Goal: Task Accomplishment & Management: Use online tool/utility

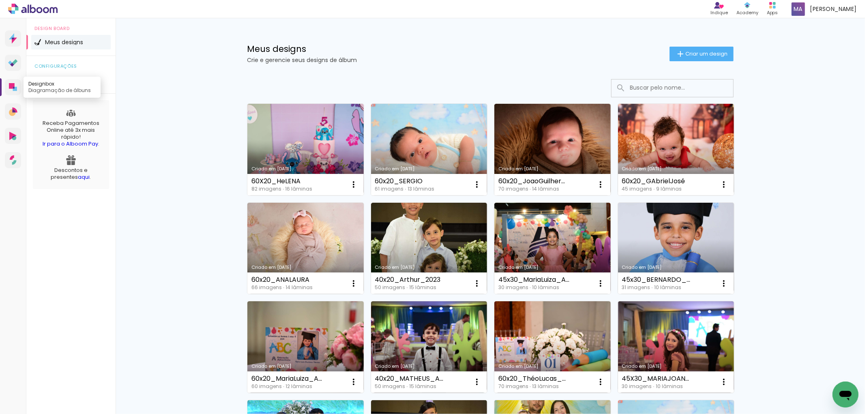
click at [14, 87] on icon at bounding box center [14, 88] width 2 height 2
click at [690, 54] on span "Criar um design" at bounding box center [706, 53] width 42 height 5
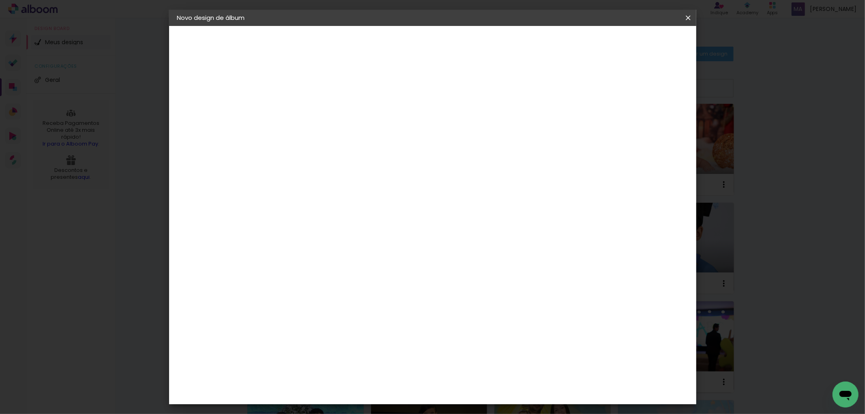
click at [310, 111] on input at bounding box center [310, 109] width 0 height 13
type input "40x20_Cecília!"
type paper-input "40x20_Cecília!"
click at [0, 0] on header "Informações Dê um título ao seu álbum. Avançar" at bounding box center [0, 0] width 0 height 0
click at [393, 44] on paper-button "Avançar" at bounding box center [373, 43] width 40 height 14
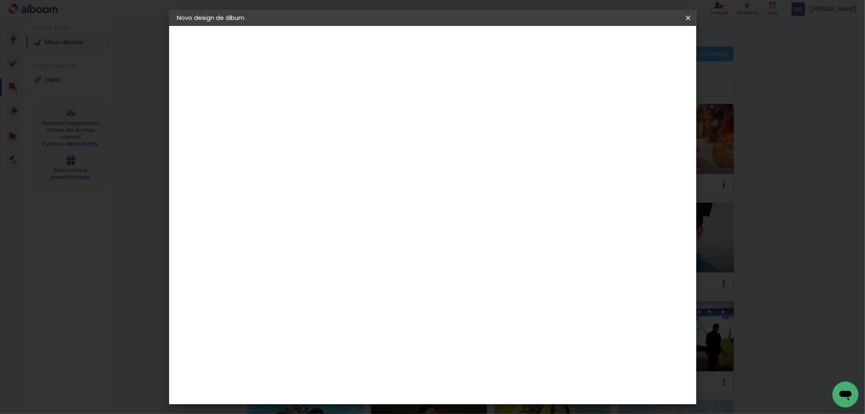
click at [461, 124] on paper-item "Tamanho Livre" at bounding box center [422, 123] width 78 height 18
click at [0, 0] on slot "Avançar" at bounding box center [0, 0] width 0 height 0
drag, startPoint x: 294, startPoint y: 231, endPoint x: 275, endPoint y: 230, distance: 19.1
click at [275, 230] on div "30" at bounding box center [288, 230] width 31 height 12
type input "3"
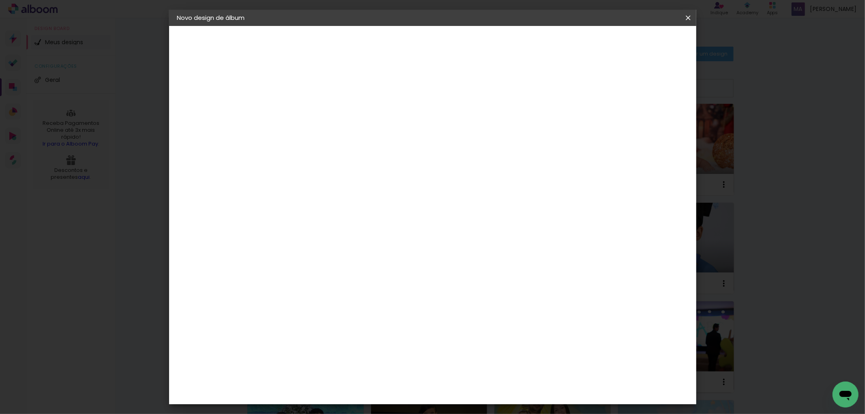
drag, startPoint x: 289, startPoint y: 258, endPoint x: 279, endPoint y: 258, distance: 9.7
click at [279, 258] on input "40" at bounding box center [283, 256] width 21 height 12
type input "20"
type paper-input "20"
click at [473, 284] on input "60" at bounding box center [476, 285] width 21 height 12
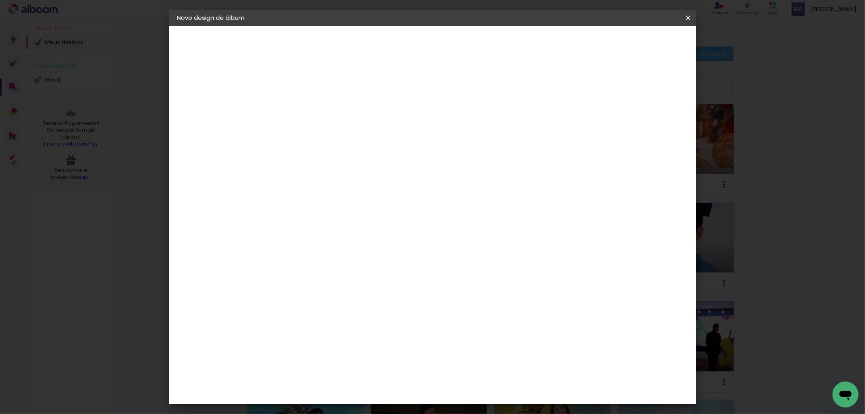
type input "40"
type paper-input "40"
click at [660, 118] on div "mm" at bounding box center [655, 122] width 12 height 12
type input "4"
type paper-input "4"
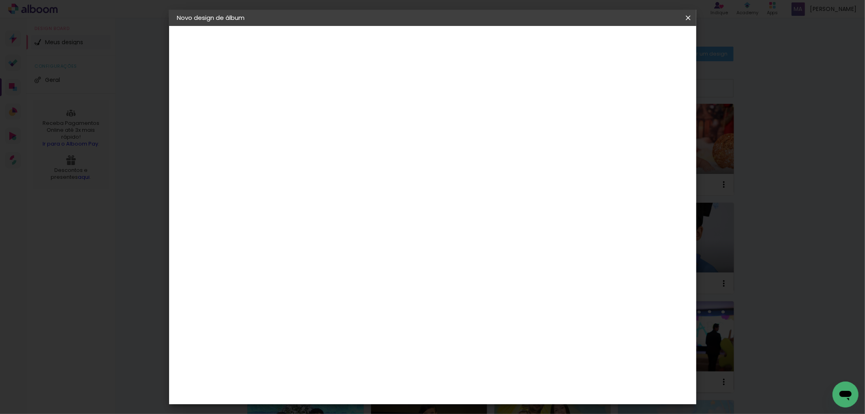
click at [646, 124] on input "4" at bounding box center [643, 122] width 15 height 12
type input "3"
type paper-input "3"
click at [646, 124] on input "3" at bounding box center [643, 122] width 15 height 12
type input "2"
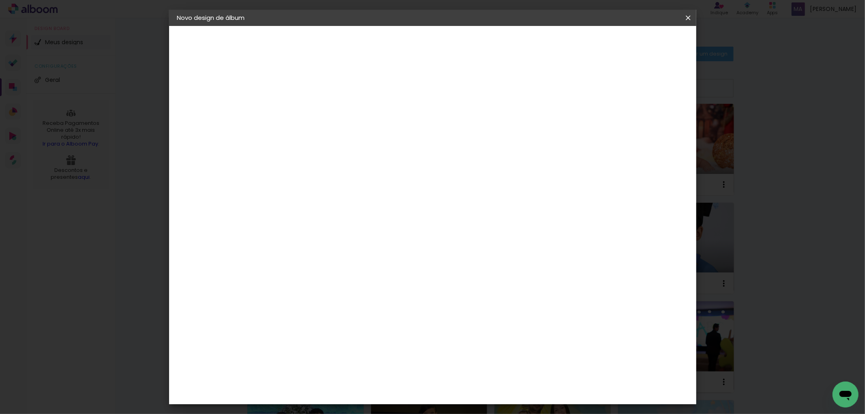
type paper-input "2"
click at [646, 124] on input "2" at bounding box center [645, 122] width 15 height 12
type input "1"
type paper-input "1"
click at [649, 126] on input "1" at bounding box center [647, 122] width 15 height 12
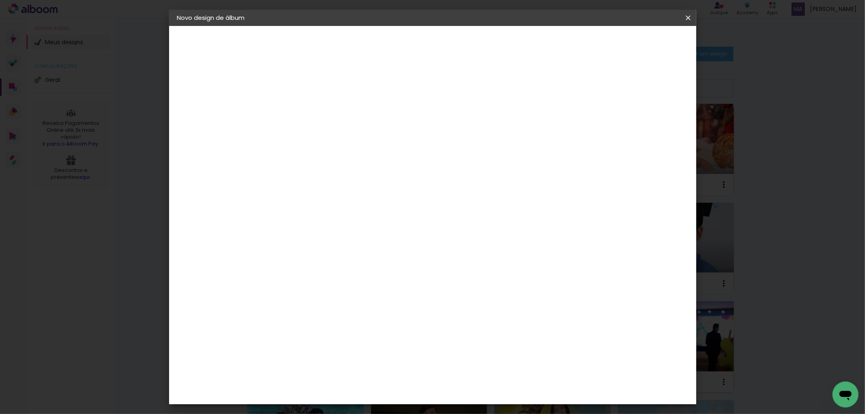
type input "0"
click at [653, 126] on input "0" at bounding box center [648, 122] width 15 height 12
click at [636, 43] on span "Iniciar design" at bounding box center [617, 43] width 37 height 6
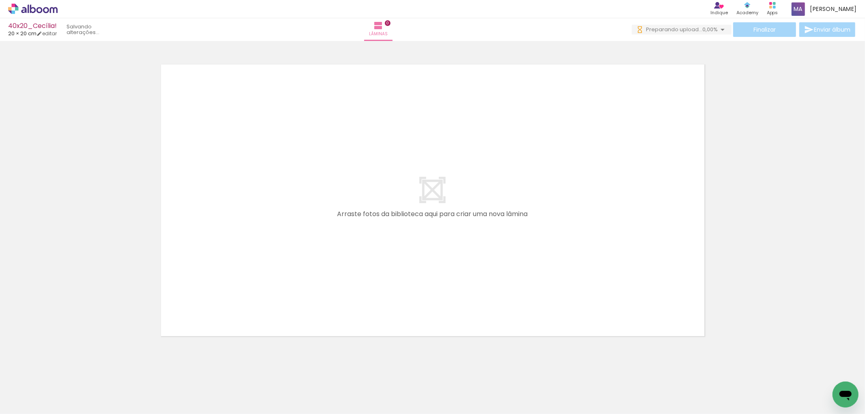
scroll to position [0, 1020]
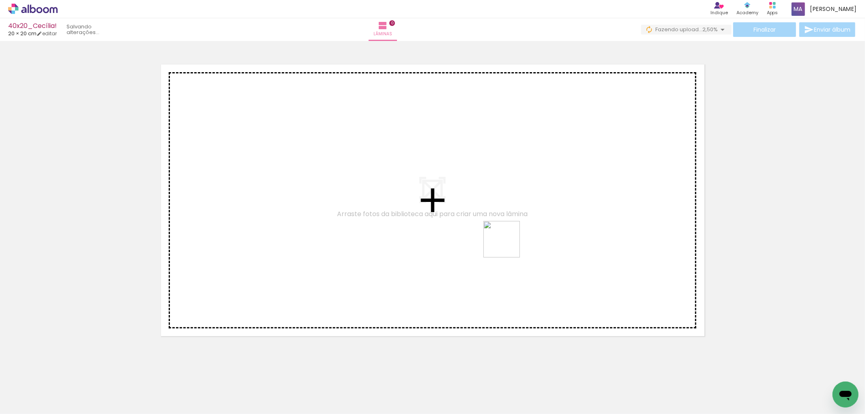
drag, startPoint x: 741, startPoint y: 392, endPoint x: 485, endPoint y: 214, distance: 311.8
click at [485, 214] on quentale-workspace at bounding box center [432, 207] width 865 height 414
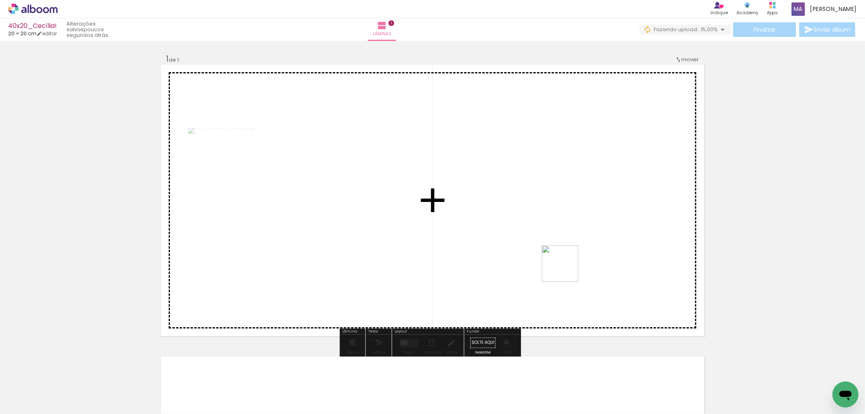
drag, startPoint x: 662, startPoint y: 393, endPoint x: 545, endPoint y: 255, distance: 180.6
click at [545, 255] on quentale-workspace at bounding box center [432, 207] width 865 height 414
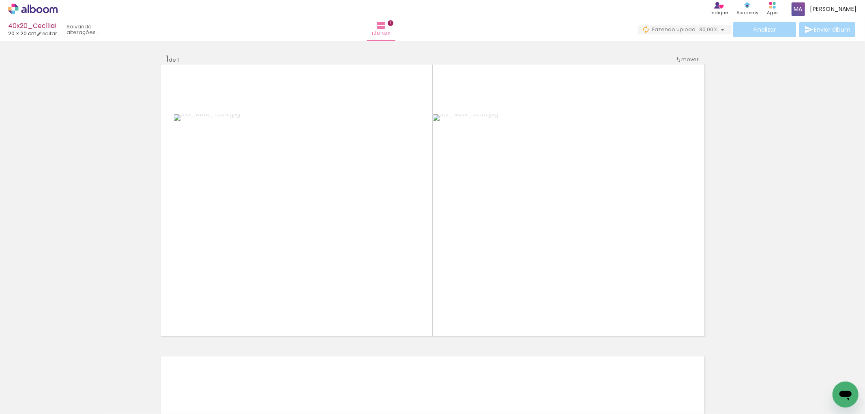
drag, startPoint x: 702, startPoint y: 392, endPoint x: 537, endPoint y: 259, distance: 211.1
click at [533, 250] on quentale-workspace at bounding box center [432, 207] width 865 height 414
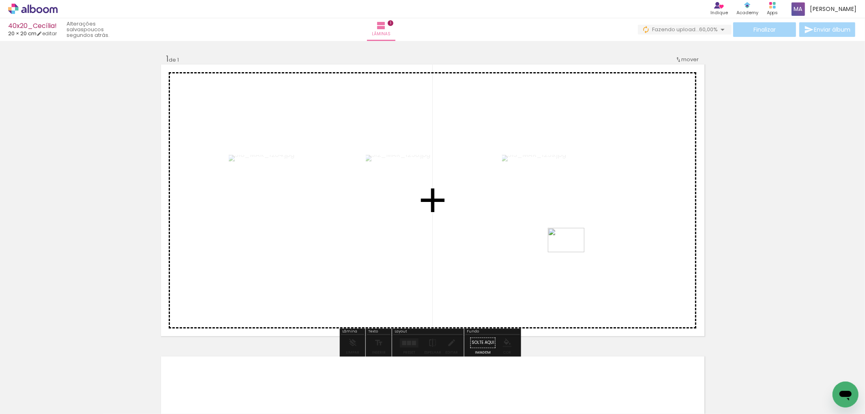
drag, startPoint x: 792, startPoint y: 392, endPoint x: 570, endPoint y: 250, distance: 263.3
click at [570, 250] on quentale-workspace at bounding box center [432, 207] width 865 height 414
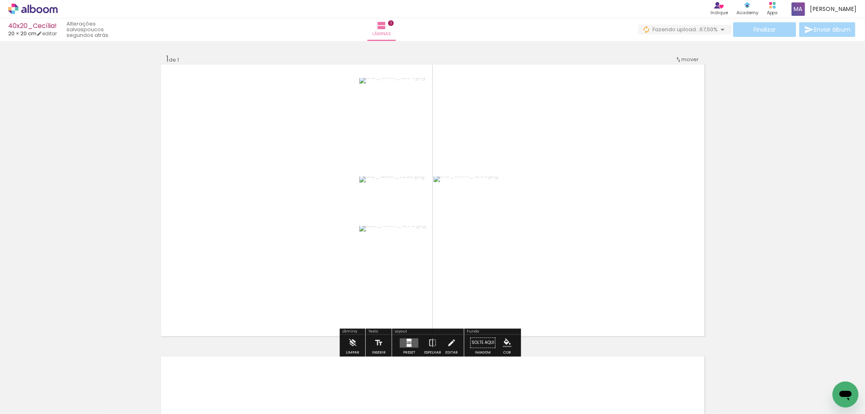
click at [396, 390] on div at bounding box center [378, 386] width 36 height 24
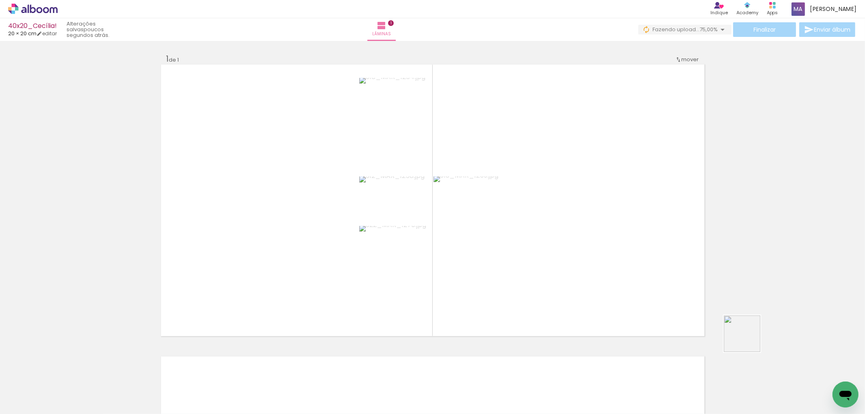
drag, startPoint x: 827, startPoint y: 390, endPoint x: 698, endPoint y: 317, distance: 148.5
click at [698, 317] on quentale-workspace at bounding box center [432, 207] width 865 height 414
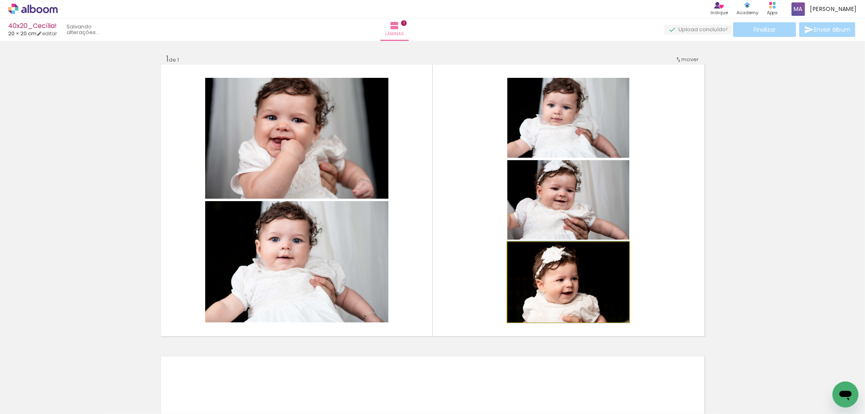
click at [582, 285] on quentale-photo at bounding box center [568, 282] width 122 height 80
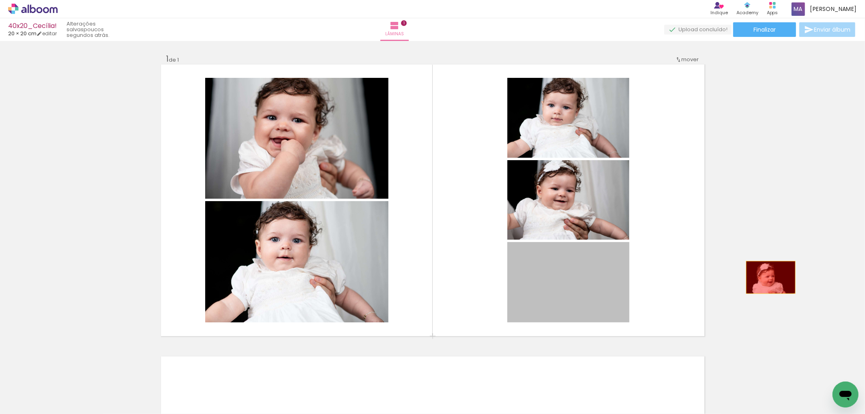
drag, startPoint x: 580, startPoint y: 283, endPoint x: 769, endPoint y: 276, distance: 189.8
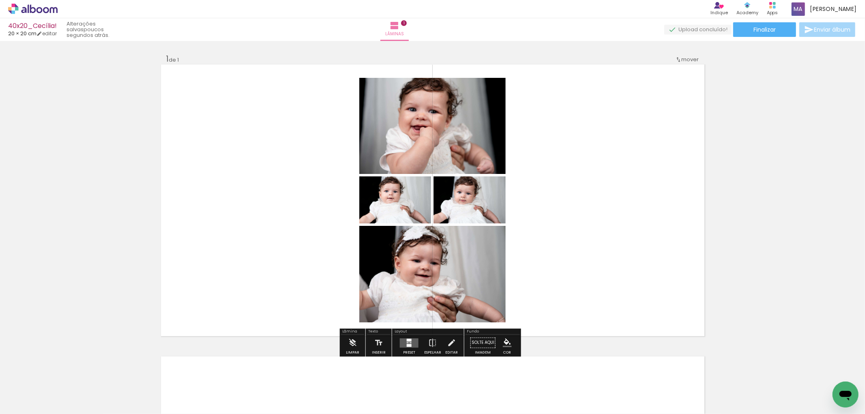
click at [409, 342] on div at bounding box center [410, 342] width 2 height 1
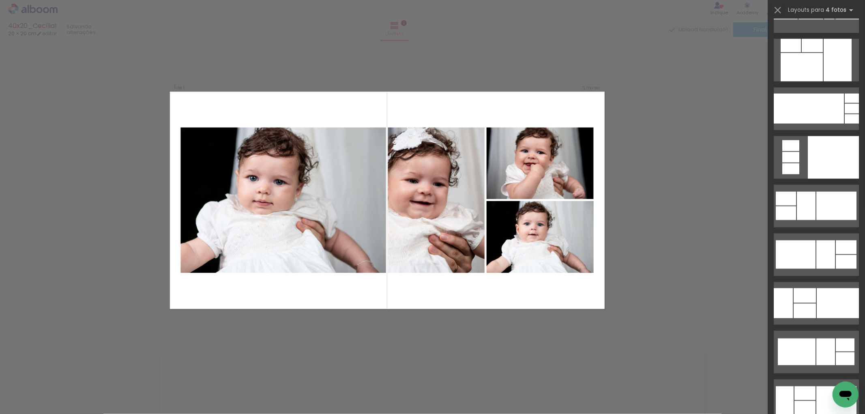
scroll to position [6215, 0]
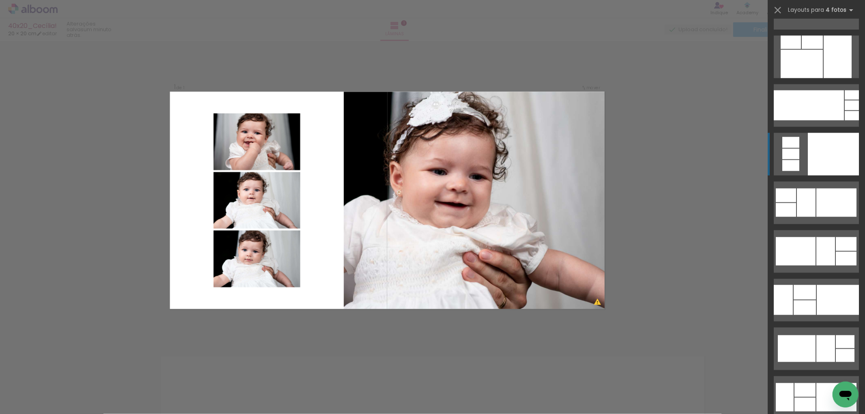
click at [825, 156] on div at bounding box center [832, 154] width 51 height 43
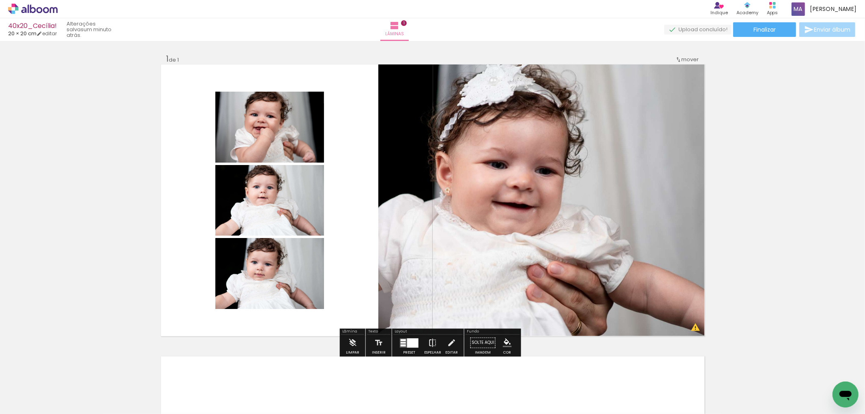
click at [429, 342] on iron-icon at bounding box center [432, 342] width 9 height 16
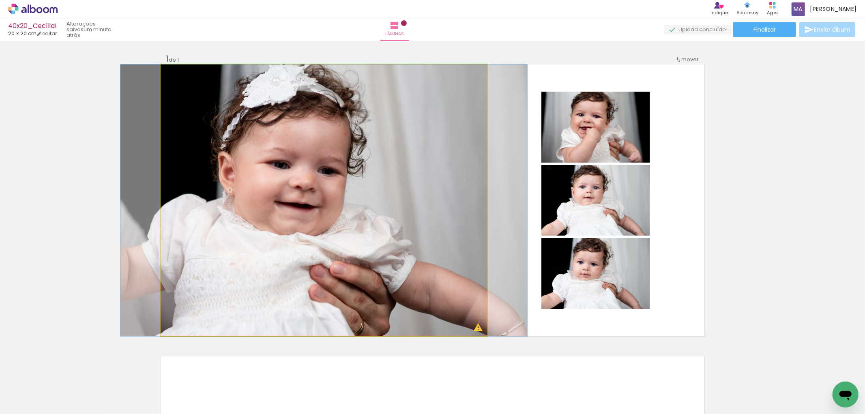
click at [459, 191] on quentale-photo at bounding box center [324, 200] width 326 height 272
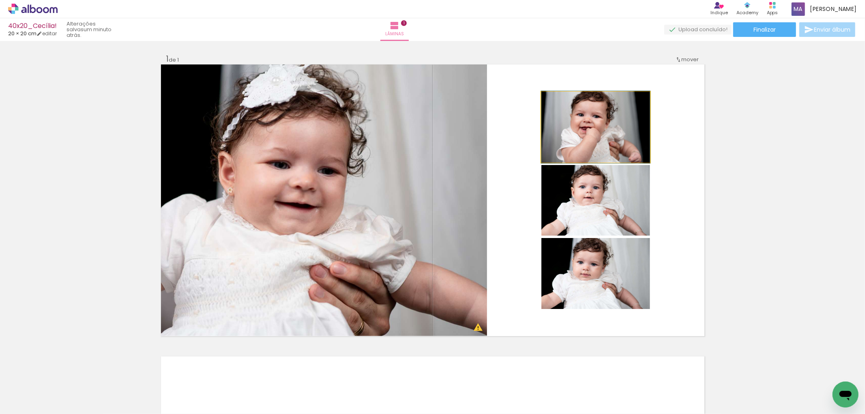
click at [576, 135] on quentale-photo at bounding box center [595, 127] width 109 height 71
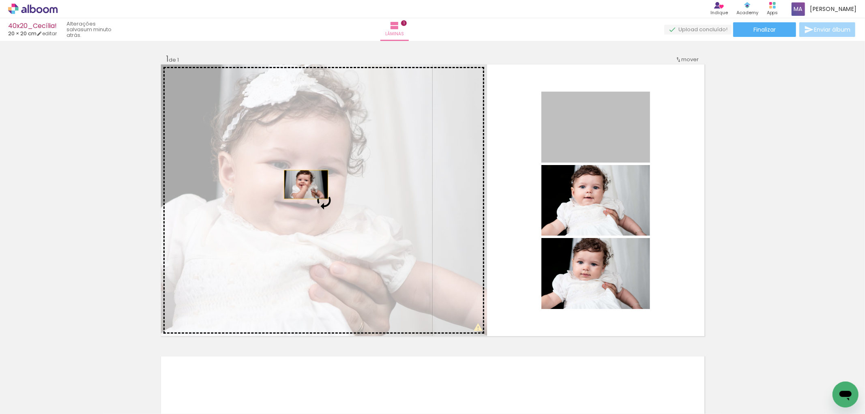
drag, startPoint x: 595, startPoint y: 137, endPoint x: 307, endPoint y: 217, distance: 298.9
click at [0, 0] on slot at bounding box center [0, 0] width 0 height 0
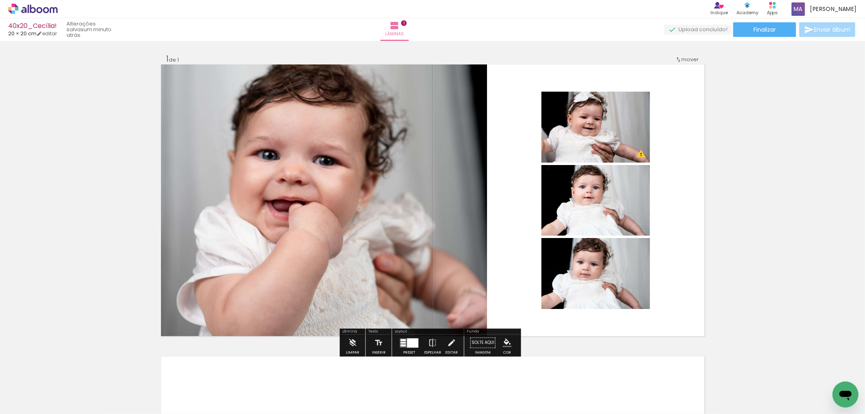
click at [354, 215] on quentale-photo at bounding box center [324, 200] width 326 height 272
click at [580, 144] on quentale-photo at bounding box center [595, 127] width 109 height 71
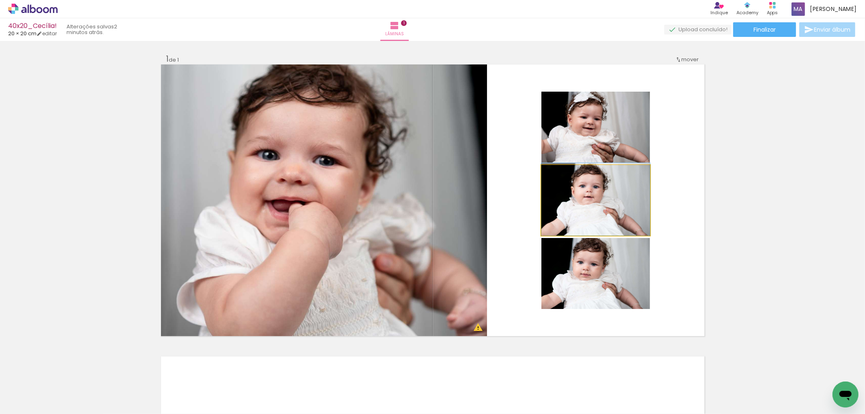
drag, startPoint x: 604, startPoint y: 197, endPoint x: 606, endPoint y: 126, distance: 70.2
click at [0, 0] on slot at bounding box center [0, 0] width 0 height 0
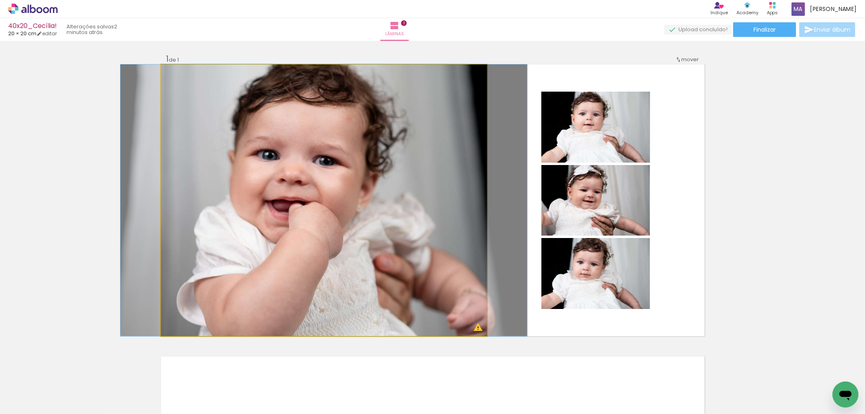
click at [443, 193] on quentale-photo at bounding box center [324, 200] width 326 height 272
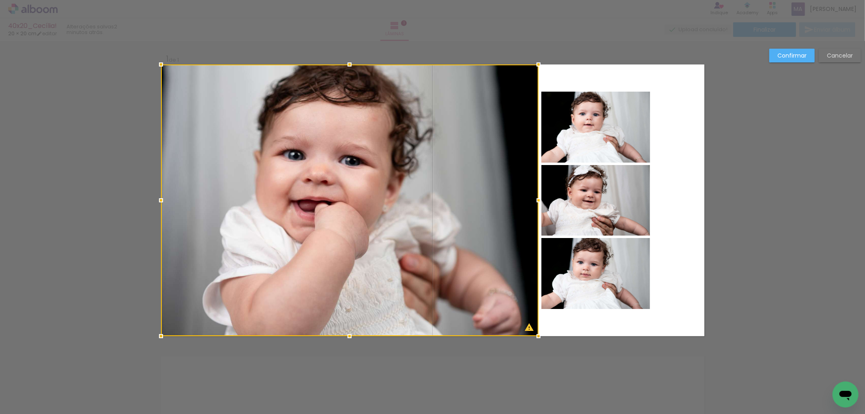
drag, startPoint x: 482, startPoint y: 202, endPoint x: 533, endPoint y: 197, distance: 51.3
click at [533, 197] on div at bounding box center [538, 200] width 16 height 16
click at [604, 131] on quentale-photo at bounding box center [595, 127] width 109 height 71
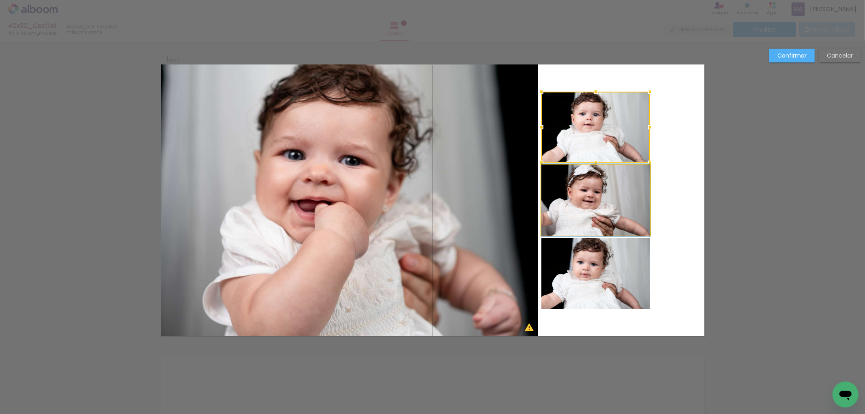
click at [596, 203] on quentale-photo at bounding box center [595, 200] width 109 height 71
click at [606, 257] on quentale-photo at bounding box center [595, 273] width 109 height 71
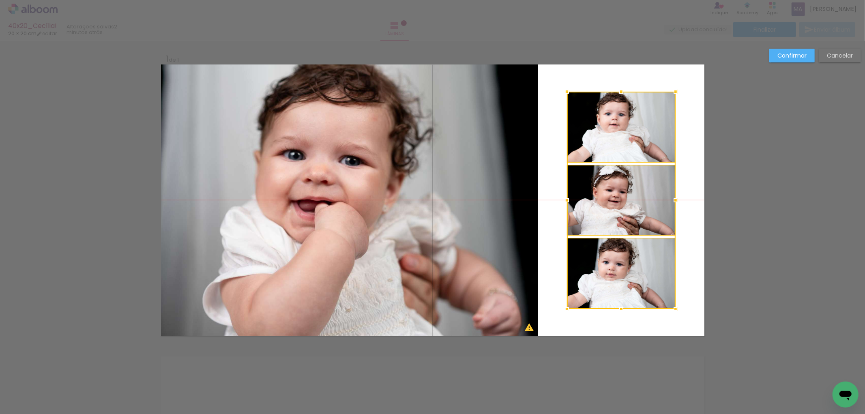
drag, startPoint x: 623, startPoint y: 208, endPoint x: 649, endPoint y: 206, distance: 26.0
click at [649, 206] on div at bounding box center [621, 200] width 109 height 217
click at [473, 186] on quentale-photo at bounding box center [349, 200] width 377 height 272
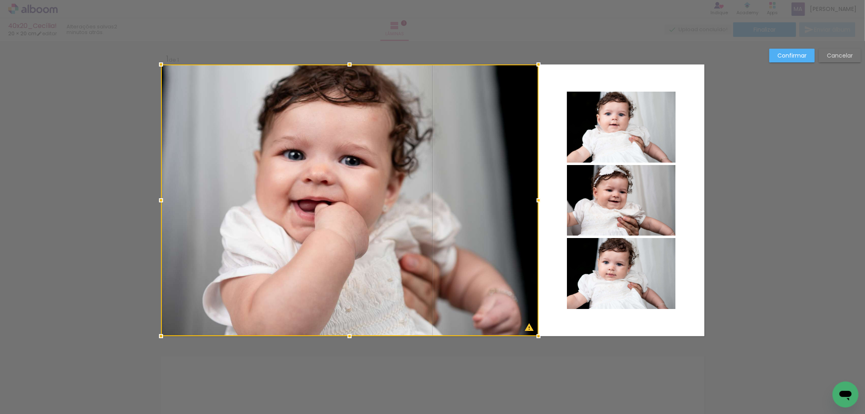
click at [477, 188] on div at bounding box center [349, 200] width 377 height 272
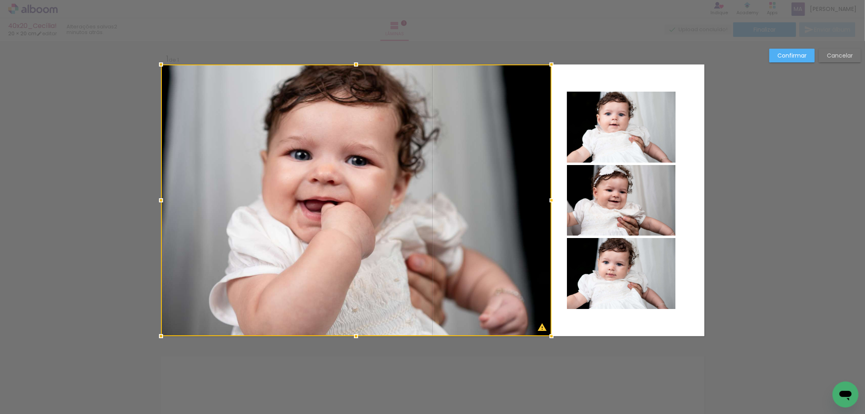
drag, startPoint x: 536, startPoint y: 201, endPoint x: 549, endPoint y: 201, distance: 13.0
click at [549, 201] on div at bounding box center [551, 200] width 16 height 16
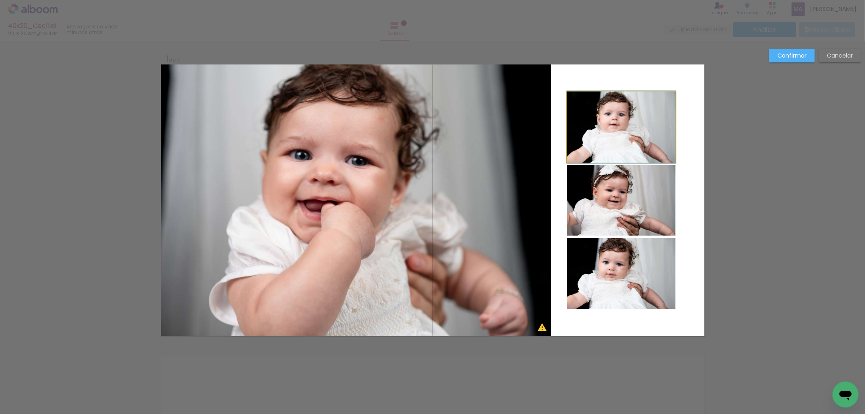
click at [621, 142] on quentale-photo at bounding box center [621, 127] width 109 height 71
click at [616, 192] on quentale-photo at bounding box center [621, 200] width 109 height 71
click at [620, 254] on quentale-photo at bounding box center [621, 273] width 109 height 71
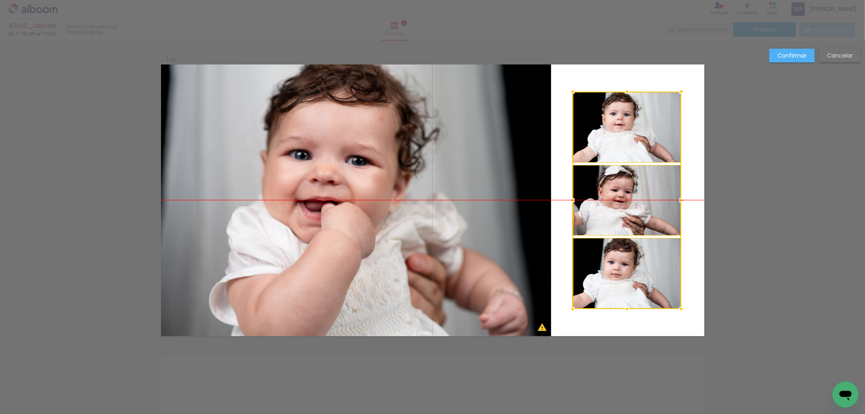
drag, startPoint x: 635, startPoint y: 217, endPoint x: 640, endPoint y: 217, distance: 5.7
click at [640, 217] on div at bounding box center [626, 200] width 109 height 217
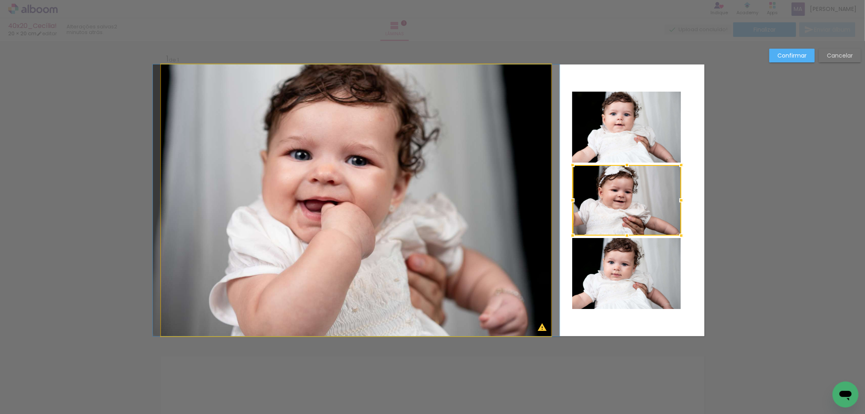
click at [443, 236] on quentale-photo at bounding box center [356, 200] width 390 height 272
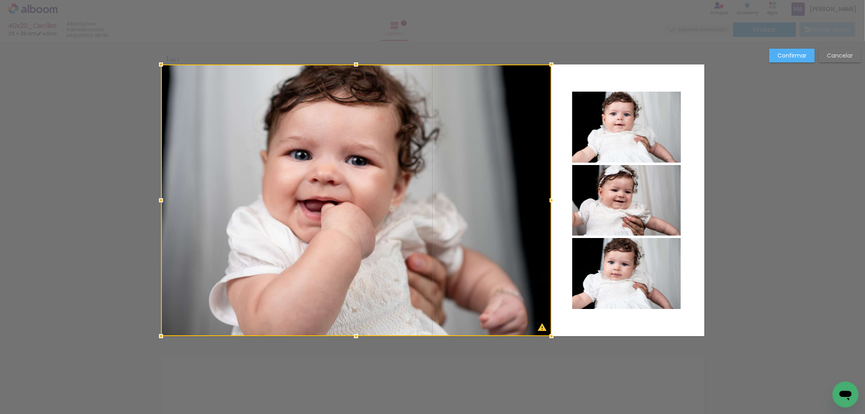
drag, startPoint x: 840, startPoint y: 57, endPoint x: 826, endPoint y: 56, distance: 14.3
click at [0, 0] on slot "Cancelar" at bounding box center [0, 0] width 0 height 0
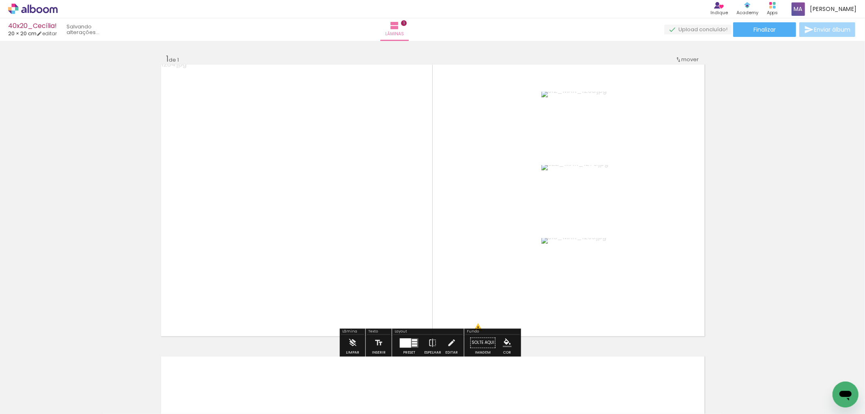
scroll to position [0, 0]
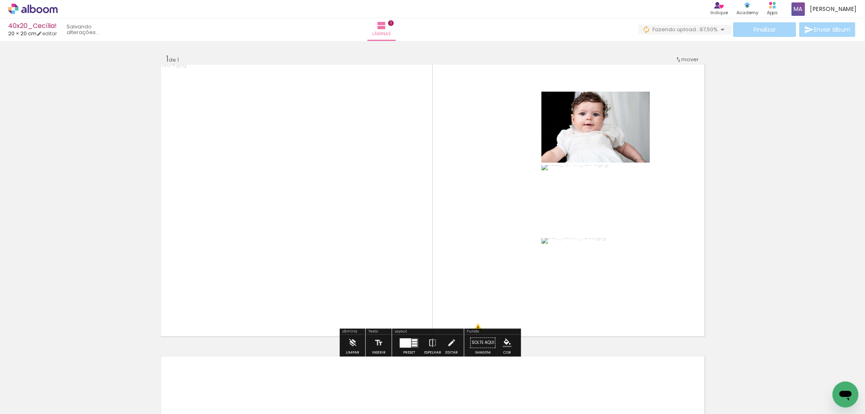
click at [444, 213] on quentale-photo at bounding box center [324, 200] width 326 height 272
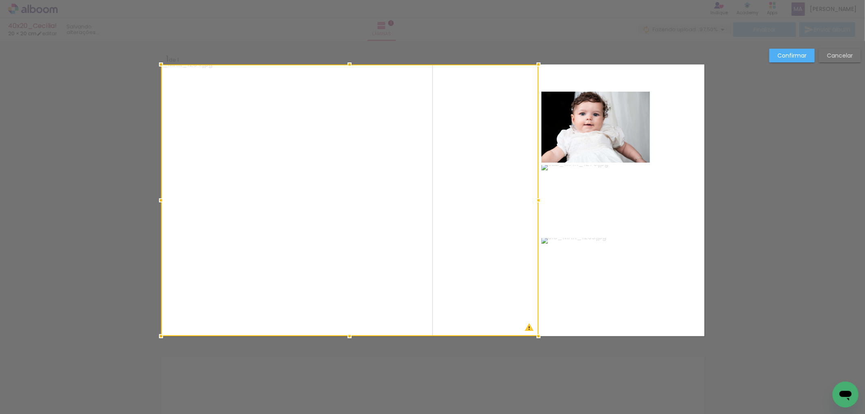
drag, startPoint x: 483, startPoint y: 200, endPoint x: 534, endPoint y: 199, distance: 51.1
click at [534, 199] on div at bounding box center [538, 200] width 16 height 16
click at [613, 144] on quentale-photo at bounding box center [595, 127] width 109 height 71
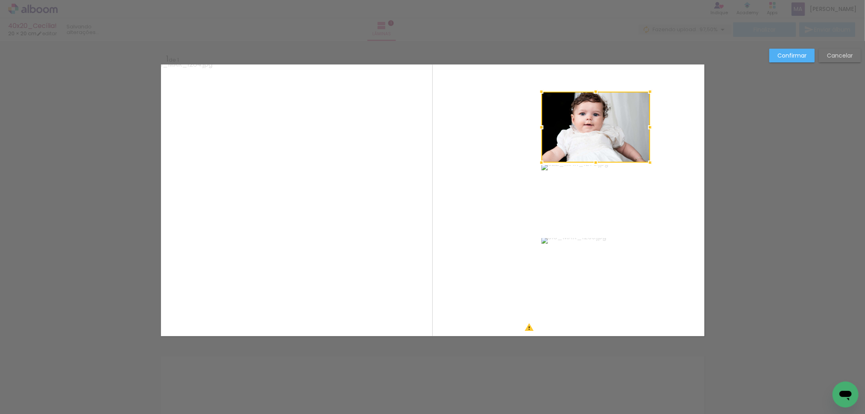
click at [610, 197] on quentale-photo at bounding box center [595, 200] width 109 height 71
click at [611, 239] on quentale-photo at bounding box center [595, 273] width 109 height 71
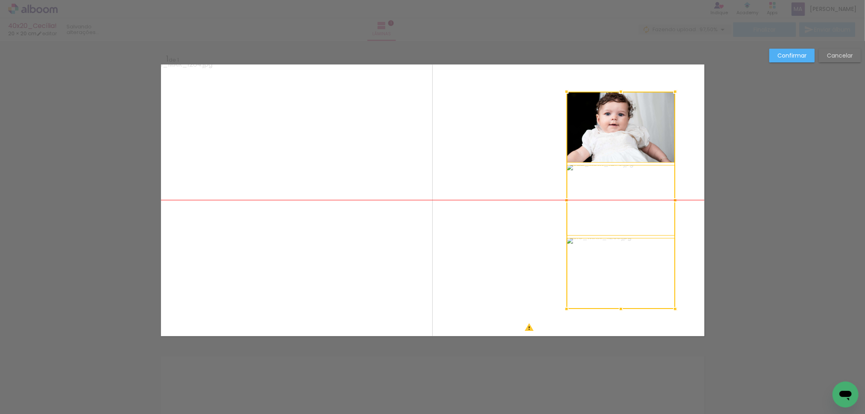
drag, startPoint x: 613, startPoint y: 208, endPoint x: 638, endPoint y: 207, distance: 25.2
click at [638, 207] on div at bounding box center [620, 200] width 109 height 217
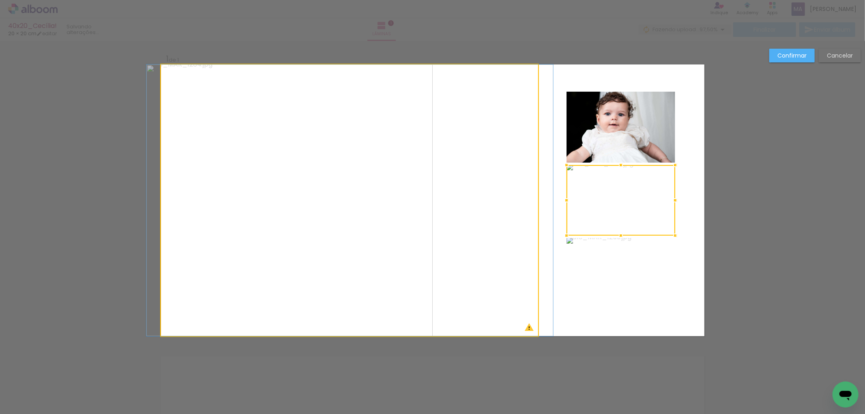
click at [488, 202] on quentale-photo at bounding box center [349, 200] width 377 height 272
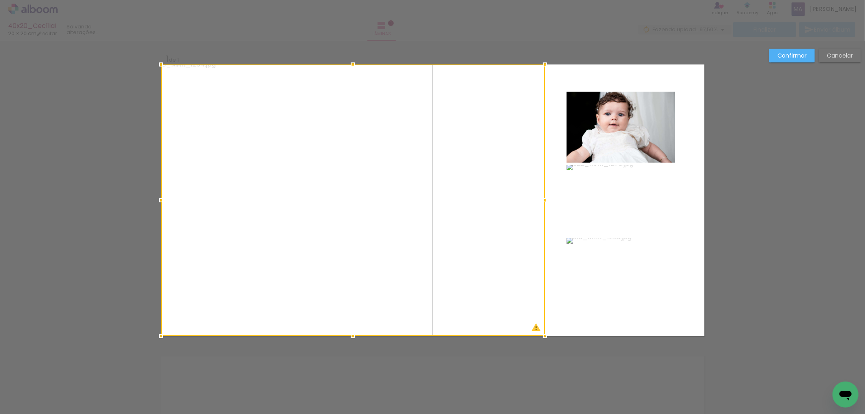
drag, startPoint x: 533, startPoint y: 200, endPoint x: 540, endPoint y: 200, distance: 6.9
click at [540, 200] on div at bounding box center [545, 200] width 16 height 16
click at [628, 201] on quentale-photo at bounding box center [620, 200] width 109 height 71
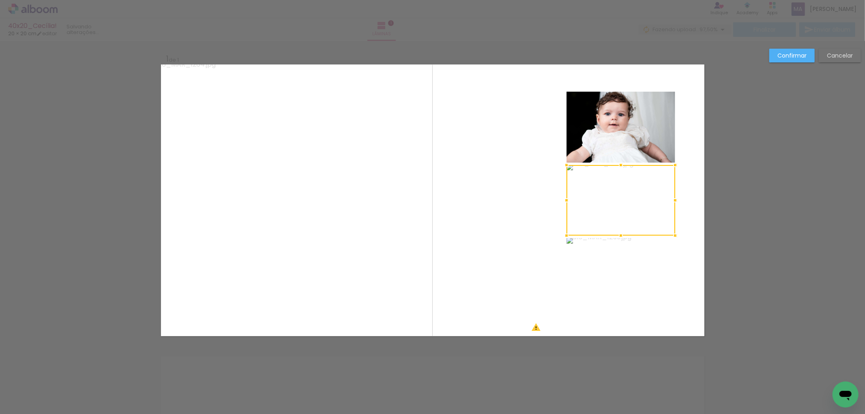
click at [631, 145] on quentale-photo at bounding box center [620, 127] width 109 height 71
click at [629, 249] on quentale-photo at bounding box center [620, 273] width 109 height 71
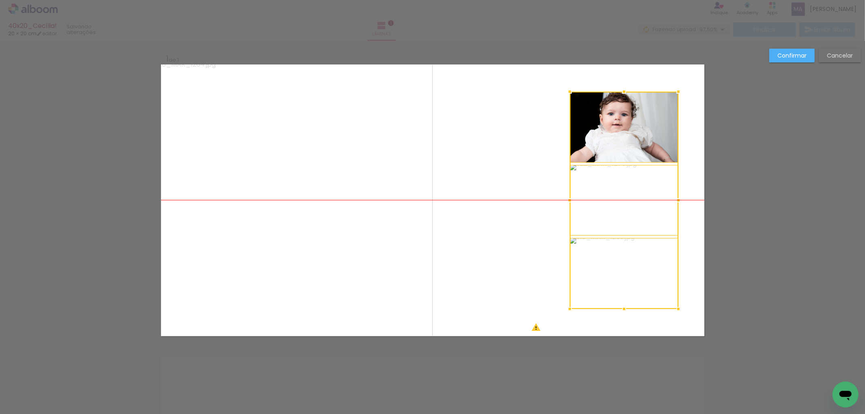
click at [635, 214] on div at bounding box center [623, 200] width 109 height 217
click at [803, 59] on paper-button "Confirmar" at bounding box center [791, 56] width 45 height 14
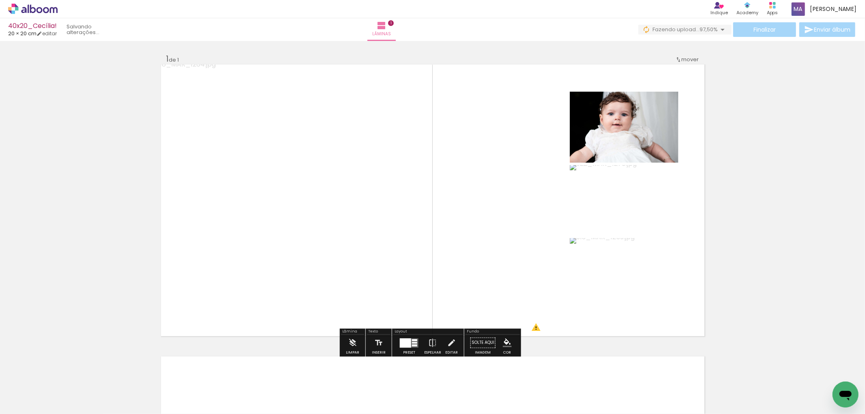
click at [758, 143] on div "Inserir lâmina 1 de 1 O Designbox precisará aumentar a sua imagem em 184% para …" at bounding box center [432, 336] width 865 height 584
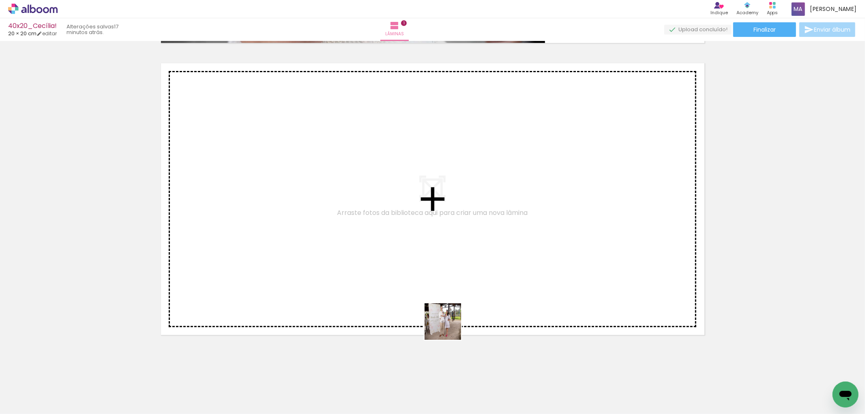
drag, startPoint x: 458, startPoint y: 391, endPoint x: 439, endPoint y: 261, distance: 130.8
click at [439, 261] on quentale-workspace at bounding box center [432, 207] width 865 height 414
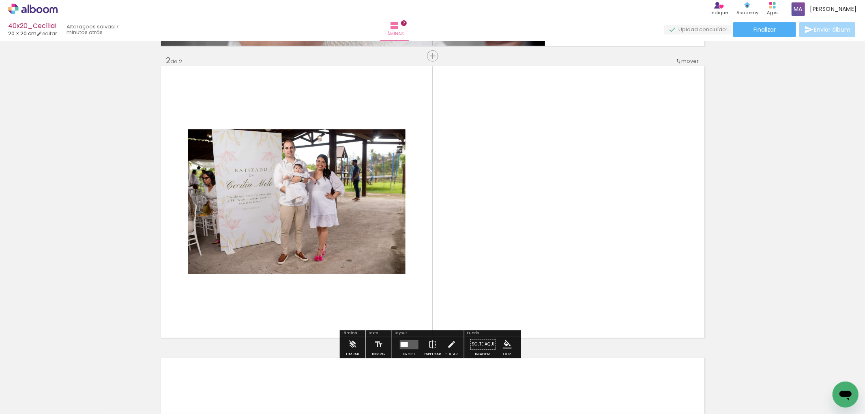
scroll to position [290, 0]
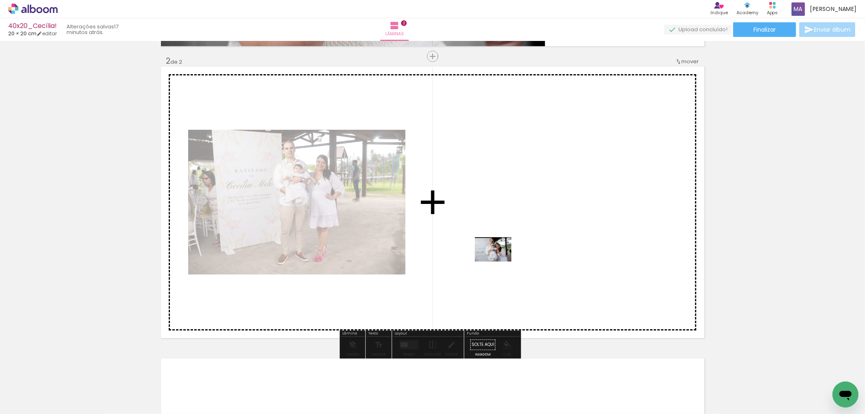
drag, startPoint x: 499, startPoint y: 387, endPoint x: 499, endPoint y: 258, distance: 128.5
click at [499, 258] on quentale-workspace at bounding box center [432, 207] width 865 height 414
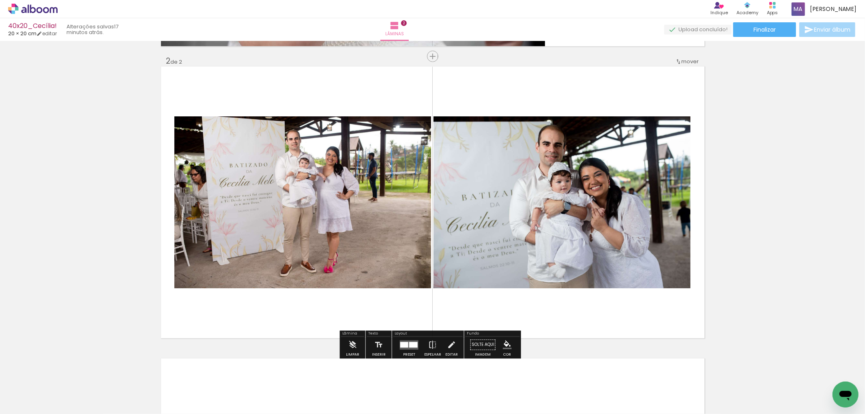
click at [411, 346] on div at bounding box center [413, 345] width 9 height 6
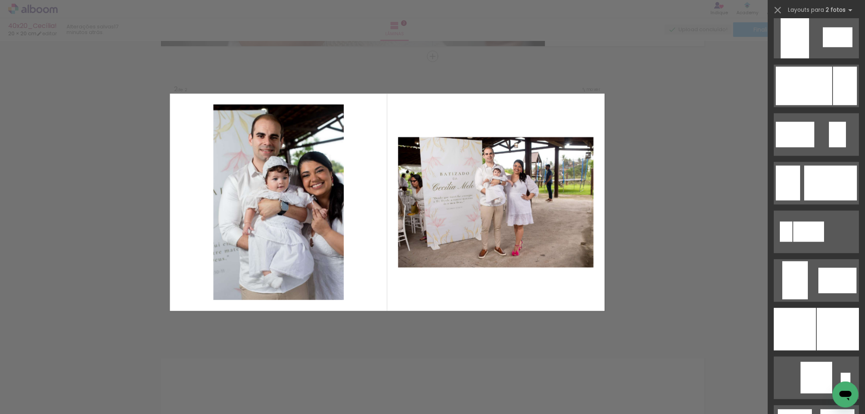
scroll to position [1891, 0]
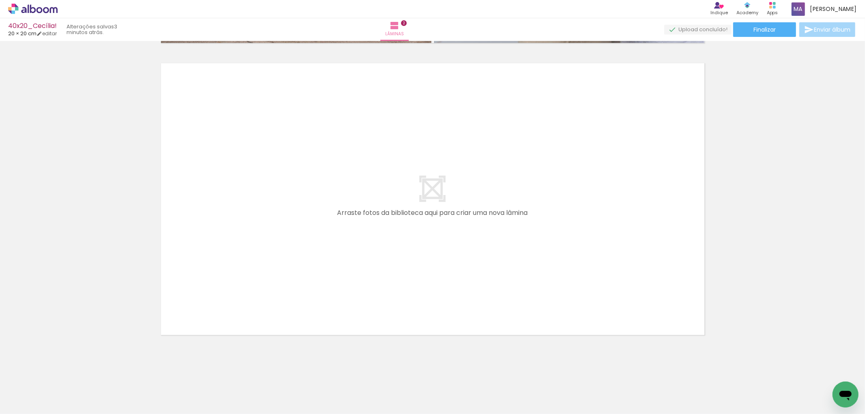
scroll to position [0, 302]
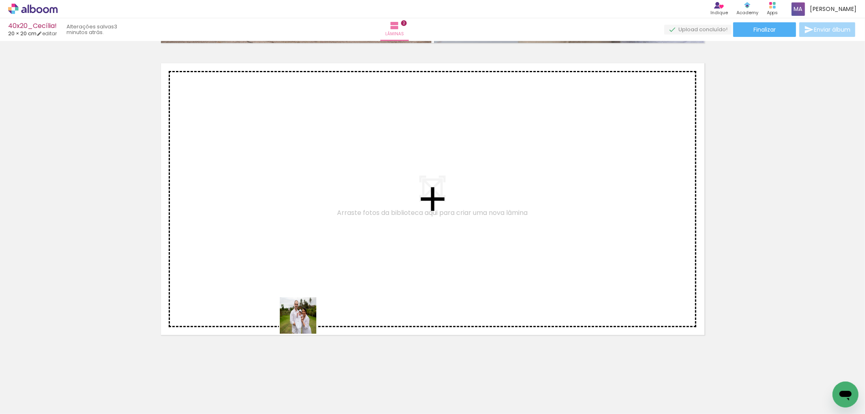
drag, startPoint x: 299, startPoint y: 339, endPoint x: 314, endPoint y: 289, distance: 52.7
click at [314, 289] on quentale-workspace at bounding box center [432, 207] width 865 height 414
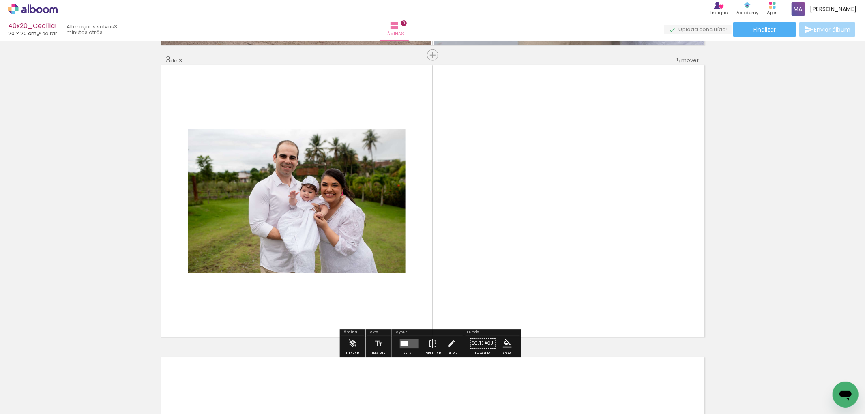
scroll to position [582, 0]
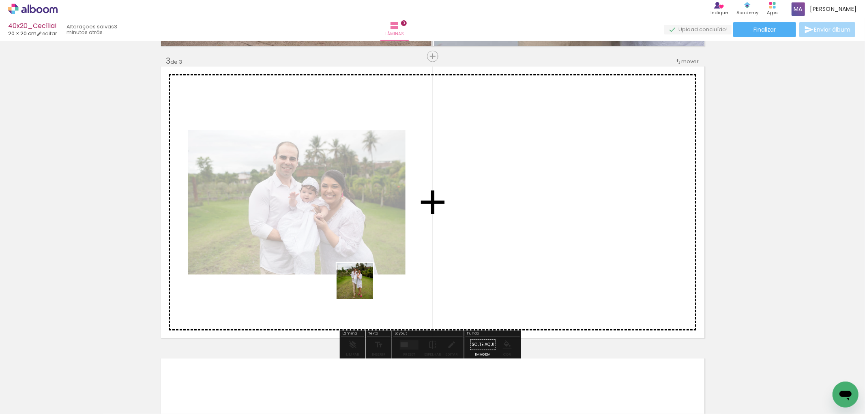
drag, startPoint x: 326, startPoint y: 383, endPoint x: 382, endPoint y: 250, distance: 145.1
click at [381, 251] on quentale-workspace at bounding box center [432, 207] width 865 height 414
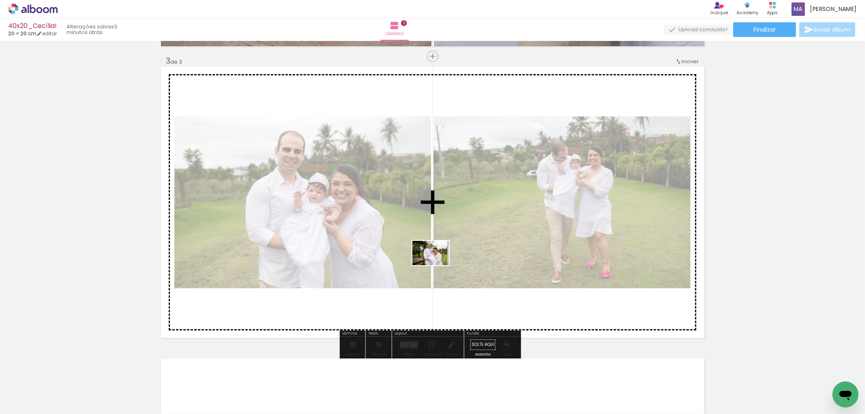
drag, startPoint x: 377, startPoint y: 394, endPoint x: 439, endPoint y: 259, distance: 147.8
click at [439, 261] on quentale-workspace at bounding box center [432, 207] width 865 height 414
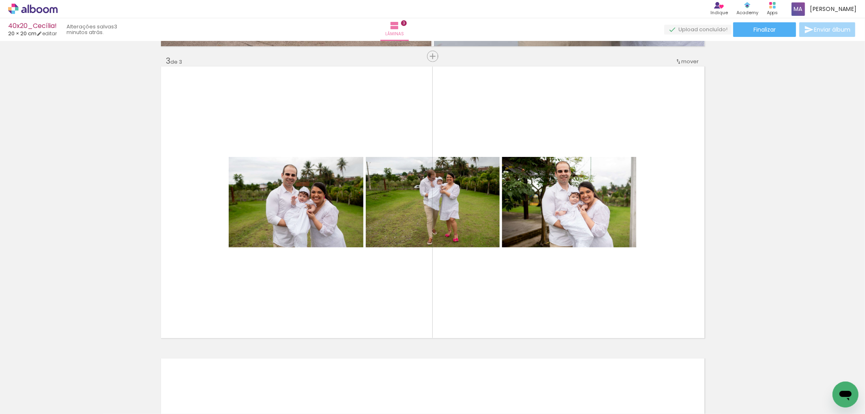
scroll to position [0, 458]
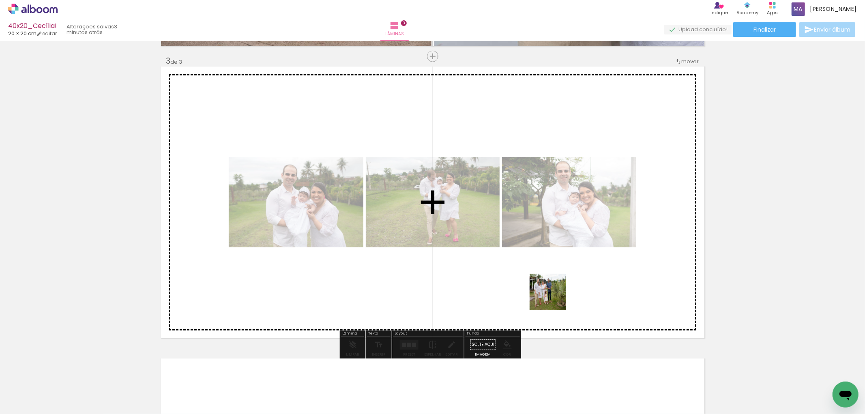
drag, startPoint x: 546, startPoint y: 336, endPoint x: 555, endPoint y: 287, distance: 50.8
click at [555, 290] on quentale-workspace at bounding box center [432, 207] width 865 height 414
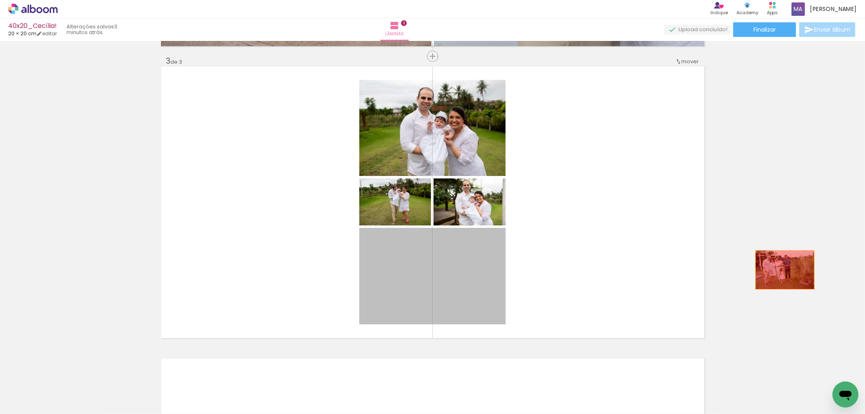
drag, startPoint x: 460, startPoint y: 278, endPoint x: 809, endPoint y: 266, distance: 349.2
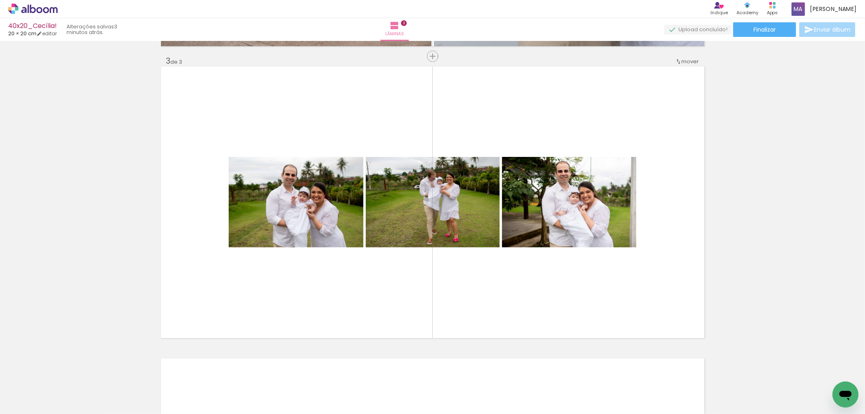
scroll to position [0, 1020]
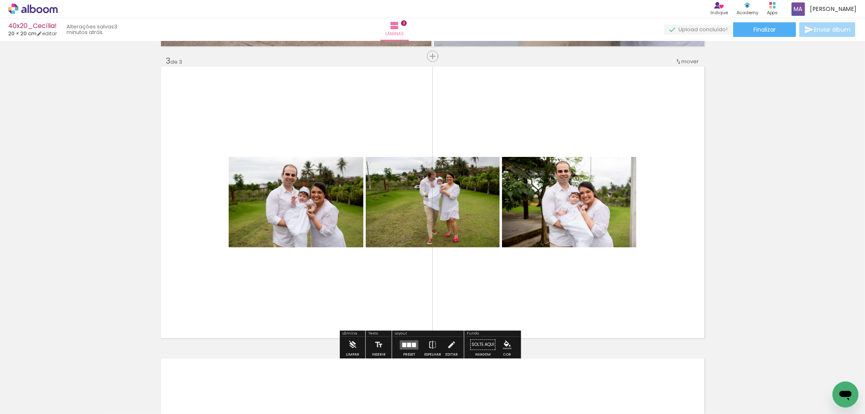
click at [412, 345] on div at bounding box center [414, 345] width 4 height 4
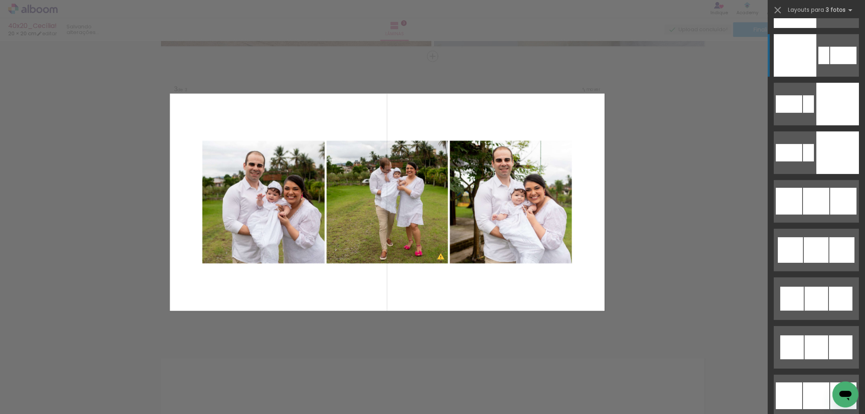
scroll to position [4819, 0]
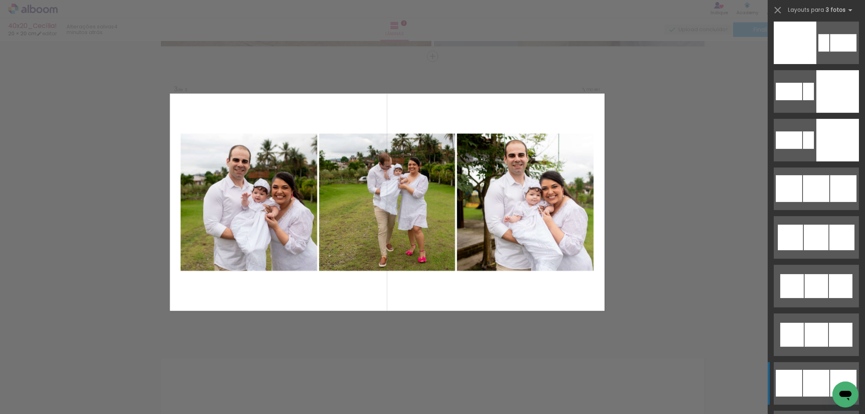
click at [814, 202] on div at bounding box center [816, 188] width 26 height 27
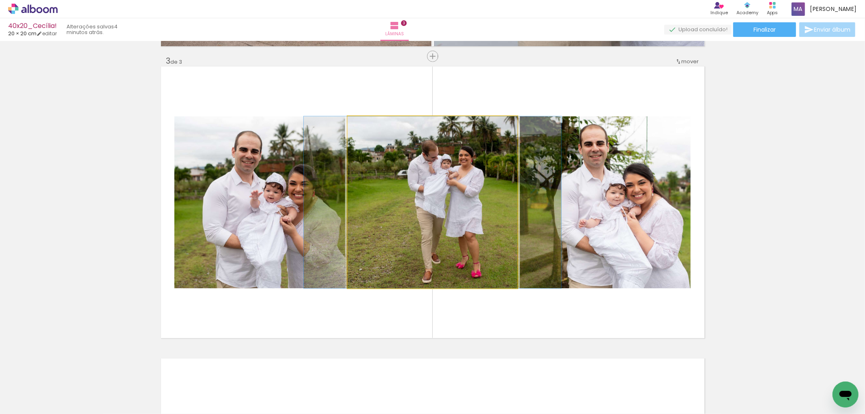
click at [477, 201] on quentale-photo at bounding box center [432, 202] width 170 height 172
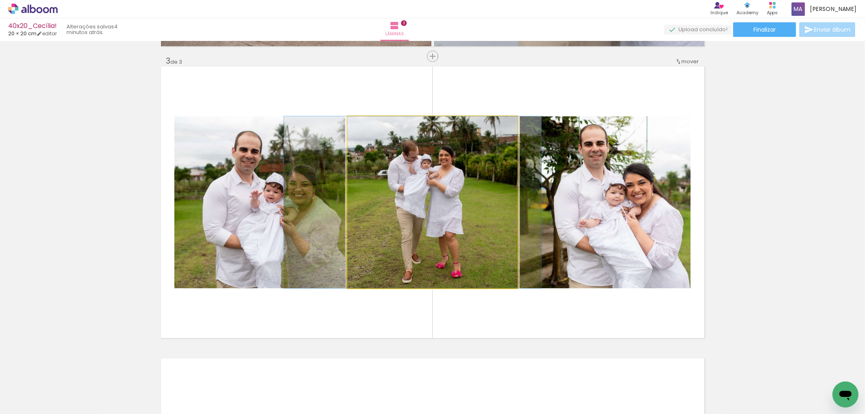
drag, startPoint x: 477, startPoint y: 201, endPoint x: 457, endPoint y: 199, distance: 19.9
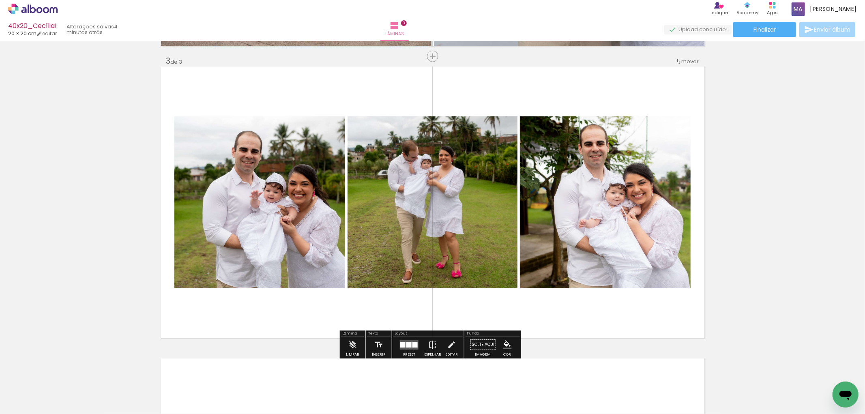
click at [577, 193] on quentale-photo at bounding box center [605, 202] width 171 height 172
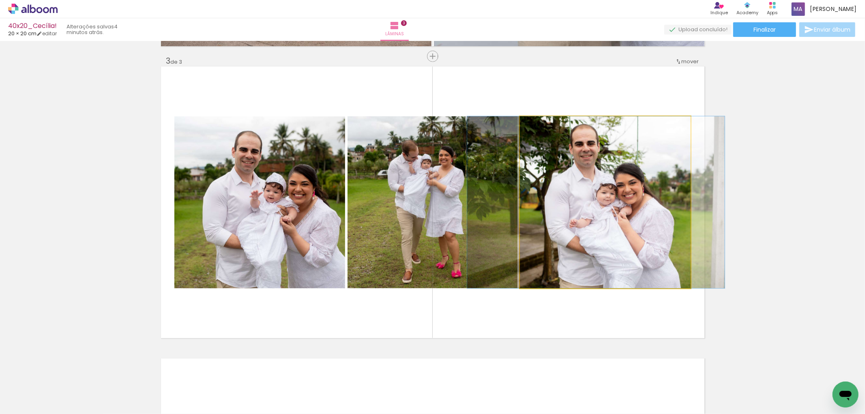
drag, startPoint x: 598, startPoint y: 200, endPoint x: 589, endPoint y: 201, distance: 9.3
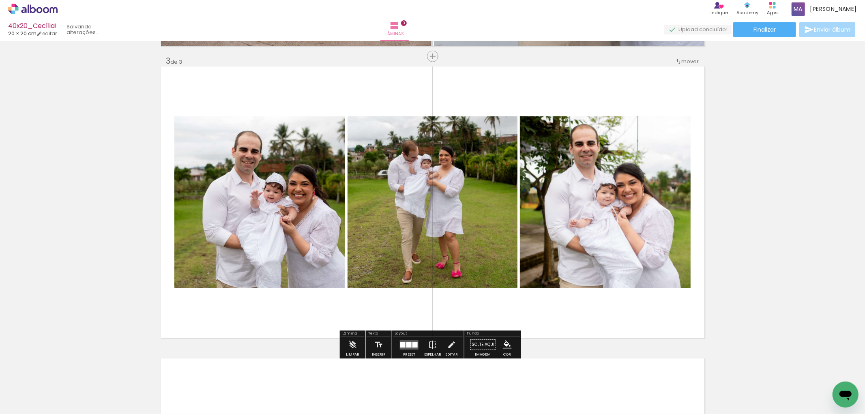
click at [263, 218] on quentale-photo at bounding box center [259, 202] width 171 height 172
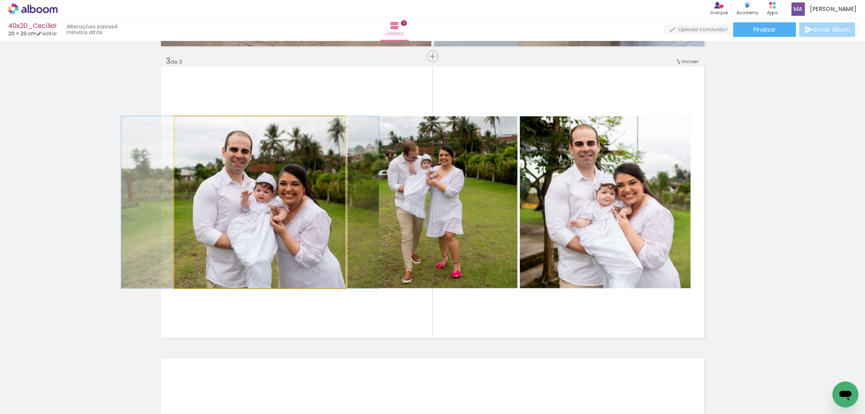
drag, startPoint x: 281, startPoint y: 213, endPoint x: 272, endPoint y: 214, distance: 9.7
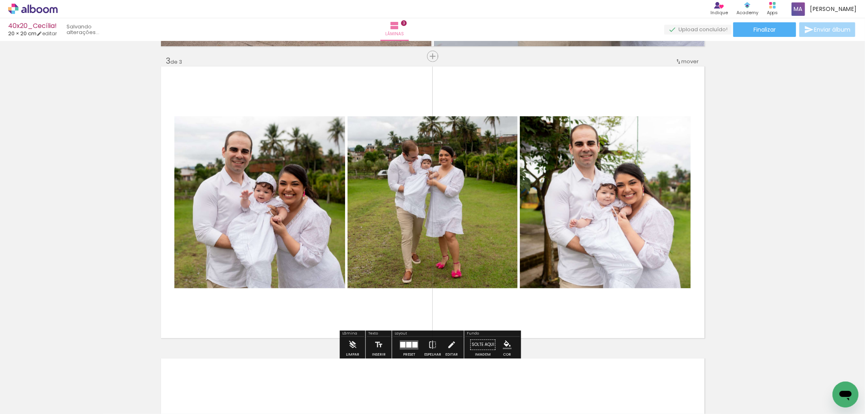
click at [612, 230] on quentale-photo at bounding box center [605, 202] width 171 height 172
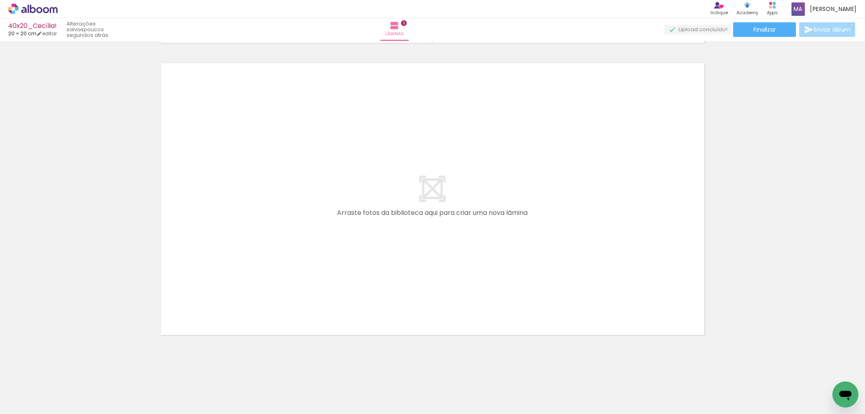
scroll to position [0, 460]
drag, startPoint x: 589, startPoint y: 390, endPoint x: 593, endPoint y: 263, distance: 127.3
click at [593, 263] on quentale-workspace at bounding box center [432, 207] width 865 height 414
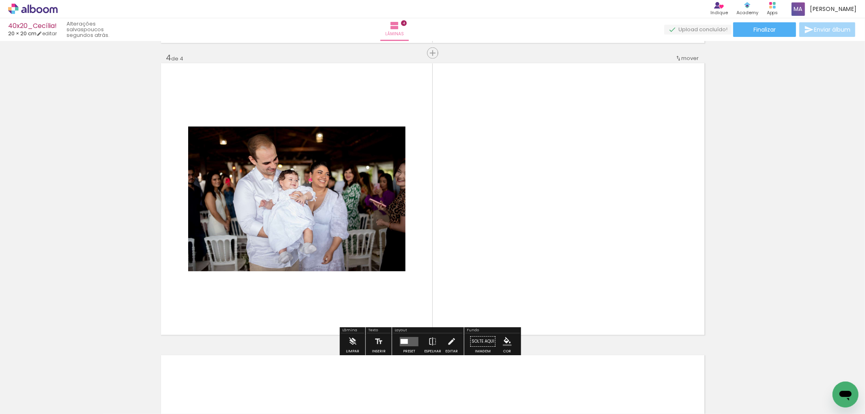
scroll to position [873, 0]
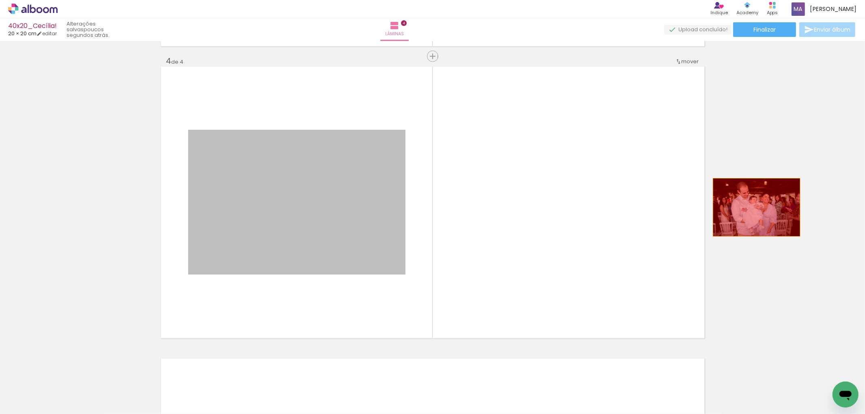
drag, startPoint x: 344, startPoint y: 191, endPoint x: 777, endPoint y: 203, distance: 433.5
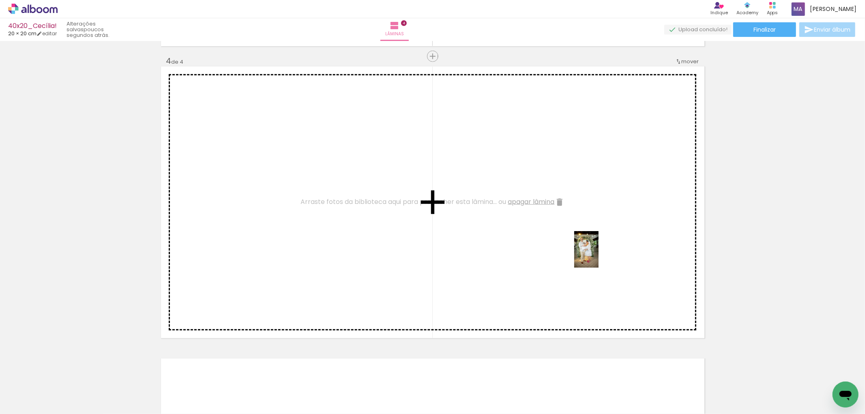
drag, startPoint x: 627, startPoint y: 387, endPoint x: 598, endPoint y: 253, distance: 136.9
click at [598, 253] on quentale-workspace at bounding box center [432, 207] width 865 height 414
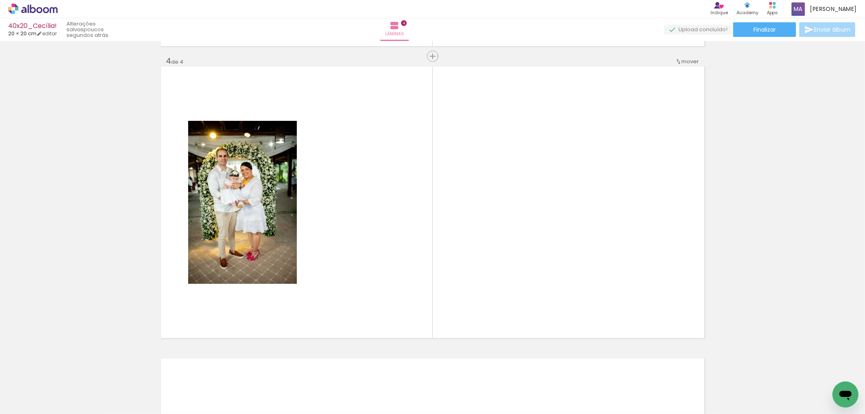
scroll to position [0, 676]
drag, startPoint x: 460, startPoint y: 385, endPoint x: 468, endPoint y: 271, distance: 114.6
click at [468, 271] on quentale-workspace at bounding box center [432, 207] width 865 height 414
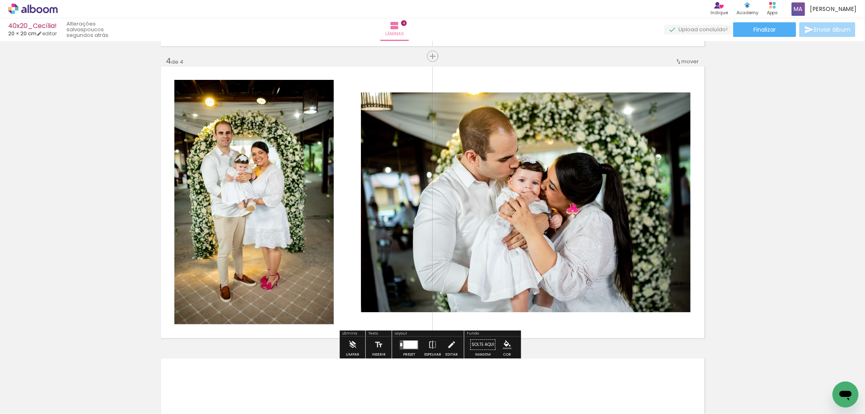
click at [409, 342] on div at bounding box center [410, 344] width 14 height 8
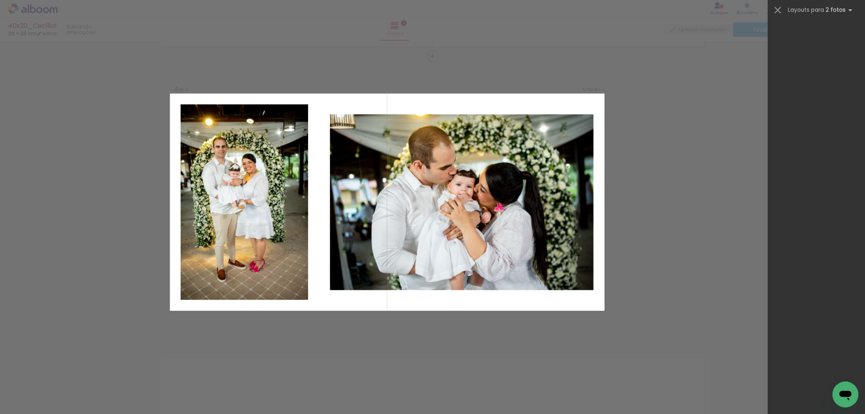
scroll to position [0, 0]
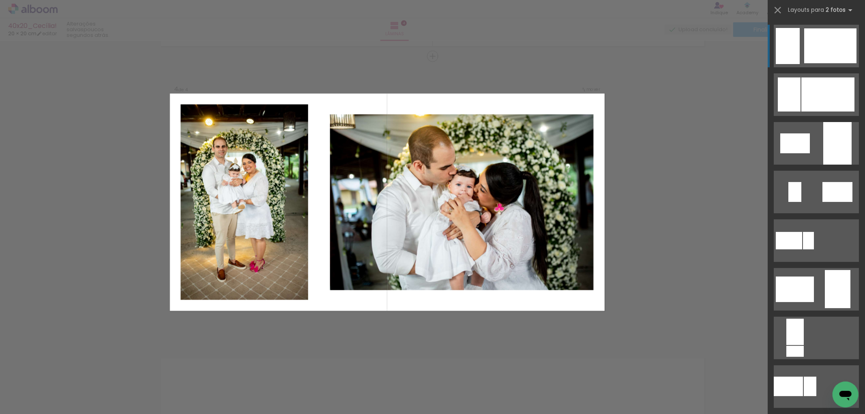
click at [829, 77] on div at bounding box center [827, 94] width 53 height 34
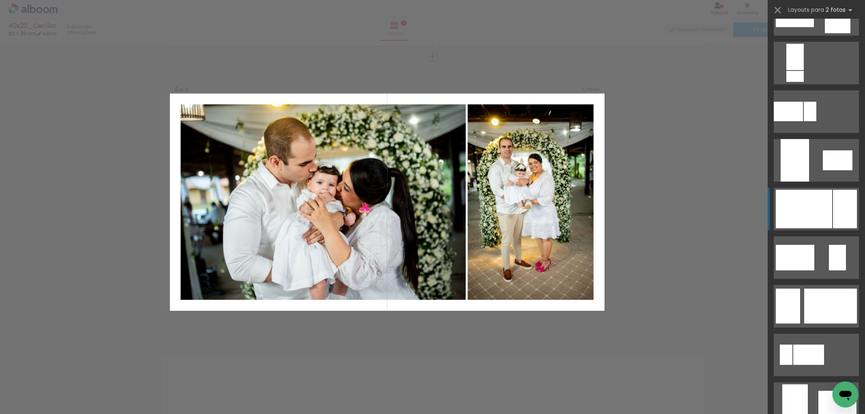
scroll to position [360, 0]
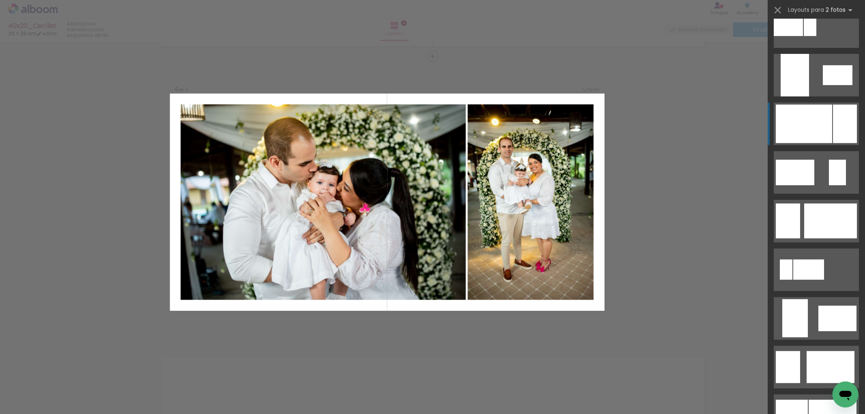
click at [826, 122] on div at bounding box center [803, 124] width 56 height 39
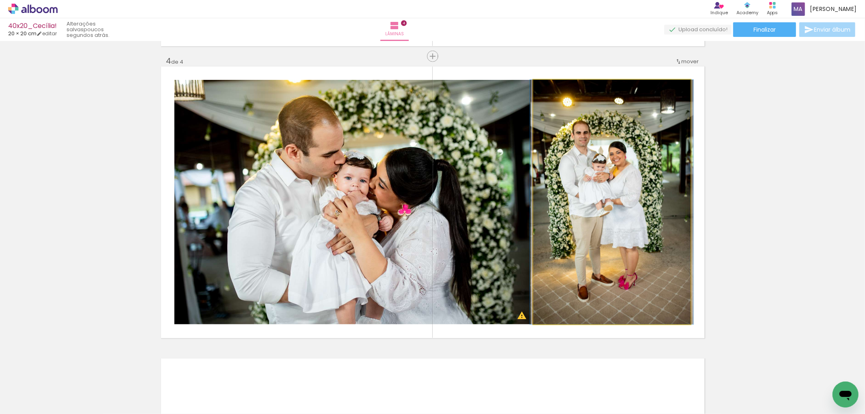
click at [607, 189] on quentale-photo at bounding box center [611, 202] width 157 height 244
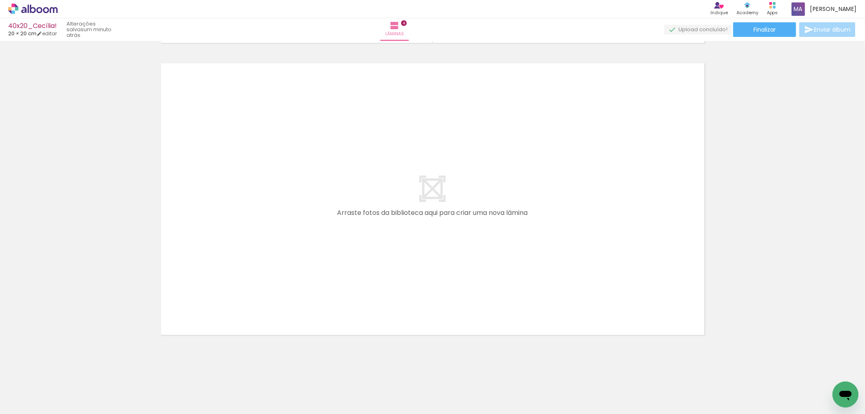
scroll to position [0, 694]
drag, startPoint x: 304, startPoint y: 382, endPoint x: 294, endPoint y: 275, distance: 107.9
click at [294, 275] on quentale-workspace at bounding box center [432, 207] width 865 height 414
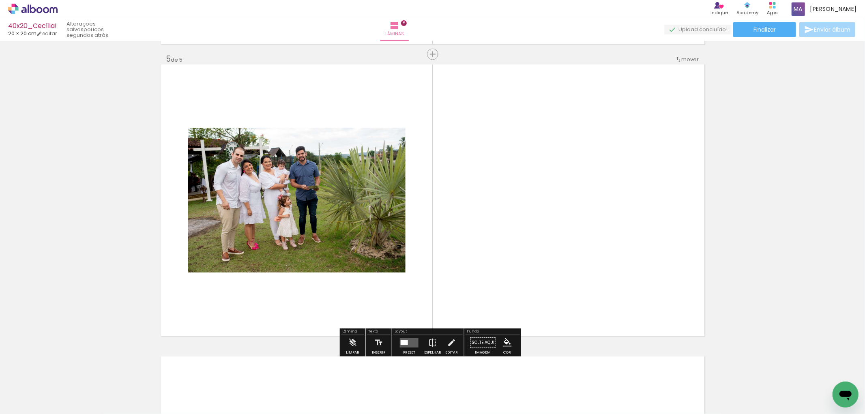
scroll to position [1165, 0]
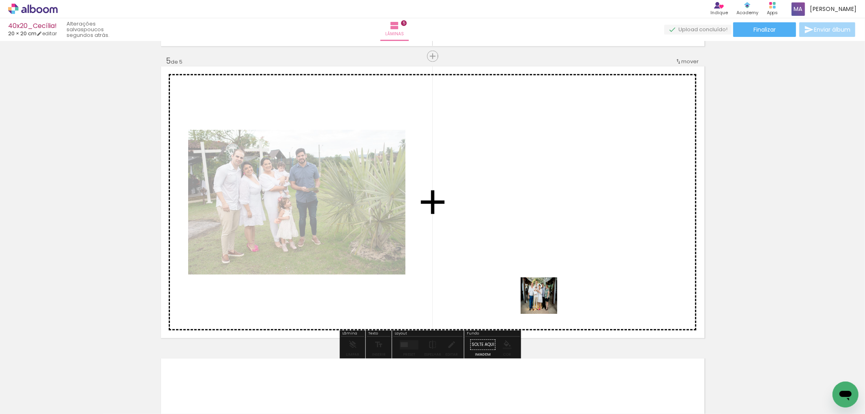
drag, startPoint x: 533, startPoint y: 393, endPoint x: 545, endPoint y: 300, distance: 93.9
click at [545, 301] on quentale-workspace at bounding box center [432, 207] width 865 height 414
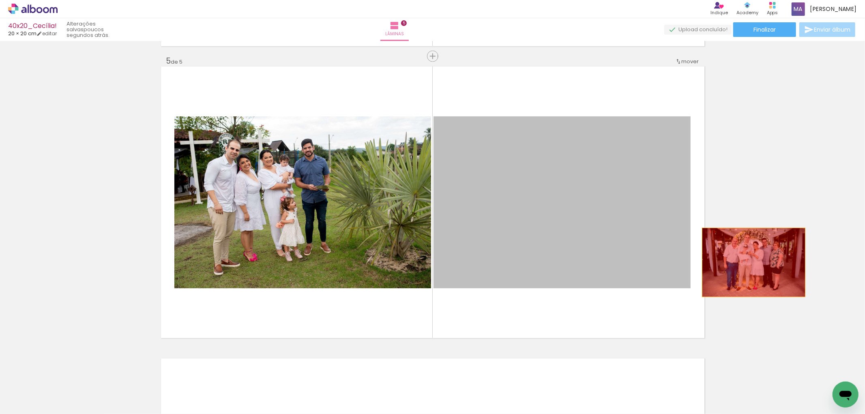
drag, startPoint x: 602, startPoint y: 230, endPoint x: 780, endPoint y: 268, distance: 181.9
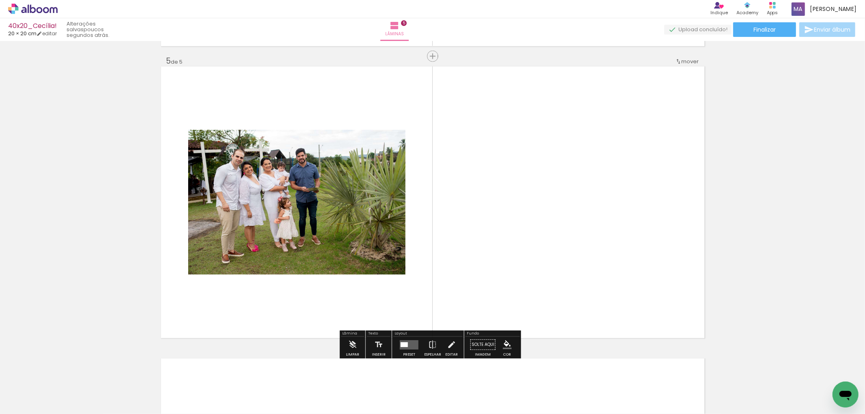
scroll to position [0, 815]
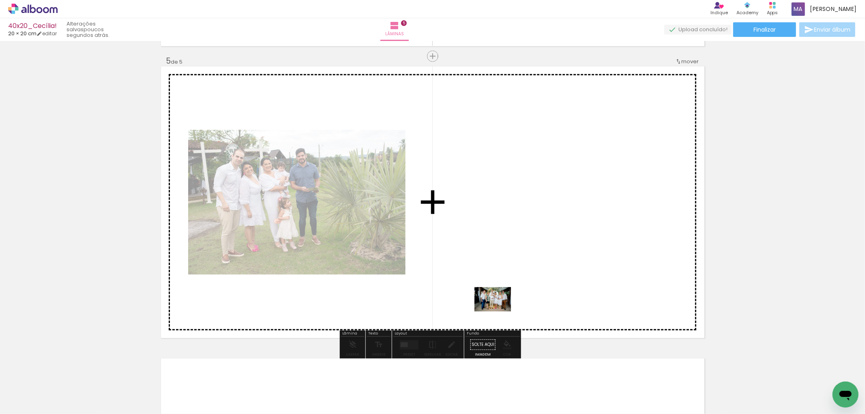
drag, startPoint x: 455, startPoint y: 389, endPoint x: 500, endPoint y: 306, distance: 94.1
click at [499, 310] on quentale-workspace at bounding box center [432, 207] width 865 height 414
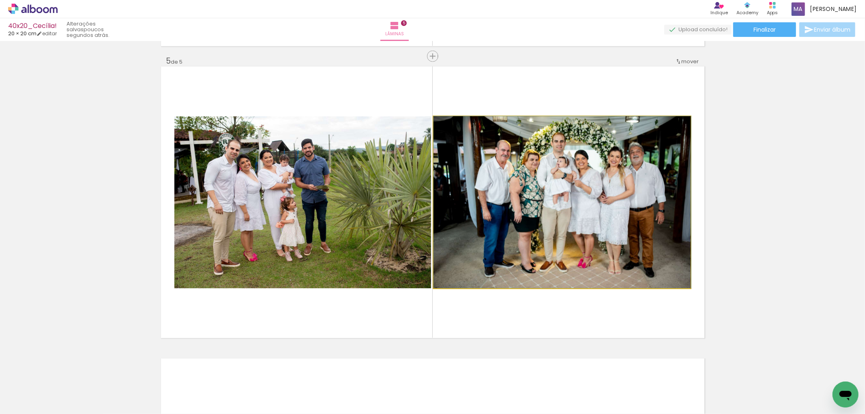
drag, startPoint x: 607, startPoint y: 212, endPoint x: 631, endPoint y: 222, distance: 26.0
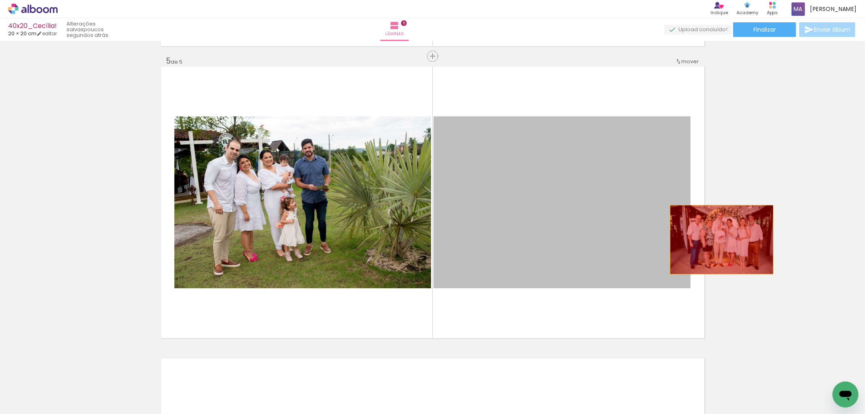
drag, startPoint x: 600, startPoint y: 218, endPoint x: 721, endPoint y: 240, distance: 122.4
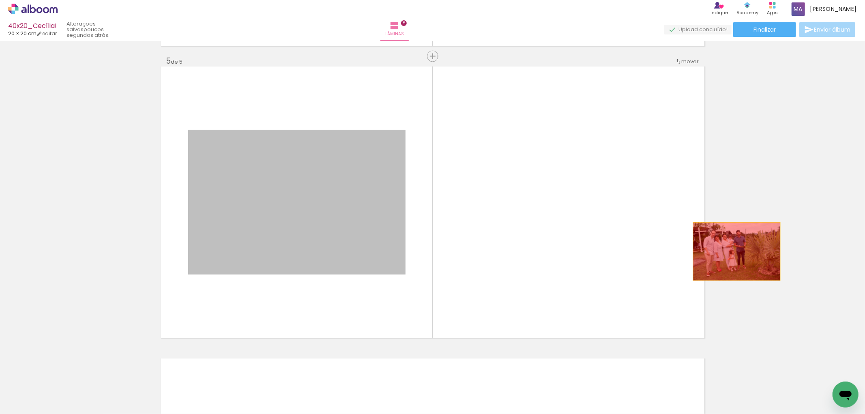
drag, startPoint x: 334, startPoint y: 206, endPoint x: 772, endPoint y: 235, distance: 438.8
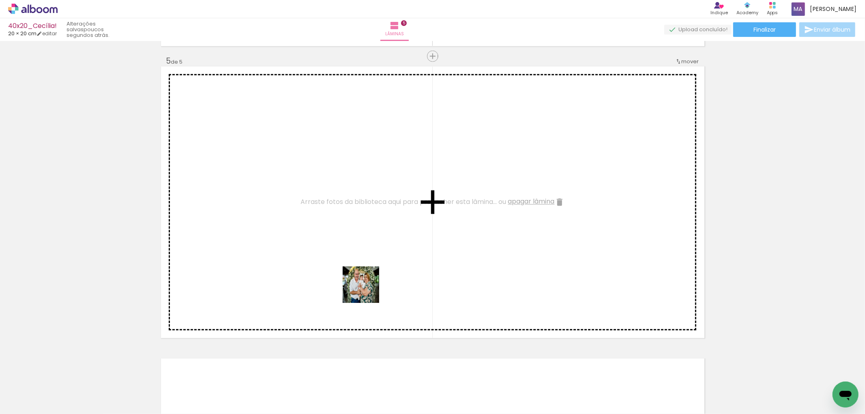
drag, startPoint x: 364, startPoint y: 393, endPoint x: 367, endPoint y: 280, distance: 113.5
click at [367, 282] on quentale-workspace at bounding box center [432, 207] width 865 height 414
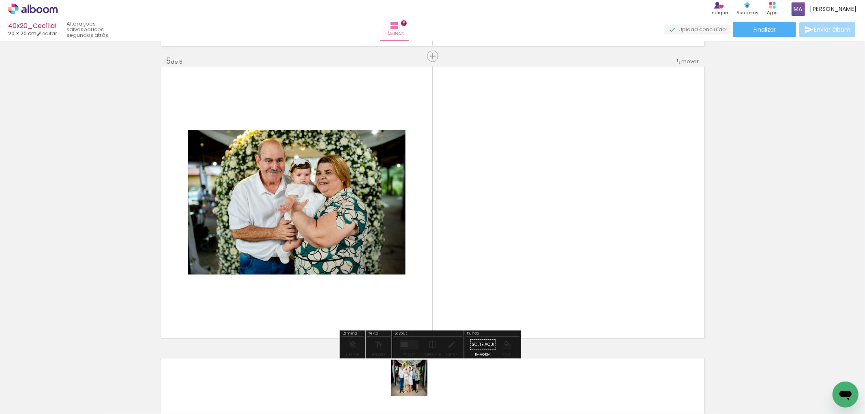
drag, startPoint x: 414, startPoint y: 390, endPoint x: 463, endPoint y: 253, distance: 145.1
click at [463, 253] on quentale-workspace at bounding box center [432, 207] width 865 height 414
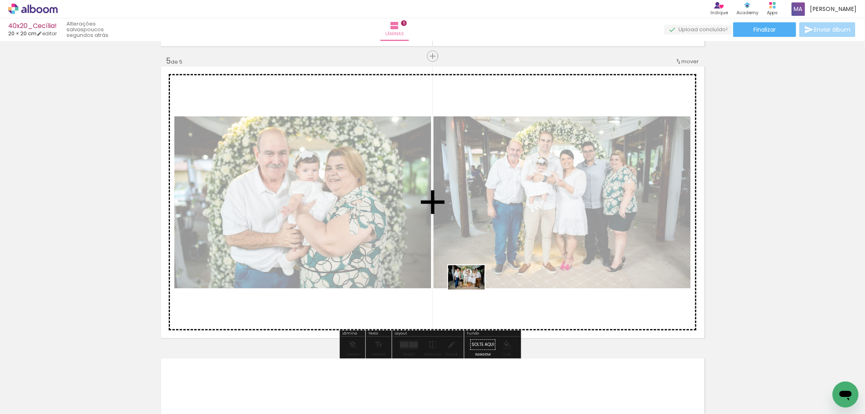
drag, startPoint x: 459, startPoint y: 394, endPoint x: 472, endPoint y: 289, distance: 105.8
click at [472, 289] on quentale-workspace at bounding box center [432, 207] width 865 height 414
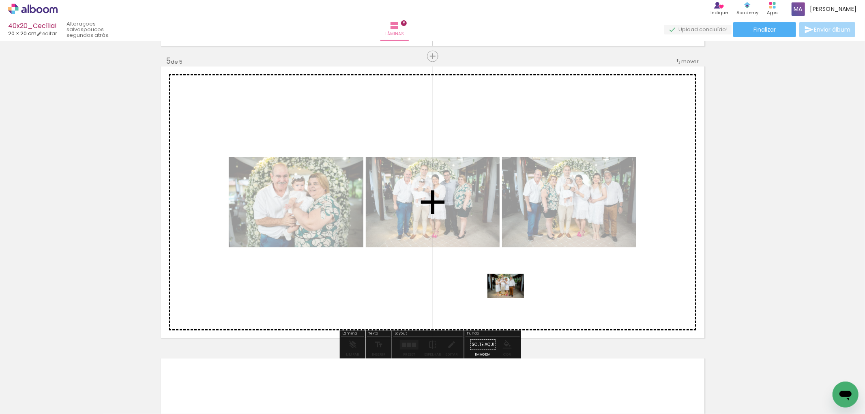
drag, startPoint x: 502, startPoint y: 343, endPoint x: 513, endPoint y: 293, distance: 51.5
click at [513, 293] on quentale-workspace at bounding box center [432, 207] width 865 height 414
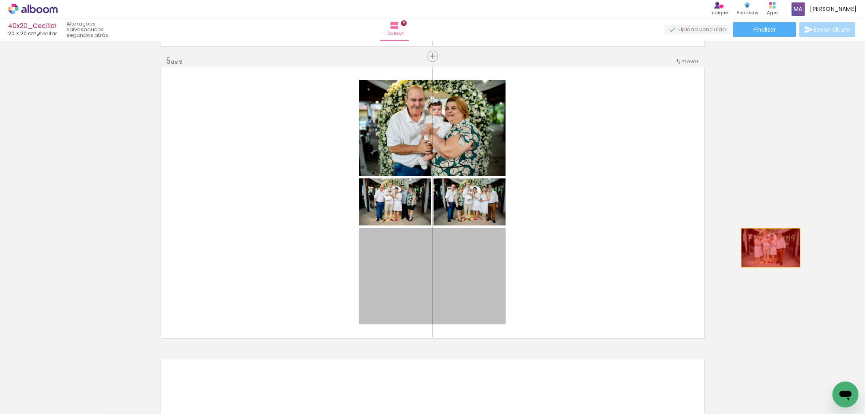
drag, startPoint x: 452, startPoint y: 263, endPoint x: 767, endPoint y: 248, distance: 315.7
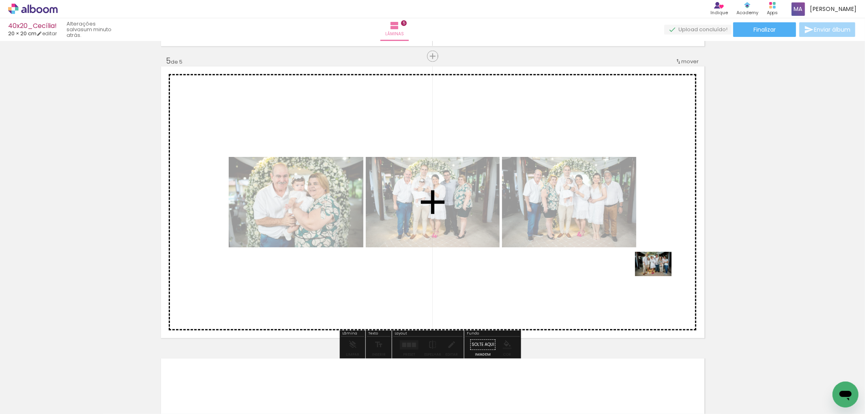
drag, startPoint x: 727, startPoint y: 383, endPoint x: 659, endPoint y: 276, distance: 126.5
click at [659, 276] on quentale-workspace at bounding box center [432, 207] width 865 height 414
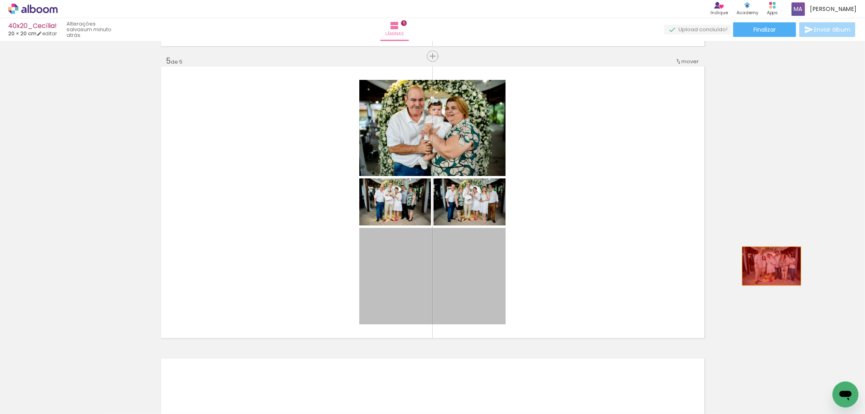
drag, startPoint x: 456, startPoint y: 270, endPoint x: 766, endPoint y: 268, distance: 310.1
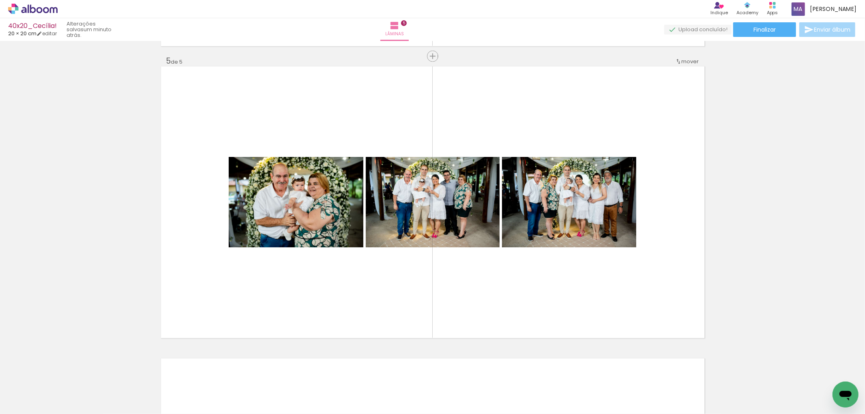
scroll to position [0, 944]
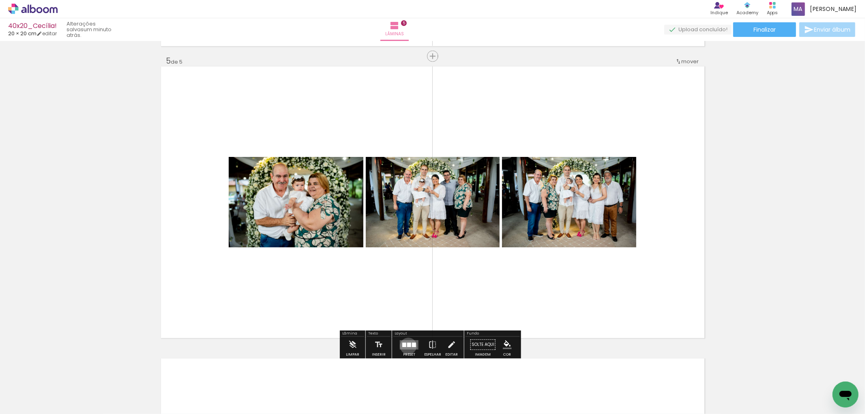
click at [407, 346] on div at bounding box center [409, 345] width 4 height 4
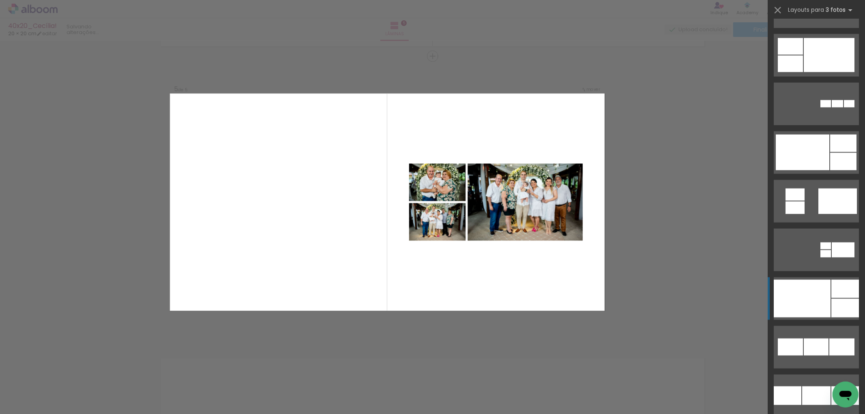
scroll to position [945, 0]
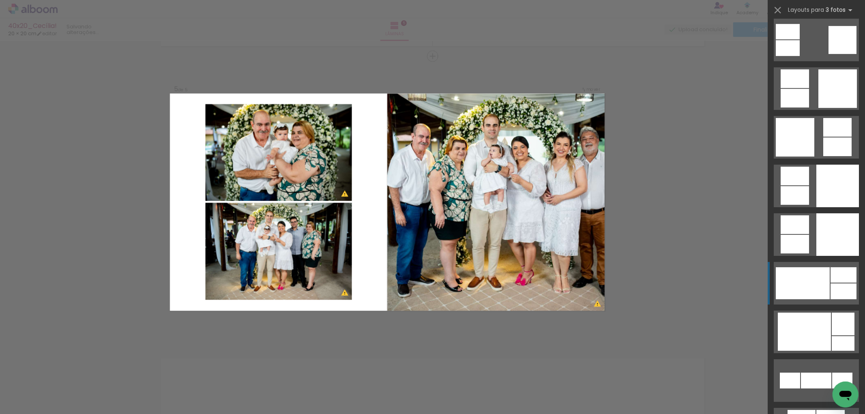
scroll to position [2342, 0]
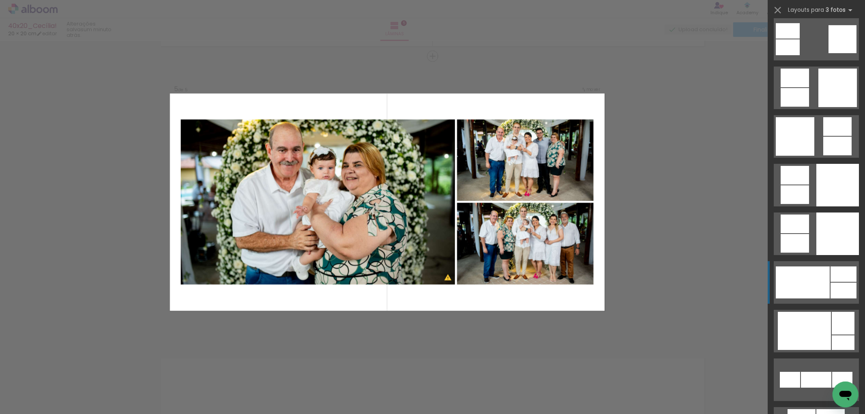
click at [826, 358] on quentale-layouter at bounding box center [815, 379] width 85 height 43
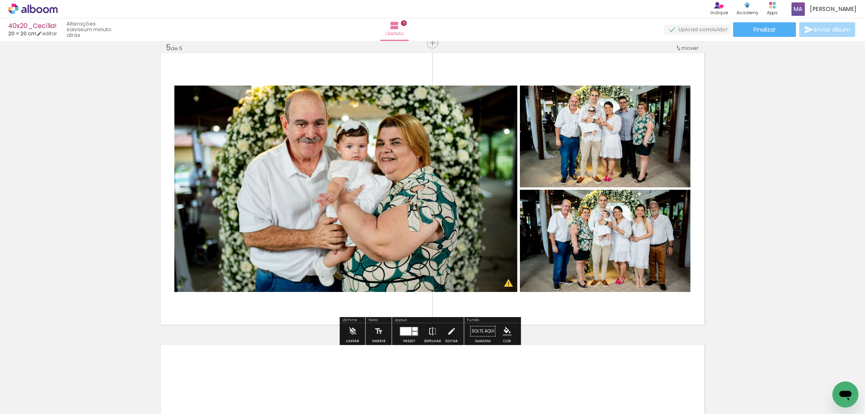
scroll to position [1165, 0]
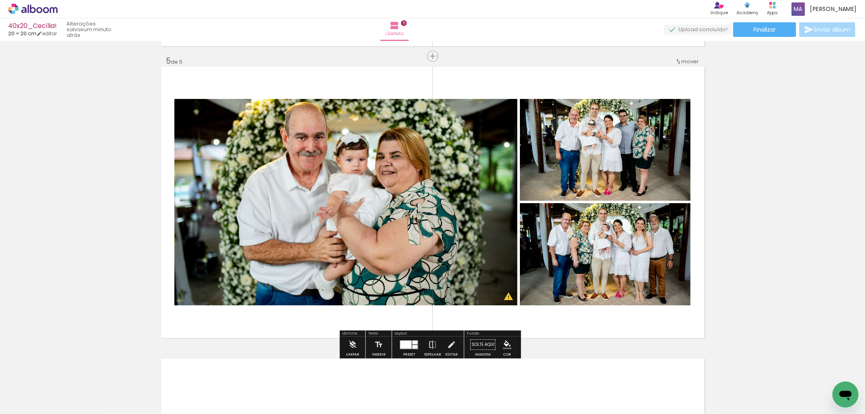
click at [412, 345] on div at bounding box center [414, 347] width 5 height 4
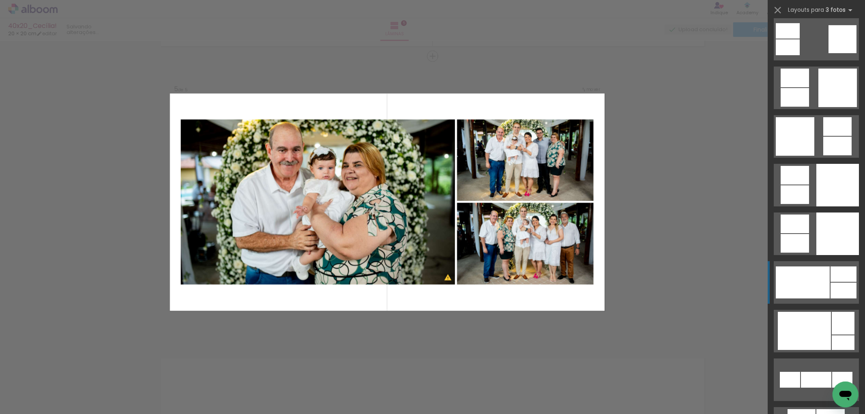
scroll to position [2578, 0]
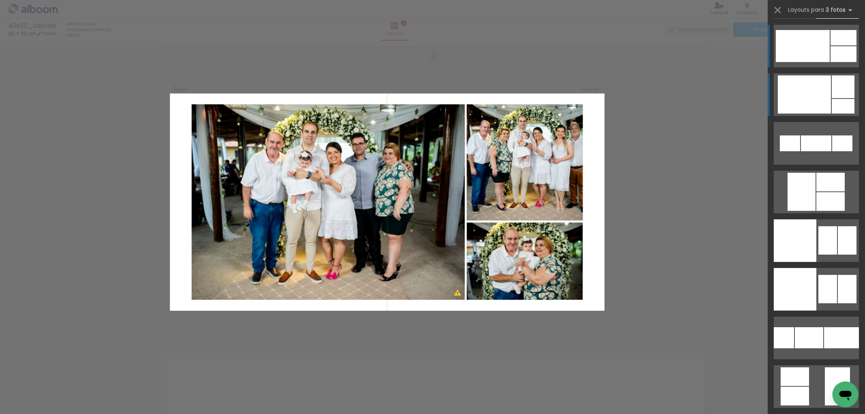
click at [809, 62] on div at bounding box center [802, 46] width 54 height 32
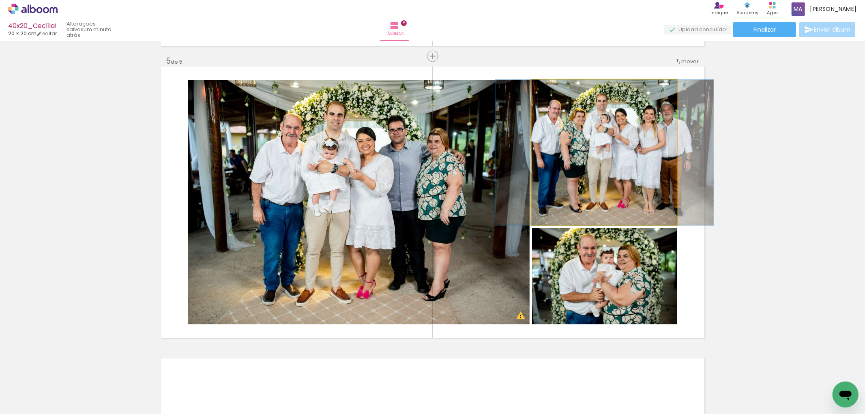
click at [600, 188] on quentale-photo at bounding box center [604, 153] width 145 height 146
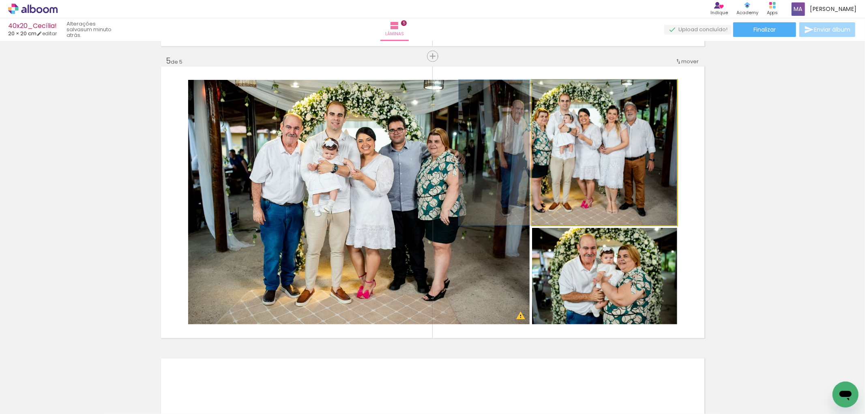
drag, startPoint x: 631, startPoint y: 181, endPoint x: 582, endPoint y: 169, distance: 50.2
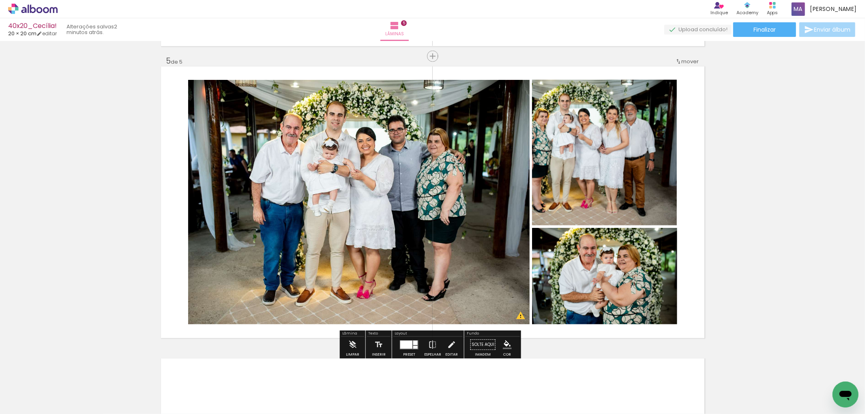
click at [604, 167] on quentale-photo at bounding box center [604, 153] width 145 height 146
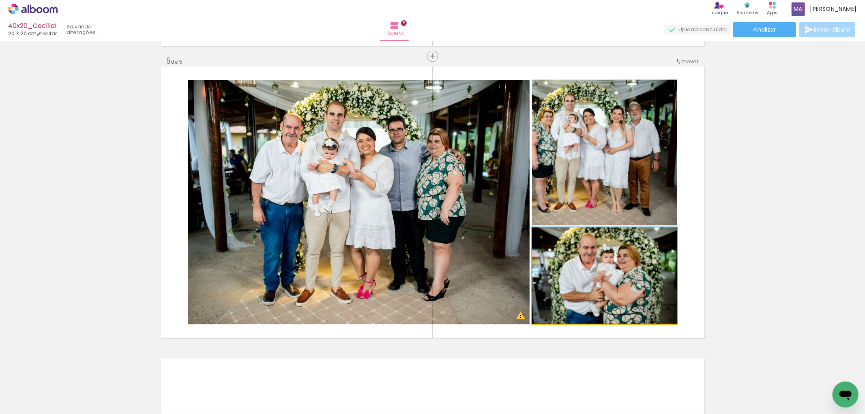
drag, startPoint x: 610, startPoint y: 283, endPoint x: 377, endPoint y: 253, distance: 234.1
click at [0, 0] on slot at bounding box center [0, 0] width 0 height 0
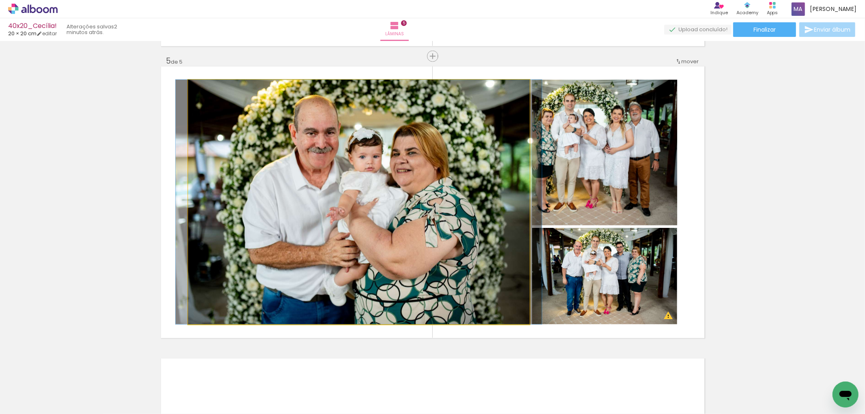
click at [405, 242] on quentale-photo at bounding box center [358, 202] width 341 height 244
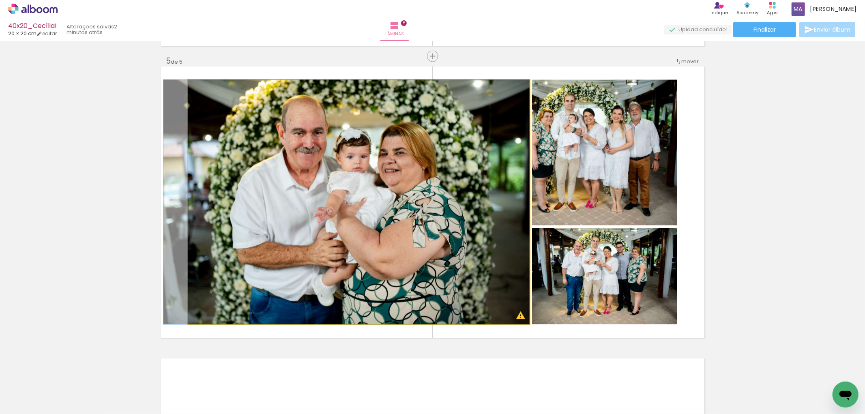
drag, startPoint x: 419, startPoint y: 226, endPoint x: 403, endPoint y: 230, distance: 16.6
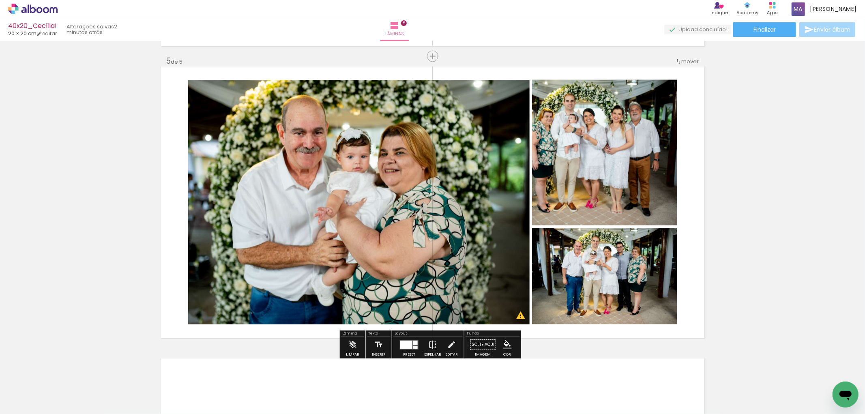
click at [592, 196] on quentale-photo at bounding box center [604, 153] width 145 height 146
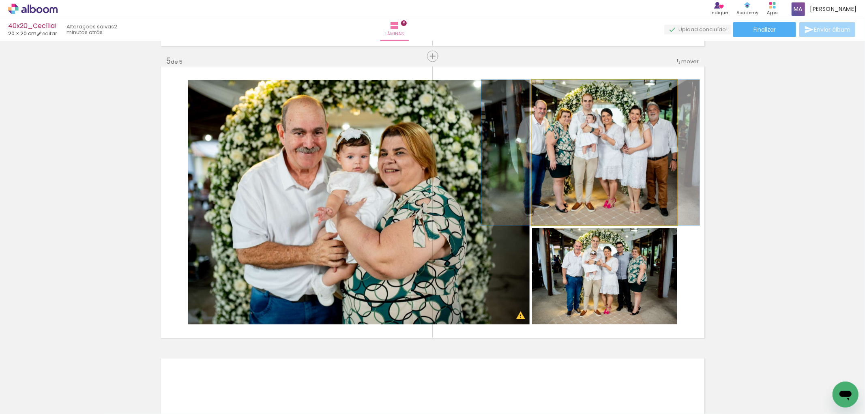
drag, startPoint x: 616, startPoint y: 176, endPoint x: 634, endPoint y: 176, distance: 17.8
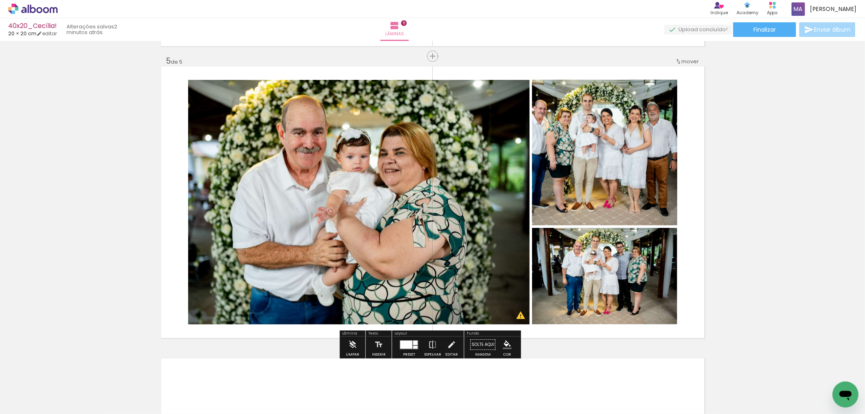
click at [415, 205] on quentale-photo at bounding box center [358, 202] width 341 height 244
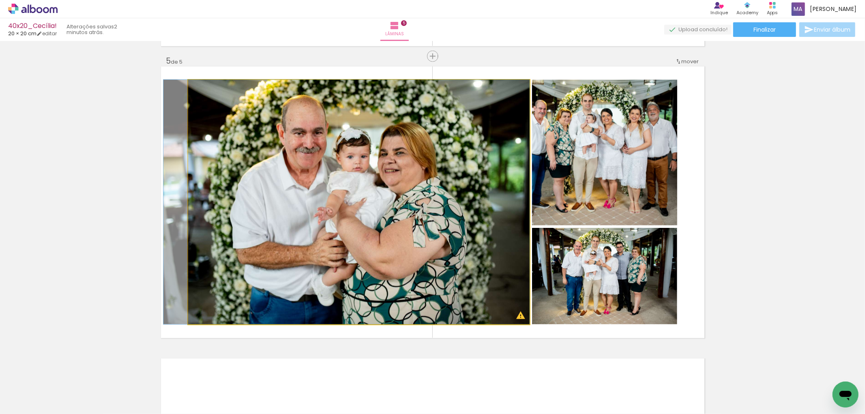
click at [380, 177] on quentale-photo at bounding box center [358, 202] width 341 height 244
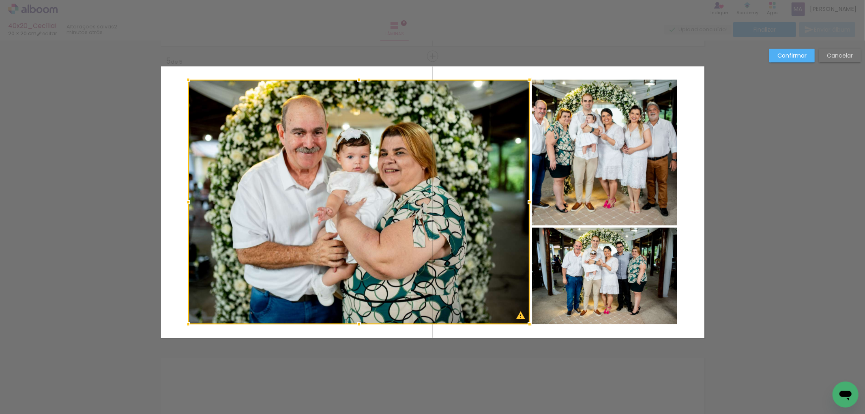
click at [380, 177] on div at bounding box center [358, 202] width 341 height 244
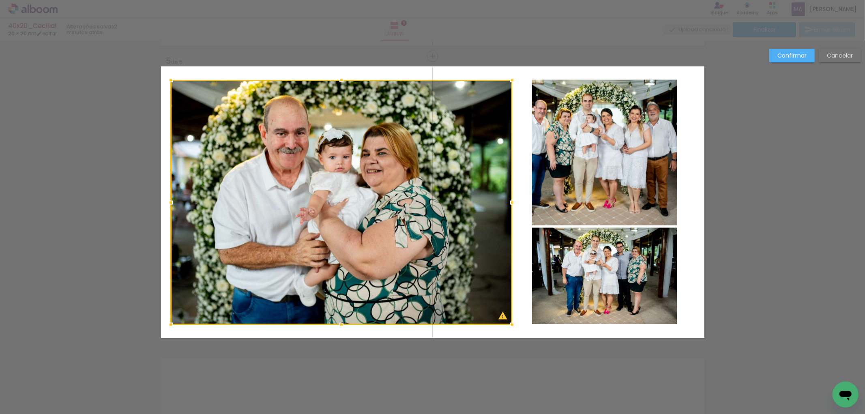
drag, startPoint x: 368, startPoint y: 184, endPoint x: 351, endPoint y: 185, distance: 17.5
click at [351, 185] on div at bounding box center [341, 202] width 341 height 244
click at [607, 165] on quentale-photo at bounding box center [604, 153] width 145 height 146
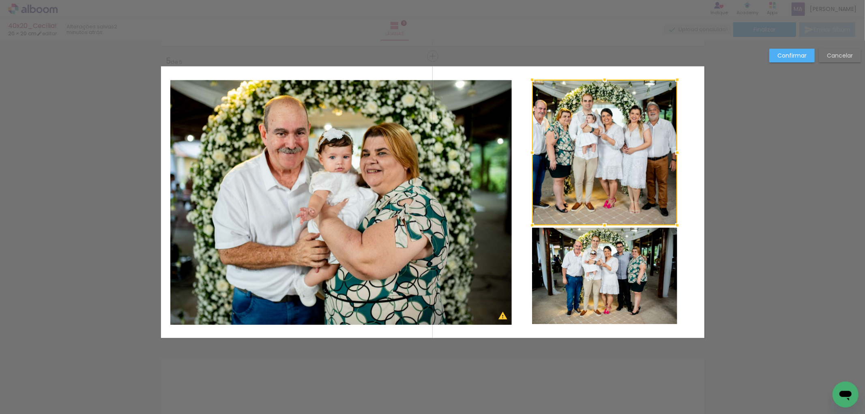
click at [467, 169] on quentale-photo at bounding box center [340, 202] width 341 height 244
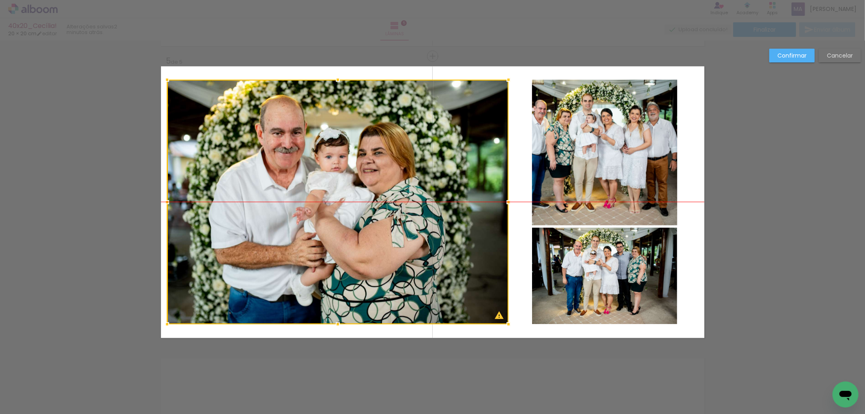
click at [436, 169] on div at bounding box center [337, 202] width 341 height 244
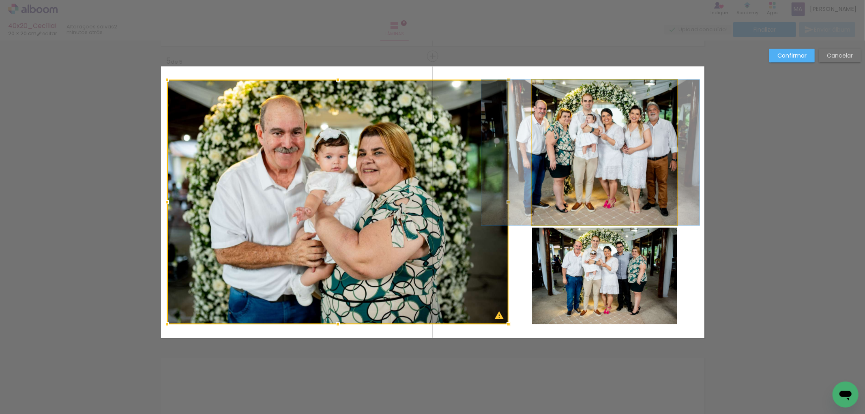
click at [619, 167] on quentale-photo at bounding box center [604, 153] width 145 height 146
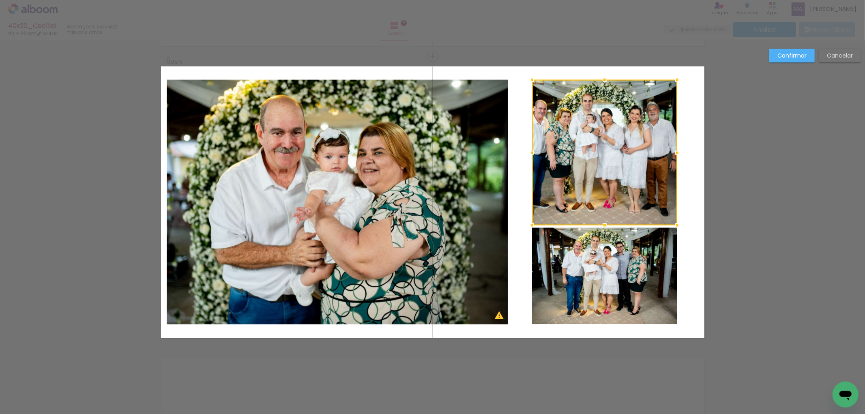
click at [623, 164] on div at bounding box center [604, 153] width 145 height 146
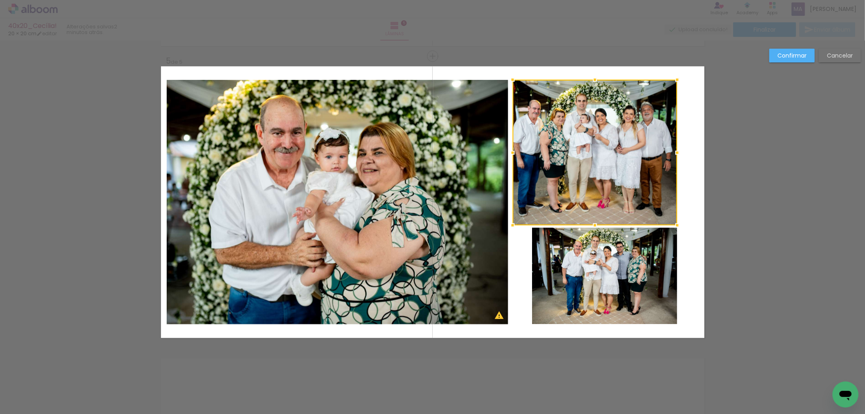
drag, startPoint x: 527, startPoint y: 152, endPoint x: 509, endPoint y: 156, distance: 19.1
click at [509, 156] on div at bounding box center [512, 153] width 16 height 16
click at [596, 157] on quentale-photo at bounding box center [594, 153] width 165 height 146
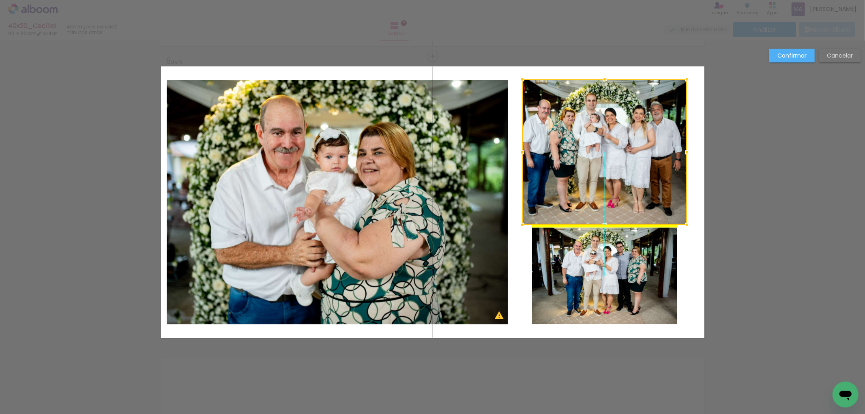
drag, startPoint x: 607, startPoint y: 156, endPoint x: 618, endPoint y: 155, distance: 11.0
click at [618, 155] on div at bounding box center [604, 152] width 165 height 146
click at [621, 266] on quentale-photo at bounding box center [604, 276] width 145 height 96
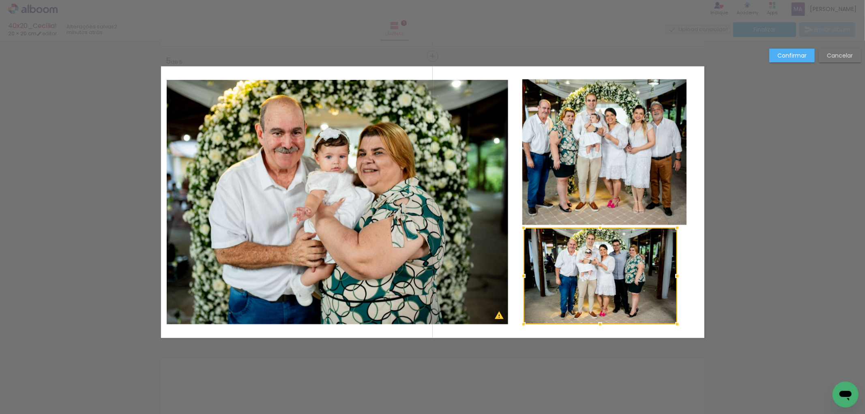
drag, startPoint x: 527, startPoint y: 278, endPoint x: 517, endPoint y: 278, distance: 9.7
click at [517, 278] on div at bounding box center [523, 276] width 16 height 16
click at [612, 274] on quentale-photo at bounding box center [600, 276] width 154 height 96
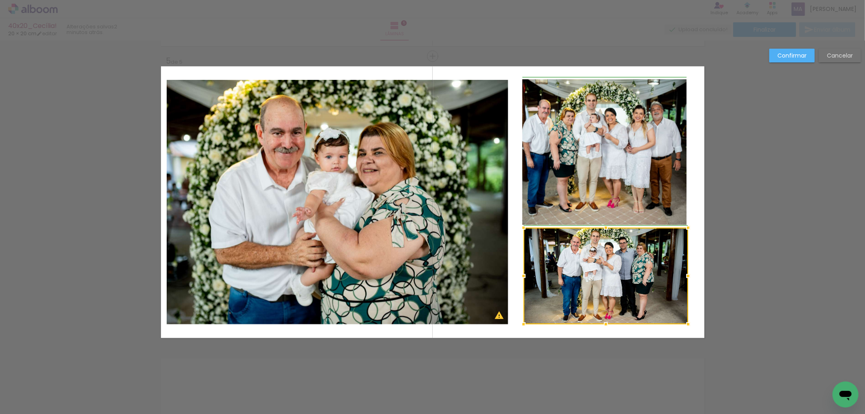
drag, startPoint x: 675, startPoint y: 278, endPoint x: 681, endPoint y: 277, distance: 6.1
click at [681, 277] on div at bounding box center [688, 276] width 16 height 16
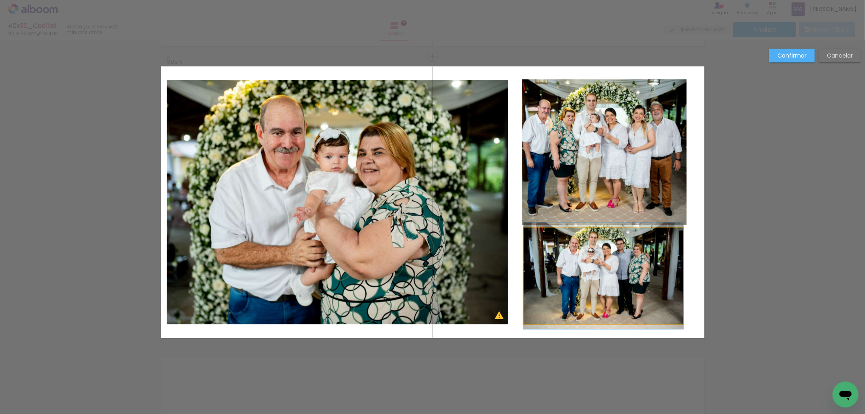
click at [530, 272] on quentale-photo at bounding box center [603, 276] width 160 height 96
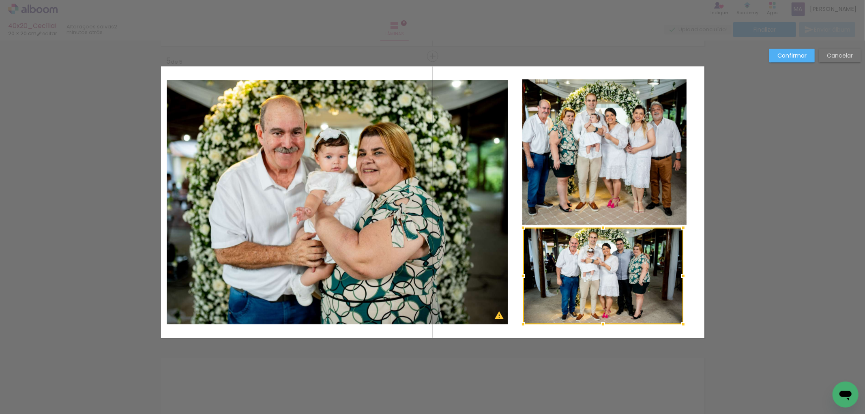
click at [520, 276] on div at bounding box center [523, 276] width 16 height 16
click at [669, 272] on div at bounding box center [603, 276] width 160 height 96
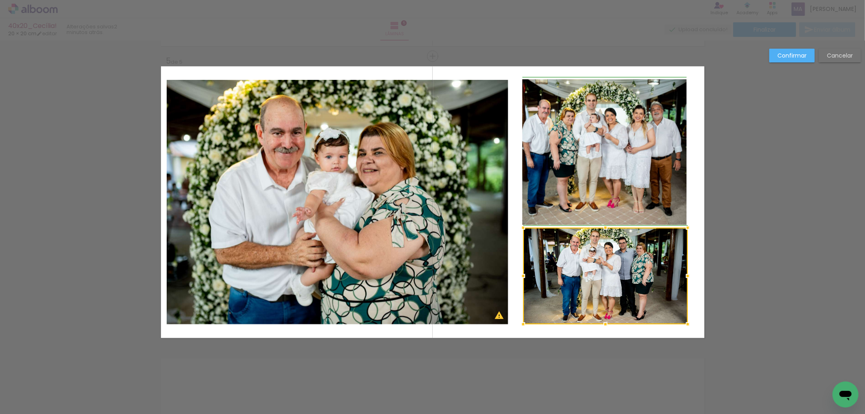
click at [684, 276] on div at bounding box center [687, 276] width 16 height 16
click at [699, 197] on quentale-layouter at bounding box center [432, 202] width 543 height 272
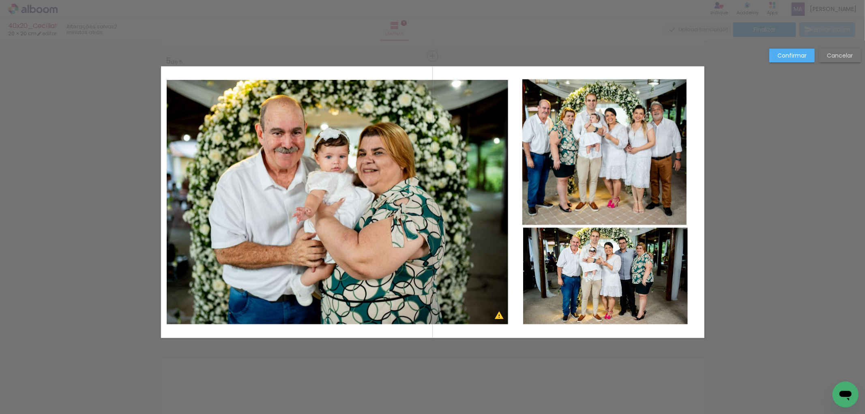
click at [652, 248] on quentale-photo at bounding box center [605, 276] width 165 height 96
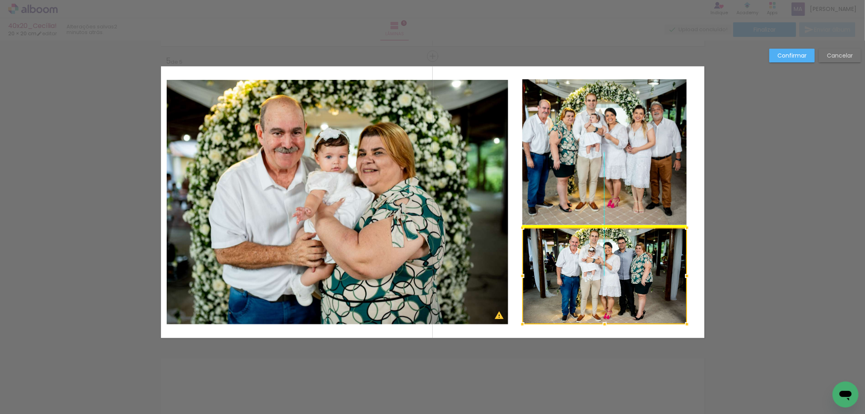
click at [642, 258] on div at bounding box center [604, 276] width 165 height 96
click at [699, 195] on quentale-layouter at bounding box center [432, 202] width 543 height 272
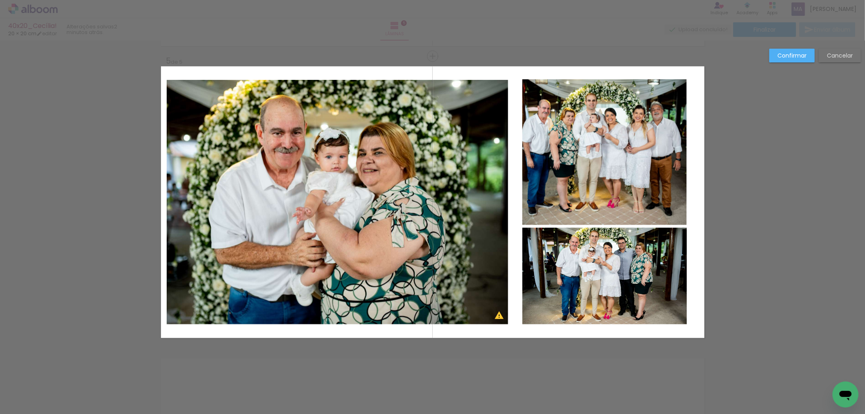
click at [610, 261] on quentale-photo at bounding box center [604, 276] width 165 height 96
click at [621, 266] on div at bounding box center [604, 276] width 165 height 96
click at [0, 0] on slot "Confirmar" at bounding box center [0, 0] width 0 height 0
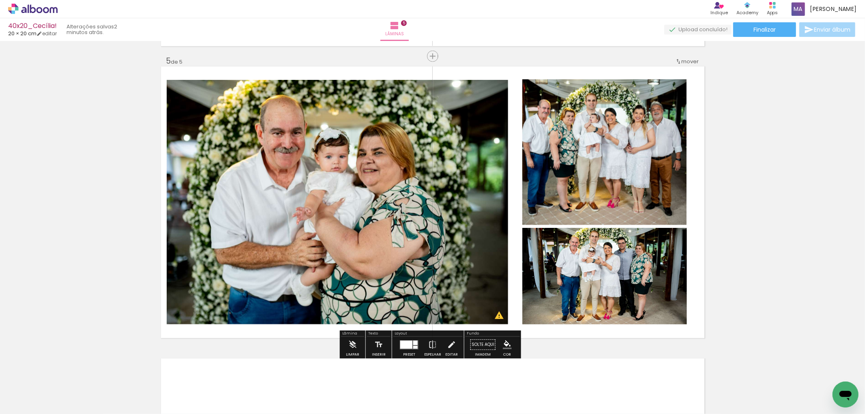
click at [653, 130] on quentale-photo at bounding box center [604, 152] width 165 height 146
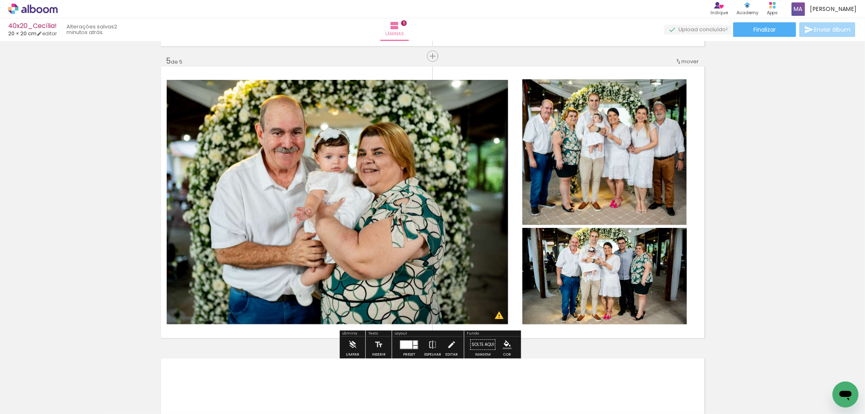
click at [633, 257] on quentale-photo at bounding box center [604, 276] width 165 height 96
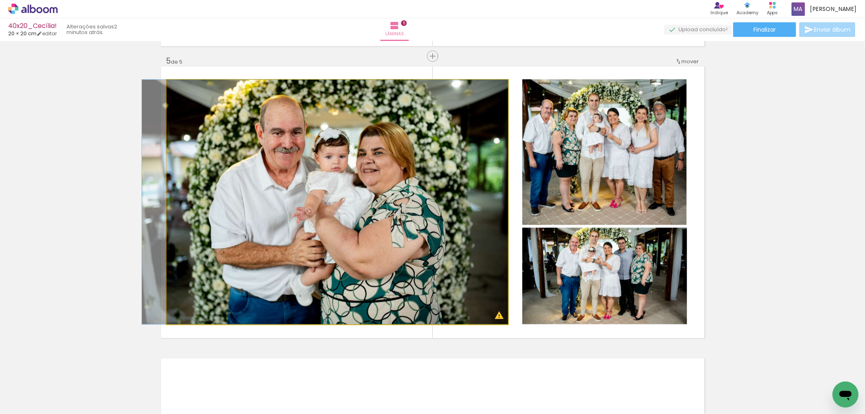
click at [399, 241] on quentale-photo at bounding box center [337, 202] width 341 height 244
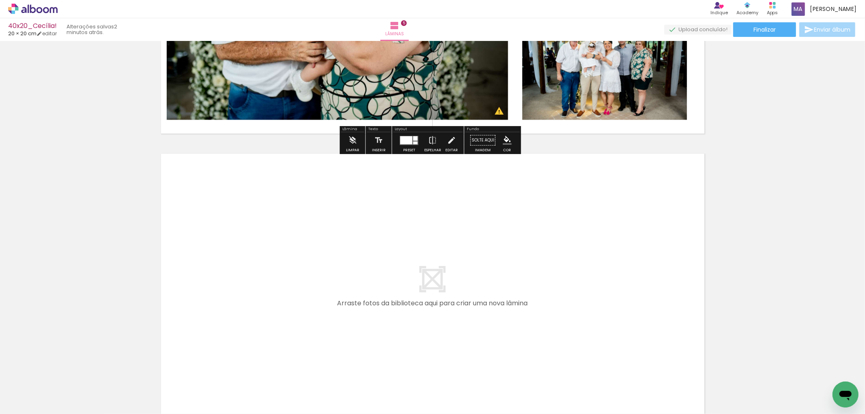
scroll to position [1391, 0]
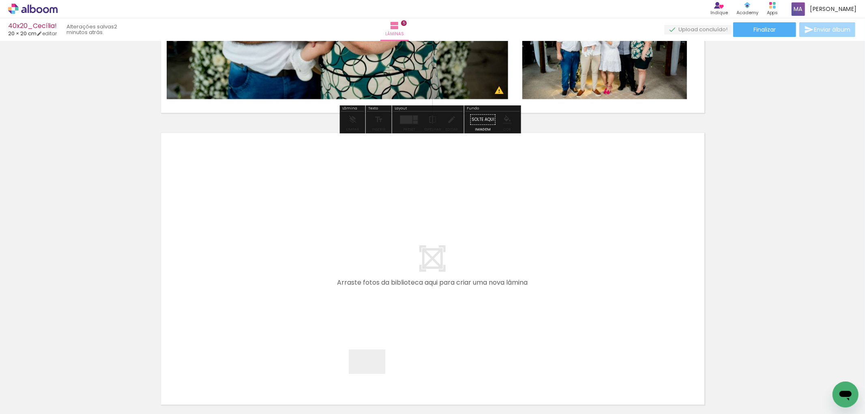
drag, startPoint x: 370, startPoint y: 380, endPoint x: 386, endPoint y: 255, distance: 125.8
click at [386, 255] on quentale-workspace at bounding box center [432, 207] width 865 height 414
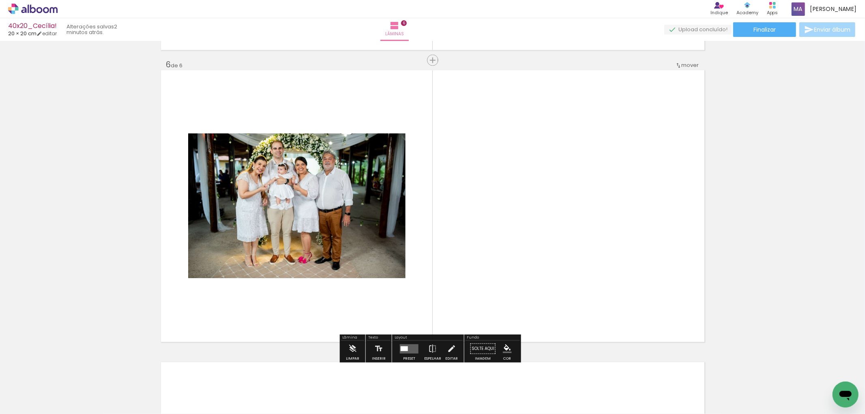
scroll to position [1457, 0]
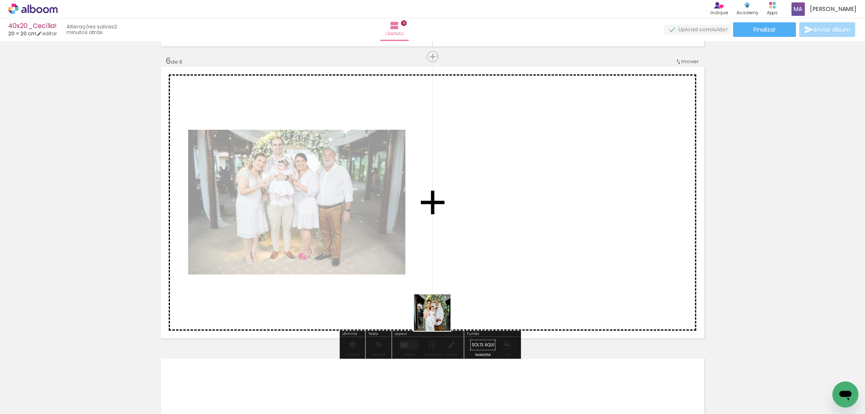
drag, startPoint x: 418, startPoint y: 393, endPoint x: 464, endPoint y: 258, distance: 142.9
click at [464, 258] on quentale-workspace at bounding box center [432, 207] width 865 height 414
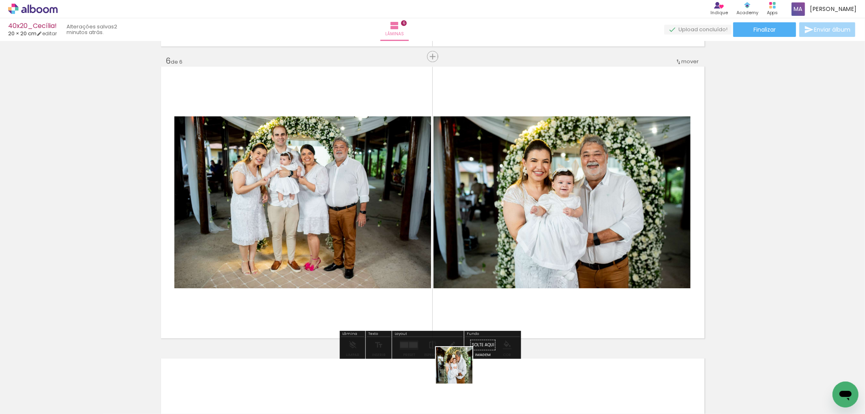
drag, startPoint x: 457, startPoint y: 392, endPoint x: 472, endPoint y: 263, distance: 129.8
click at [471, 266] on quentale-workspace at bounding box center [432, 207] width 865 height 414
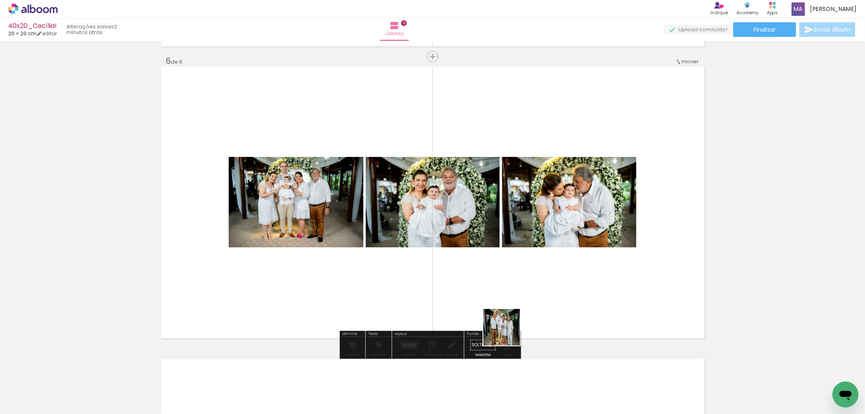
drag, startPoint x: 507, startPoint y: 387, endPoint x: 519, endPoint y: 269, distance: 118.9
click at [518, 271] on quentale-workspace at bounding box center [432, 207] width 865 height 414
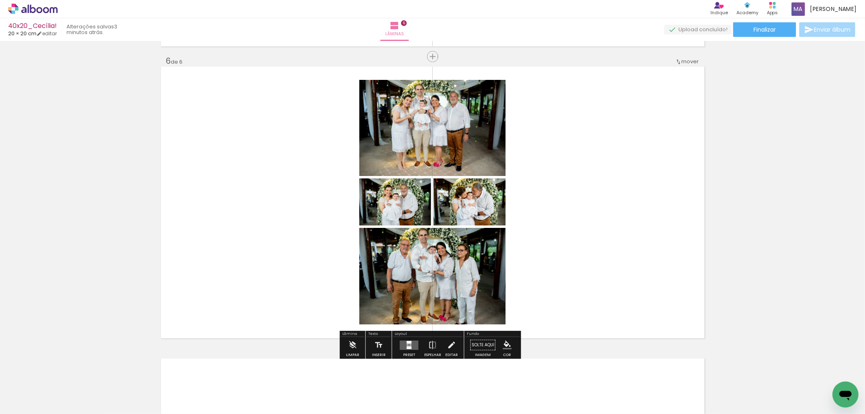
click at [410, 345] on quentale-layouter at bounding box center [409, 344] width 19 height 9
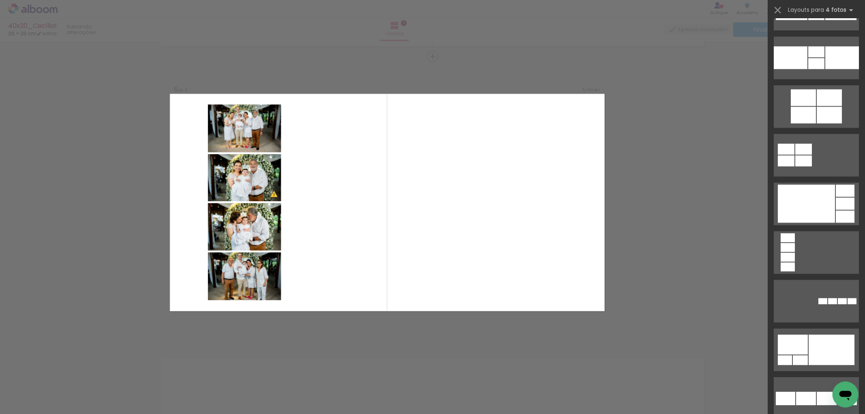
scroll to position [1621, 0]
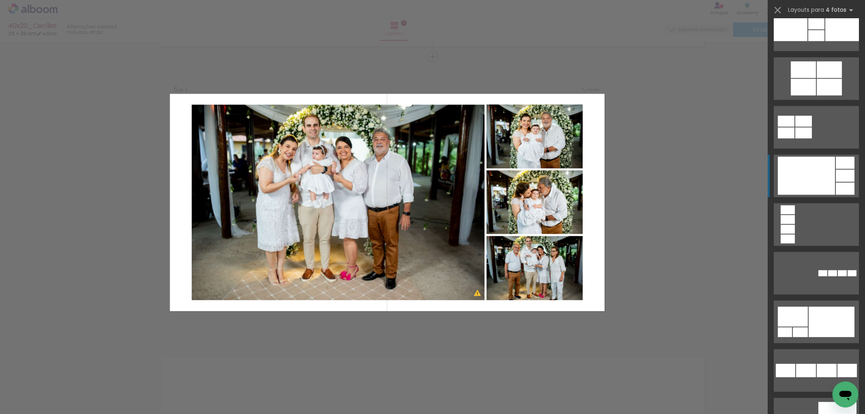
click at [824, 182] on div at bounding box center [805, 175] width 57 height 38
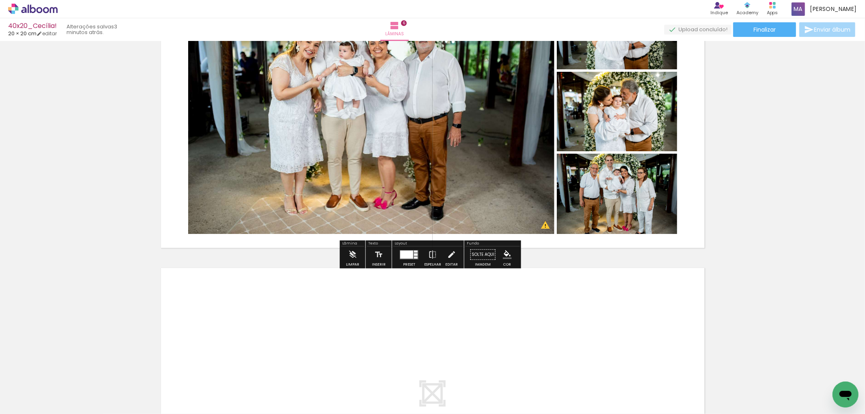
scroll to position [1547, 0]
click at [430, 258] on iron-icon at bounding box center [432, 254] width 9 height 16
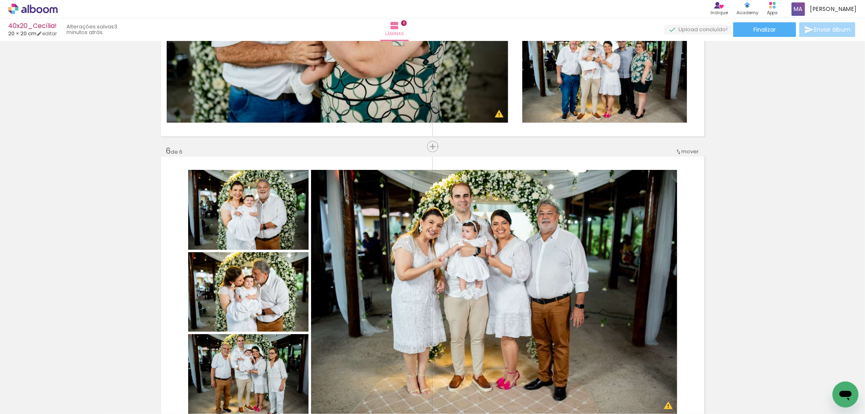
scroll to position [1457, 0]
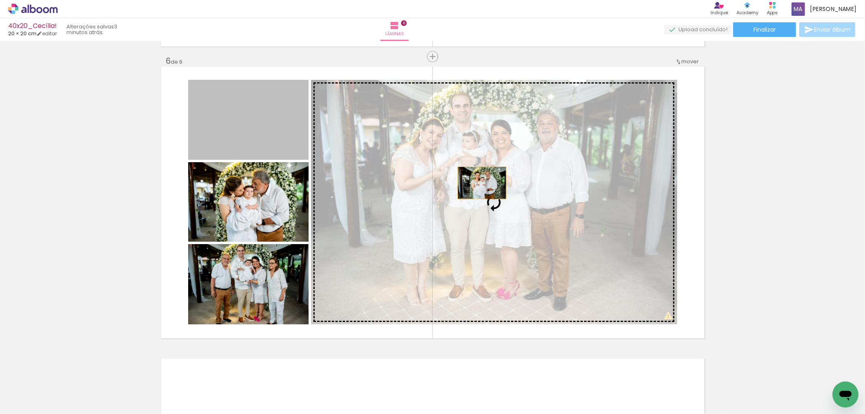
drag, startPoint x: 313, startPoint y: 147, endPoint x: 505, endPoint y: 188, distance: 196.1
click at [0, 0] on slot at bounding box center [0, 0] width 0 height 0
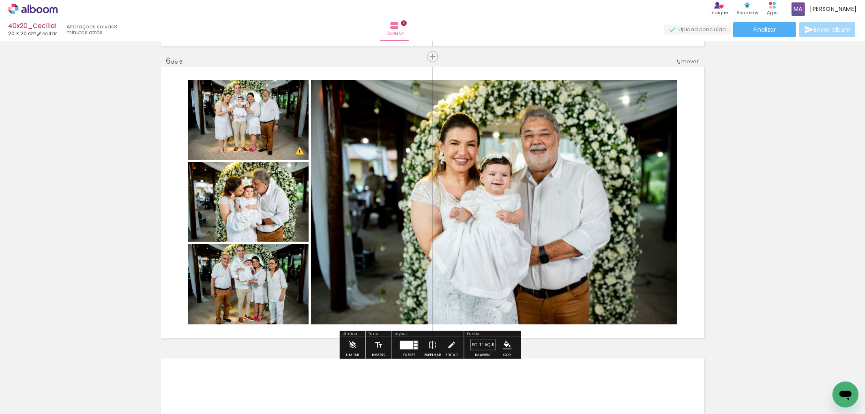
click at [554, 190] on quentale-photo at bounding box center [494, 202] width 366 height 244
click at [263, 127] on quentale-photo at bounding box center [248, 120] width 120 height 80
click at [258, 201] on quentale-photo at bounding box center [248, 201] width 120 height 79
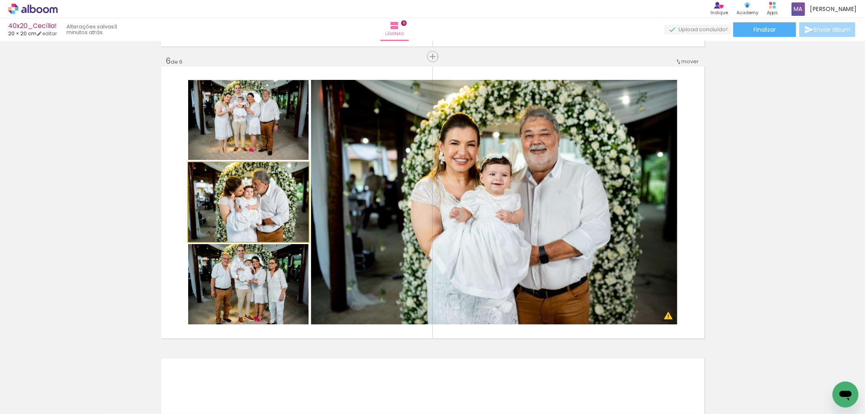
click at [258, 206] on quentale-photo at bounding box center [248, 201] width 120 height 79
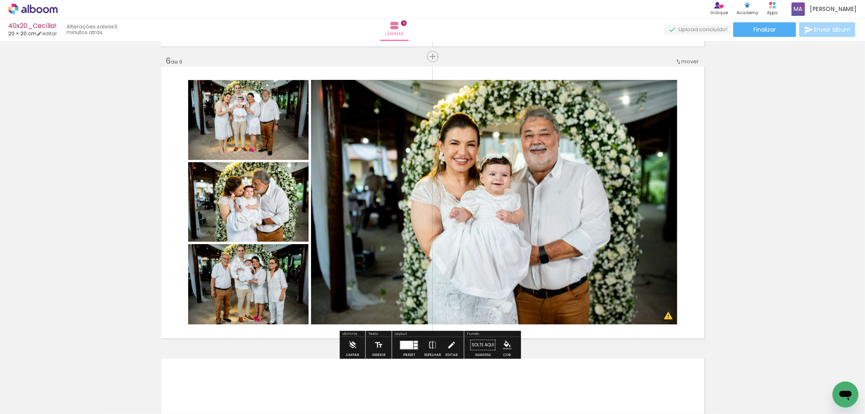
click at [261, 288] on quentale-photo at bounding box center [248, 284] width 120 height 80
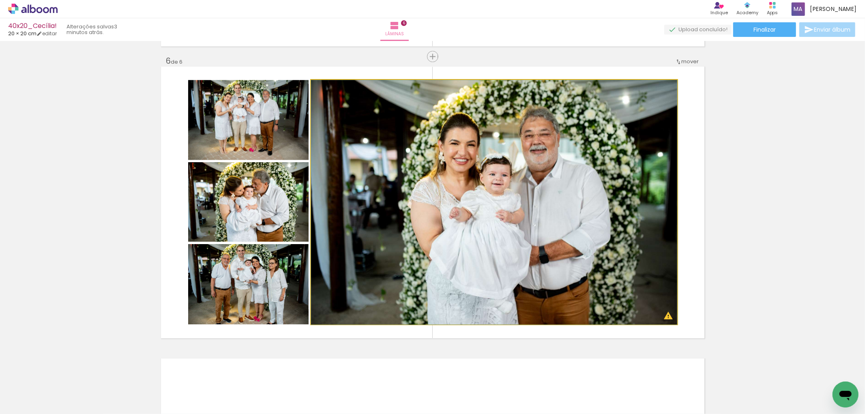
click at [534, 178] on quentale-photo at bounding box center [494, 202] width 366 height 244
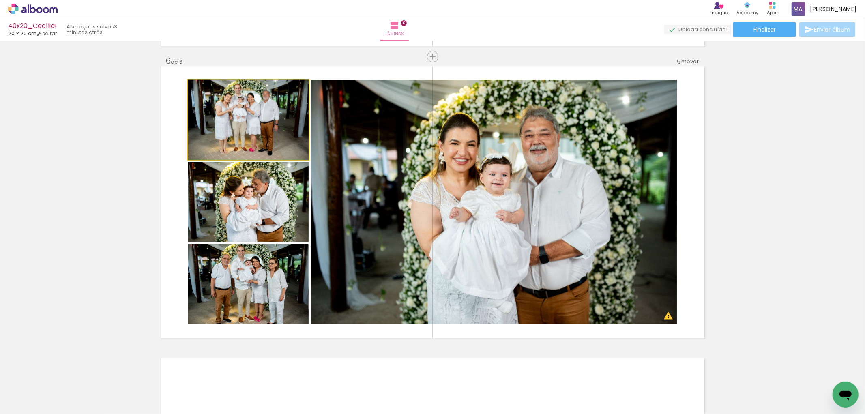
click at [273, 129] on quentale-photo at bounding box center [248, 120] width 120 height 80
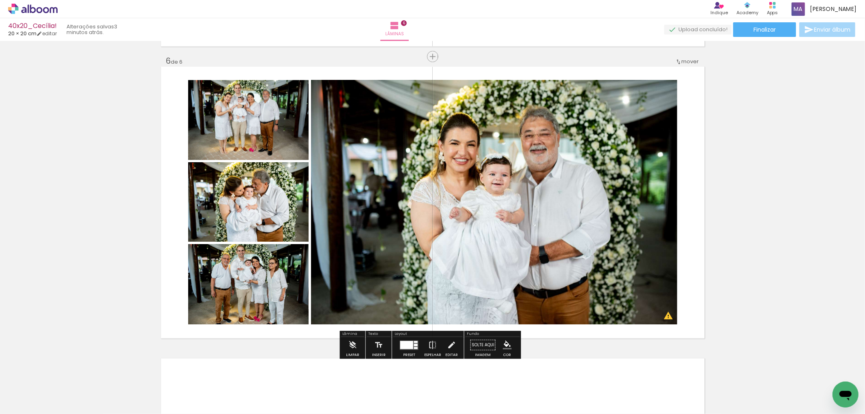
click at [272, 133] on quentale-photo at bounding box center [248, 120] width 120 height 80
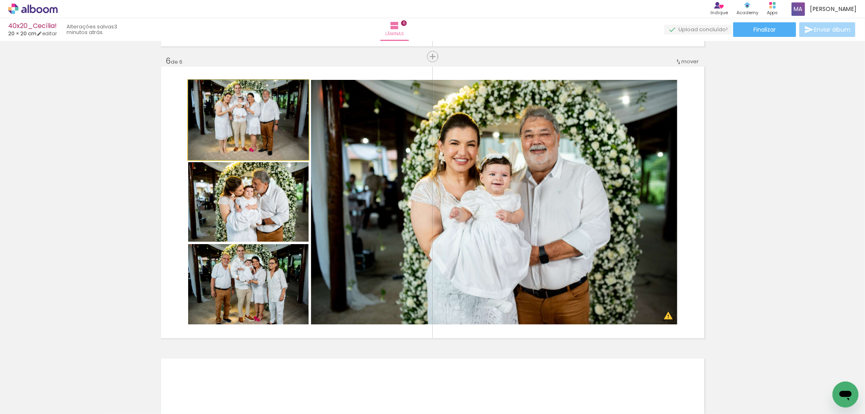
click at [272, 133] on quentale-photo at bounding box center [248, 120] width 120 height 80
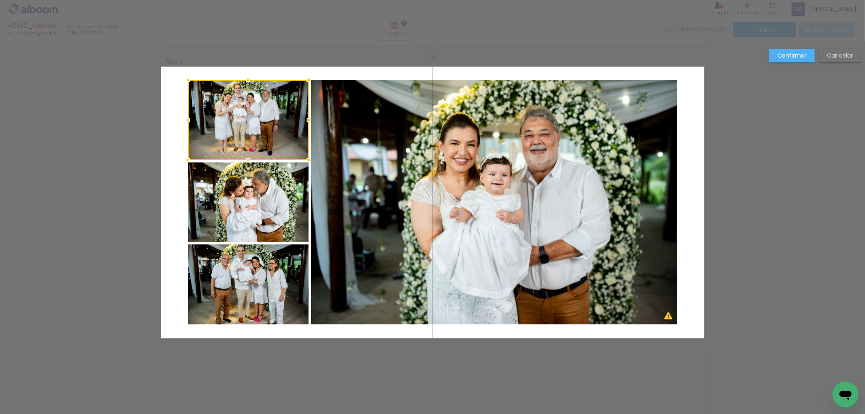
click at [274, 213] on quentale-photo at bounding box center [248, 201] width 120 height 79
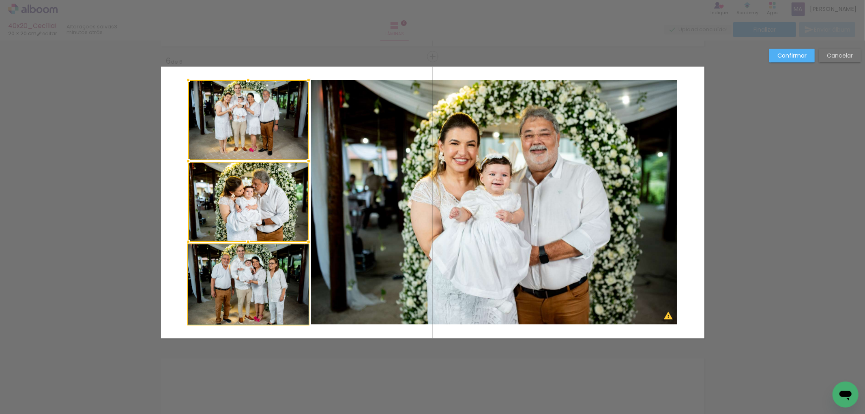
click at [276, 278] on quentale-photo at bounding box center [248, 284] width 120 height 80
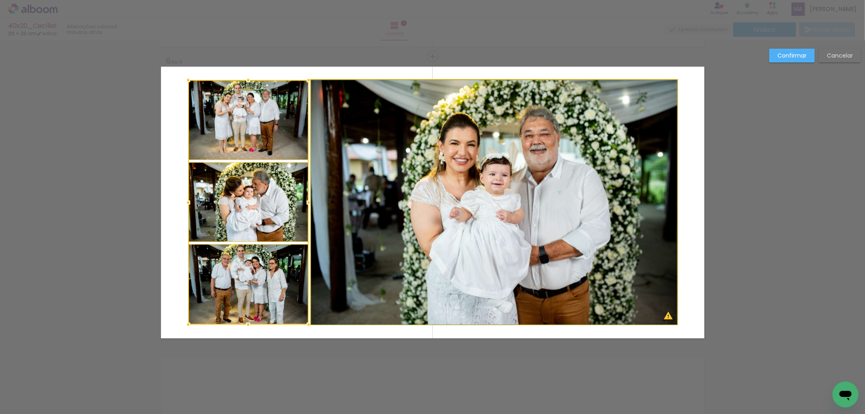
click at [418, 256] on quentale-photo at bounding box center [494, 202] width 366 height 244
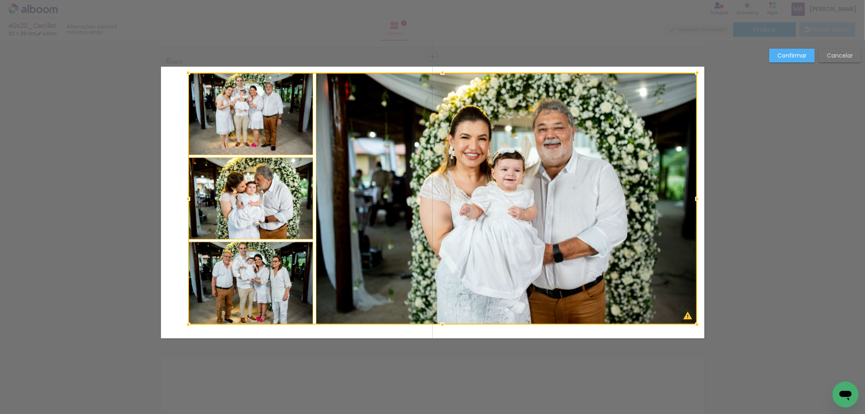
drag, startPoint x: 671, startPoint y: 81, endPoint x: 692, endPoint y: 73, distance: 21.7
click at [692, 73] on div at bounding box center [697, 72] width 16 height 16
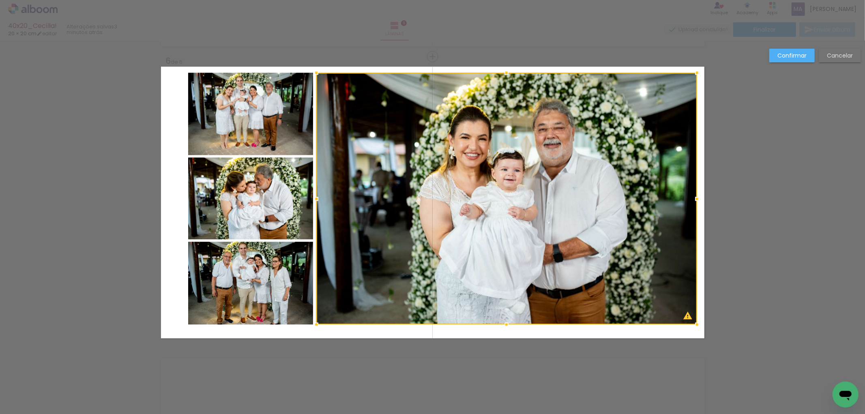
click at [213, 117] on quentale-photo at bounding box center [250, 114] width 125 height 82
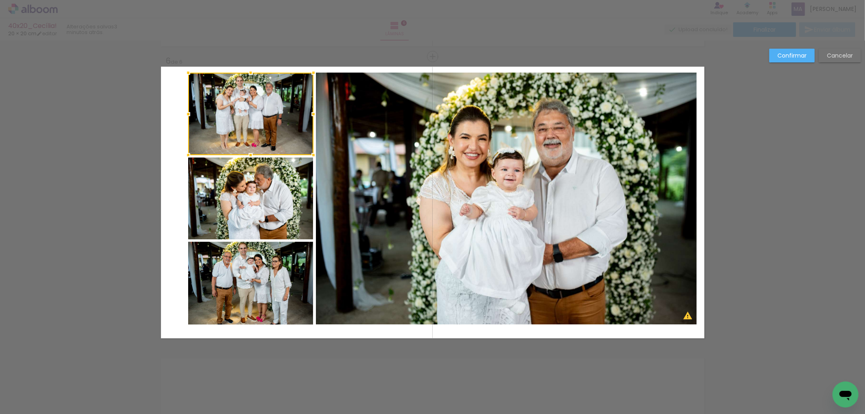
click at [244, 227] on quentale-photo at bounding box center [250, 197] width 125 height 81
click at [251, 277] on quentale-photo at bounding box center [250, 283] width 125 height 83
click at [366, 282] on quentale-photo at bounding box center [506, 199] width 381 height 252
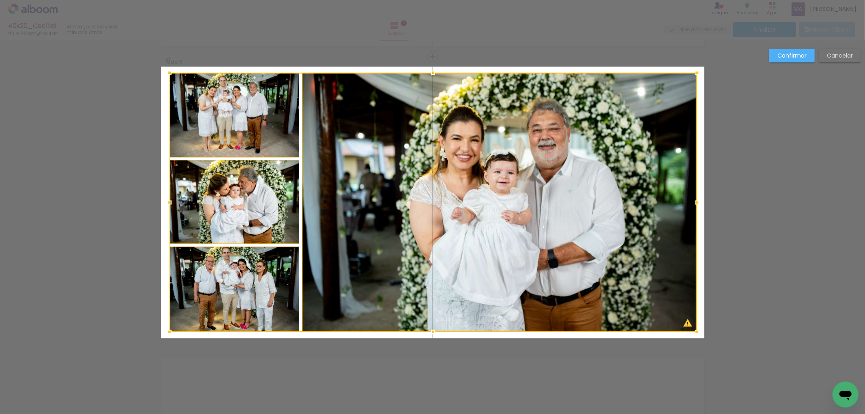
drag, startPoint x: 184, startPoint y: 324, endPoint x: 165, endPoint y: 331, distance: 19.9
click at [165, 331] on div at bounding box center [169, 331] width 16 height 16
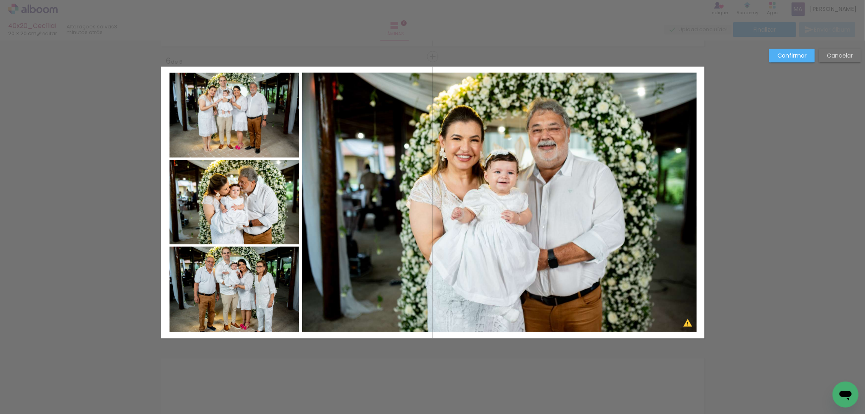
click at [0, 0] on slot "Confirmar" at bounding box center [0, 0] width 0 height 0
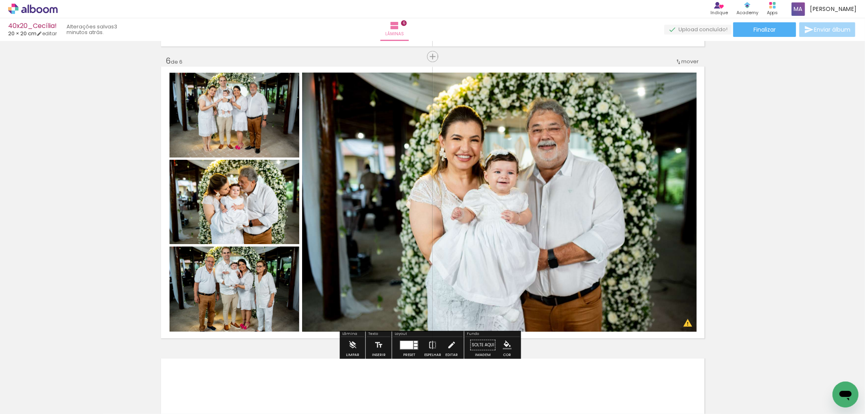
click at [595, 149] on quentale-photo at bounding box center [499, 202] width 394 height 259
click at [268, 123] on quentale-photo at bounding box center [234, 115] width 130 height 84
click at [257, 135] on quentale-photo at bounding box center [234, 115] width 130 height 84
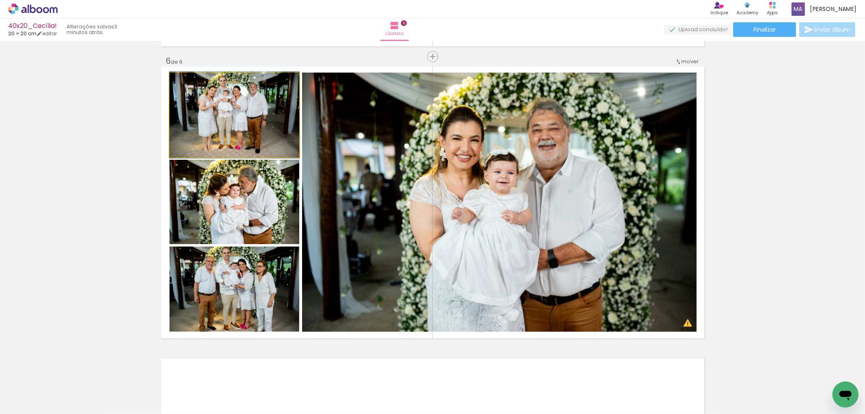
click at [257, 135] on quentale-photo at bounding box center [234, 115] width 130 height 84
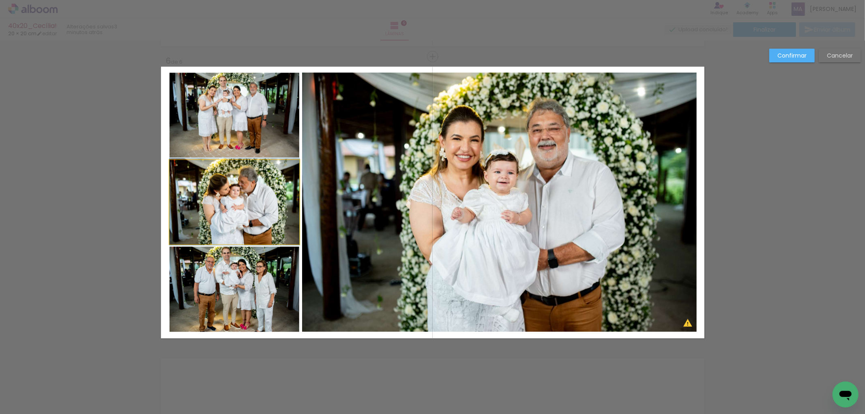
click at [237, 216] on quentale-photo at bounding box center [234, 202] width 130 height 84
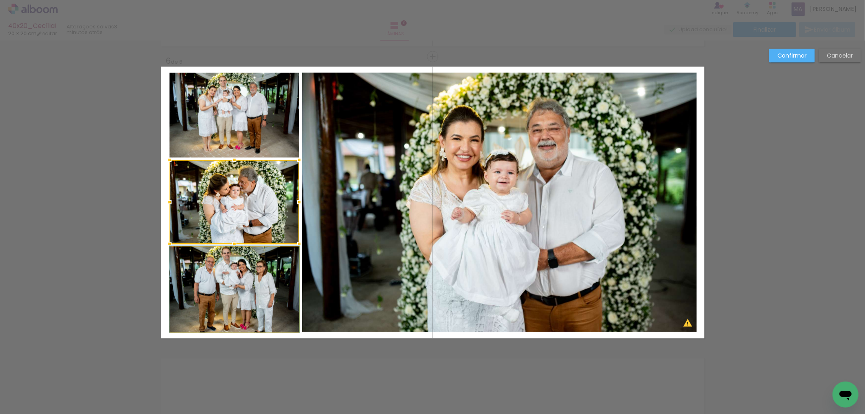
click at [232, 274] on quentale-photo at bounding box center [234, 288] width 130 height 85
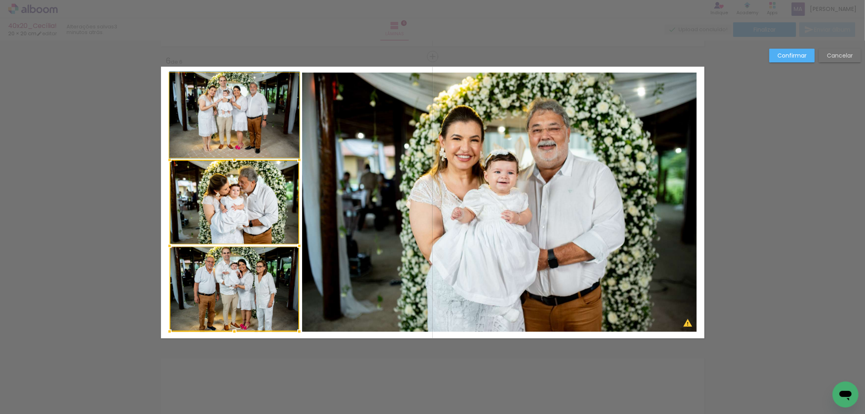
click at [266, 141] on quentale-photo at bounding box center [234, 115] width 130 height 84
click at [382, 162] on quentale-photo at bounding box center [499, 202] width 394 height 259
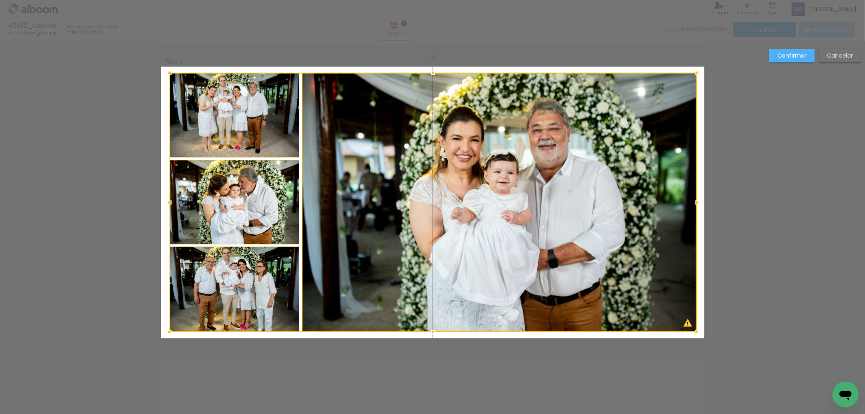
click at [434, 173] on div at bounding box center [432, 202] width 527 height 259
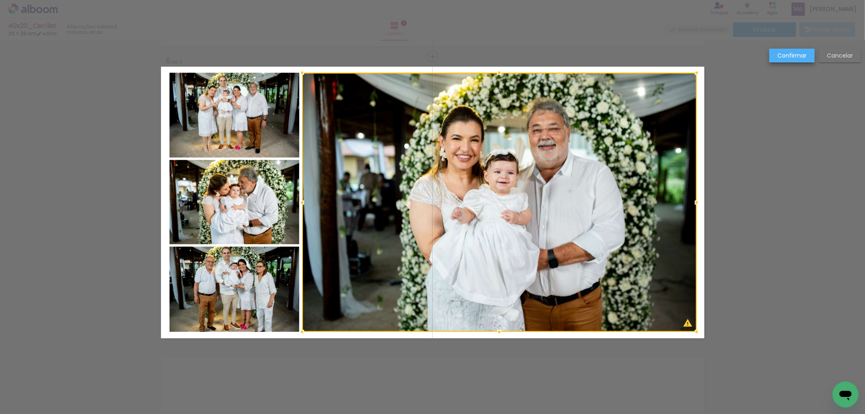
click at [0, 0] on slot "Confirmar" at bounding box center [0, 0] width 0 height 0
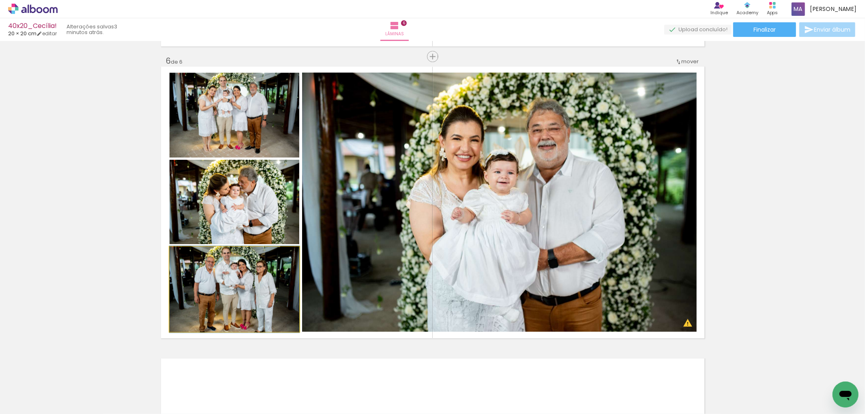
click at [277, 274] on quentale-photo at bounding box center [234, 288] width 130 height 85
drag, startPoint x: 261, startPoint y: 282, endPoint x: 263, endPoint y: 269, distance: 13.1
drag, startPoint x: 255, startPoint y: 285, endPoint x: 257, endPoint y: 281, distance: 4.9
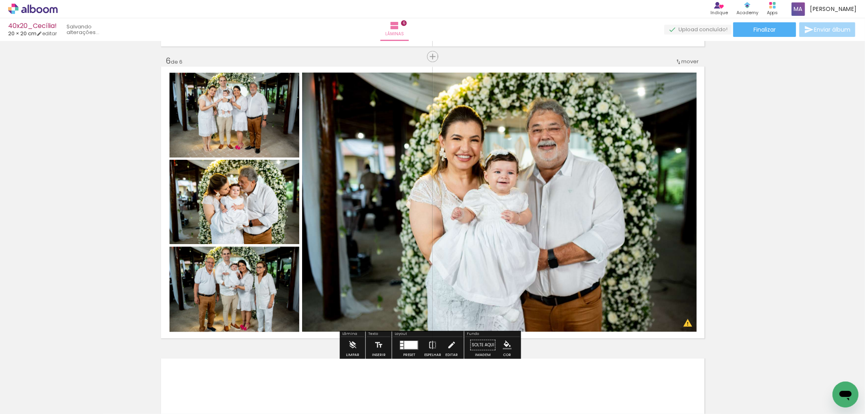
click at [472, 190] on quentale-photo at bounding box center [499, 202] width 394 height 259
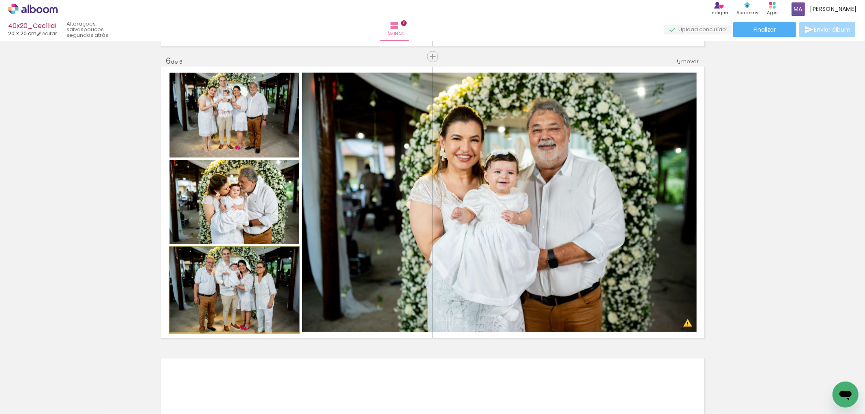
click at [268, 280] on quentale-photo at bounding box center [234, 288] width 130 height 85
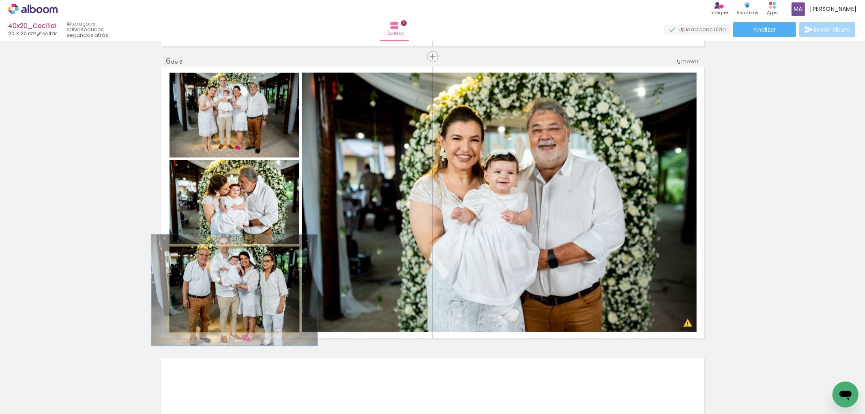
drag, startPoint x: 185, startPoint y: 256, endPoint x: 193, endPoint y: 256, distance: 7.7
type paper-slider "128"
click at [193, 256] on div at bounding box center [196, 254] width 7 height 7
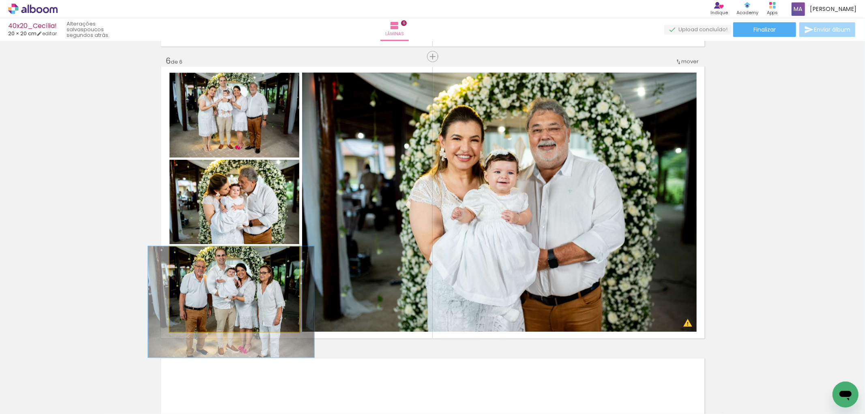
drag, startPoint x: 245, startPoint y: 288, endPoint x: 242, endPoint y: 302, distance: 13.8
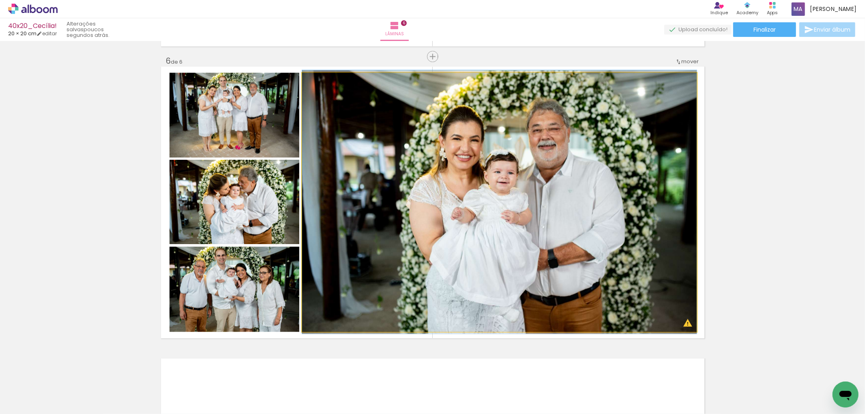
click at [443, 197] on quentale-photo at bounding box center [499, 202] width 394 height 259
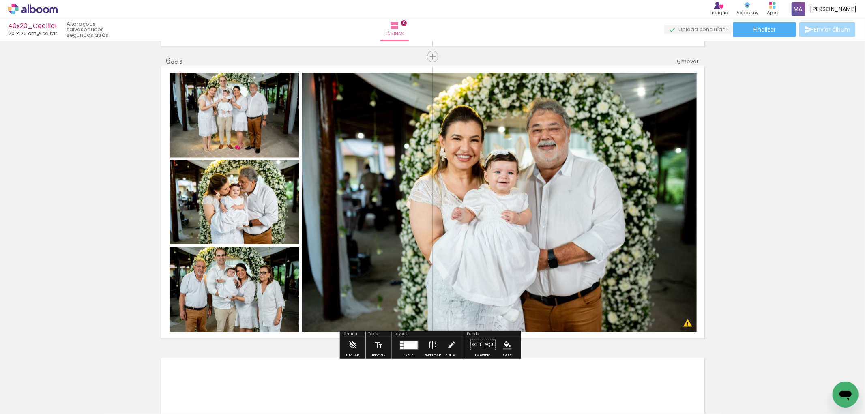
click at [607, 189] on quentale-photo at bounding box center [499, 202] width 394 height 259
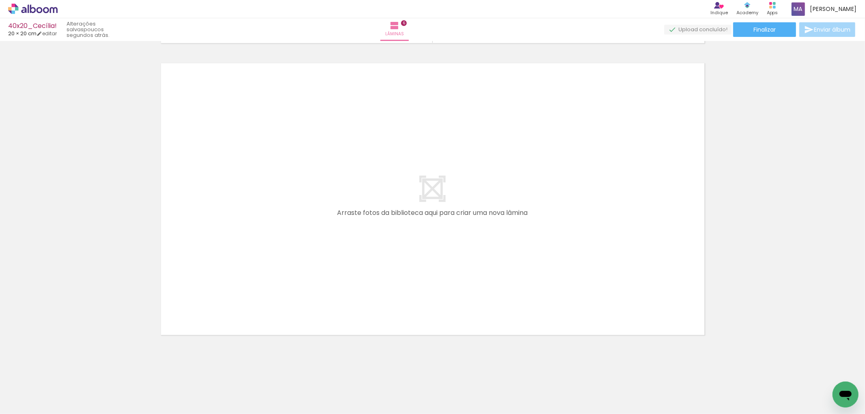
scroll to position [0, 1020]
drag, startPoint x: 516, startPoint y: 386, endPoint x: 486, endPoint y: 268, distance: 121.3
click at [486, 268] on quentale-workspace at bounding box center [432, 207] width 865 height 414
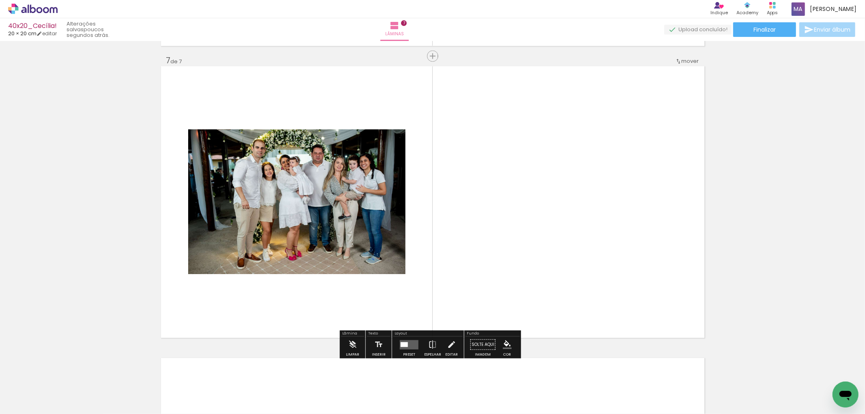
scroll to position [1749, 0]
drag, startPoint x: 564, startPoint y: 392, endPoint x: 505, endPoint y: 261, distance: 144.2
click at [505, 261] on quentale-workspace at bounding box center [432, 207] width 865 height 414
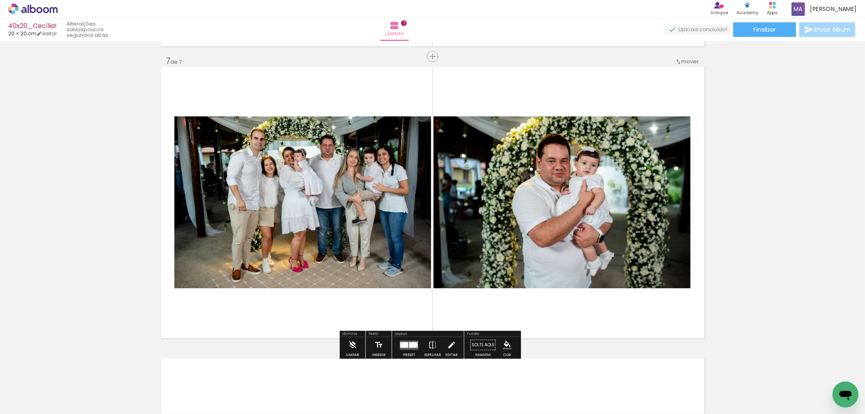
drag, startPoint x: 604, startPoint y: 351, endPoint x: 583, endPoint y: 272, distance: 82.2
click at [585, 283] on quentale-workspace at bounding box center [432, 207] width 865 height 414
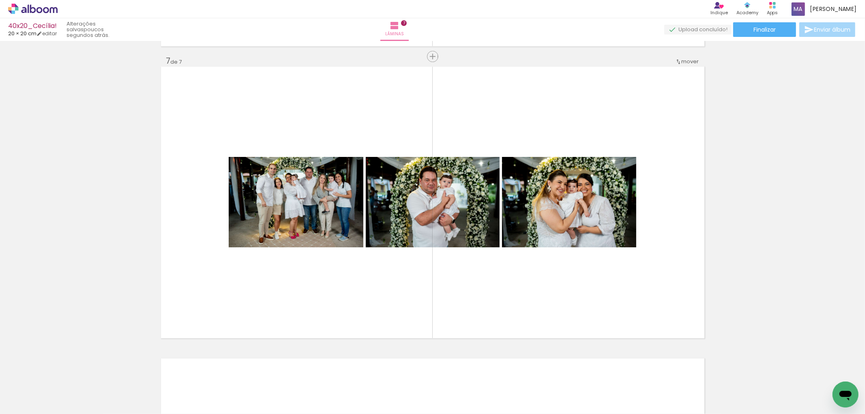
scroll to position [0, 694]
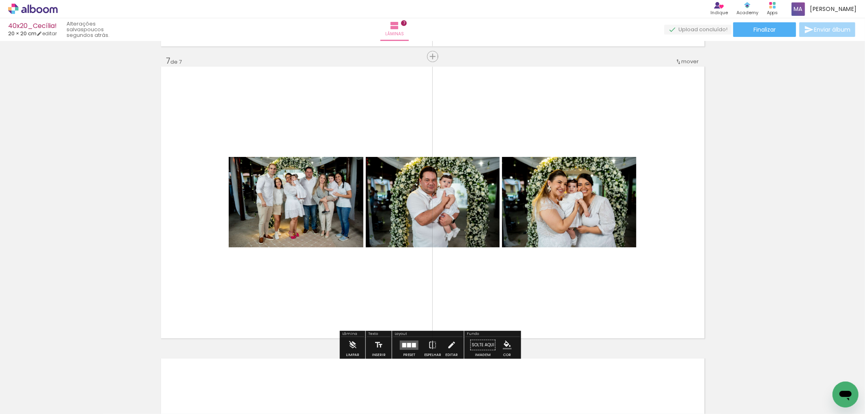
click at [408, 346] on div at bounding box center [409, 345] width 4 height 4
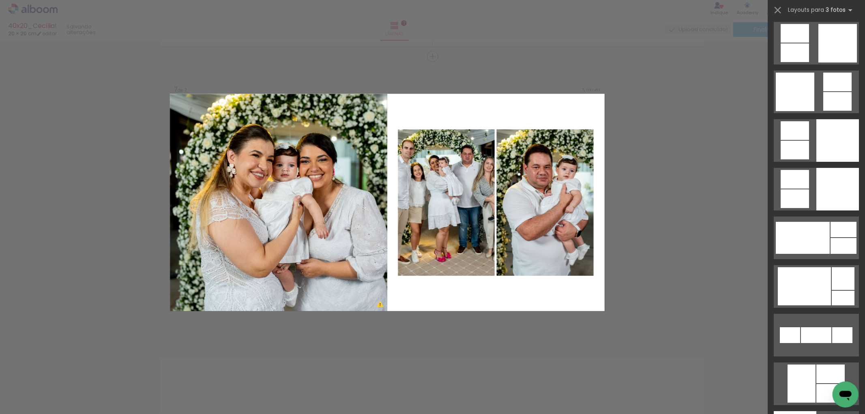
scroll to position [2522, 0]
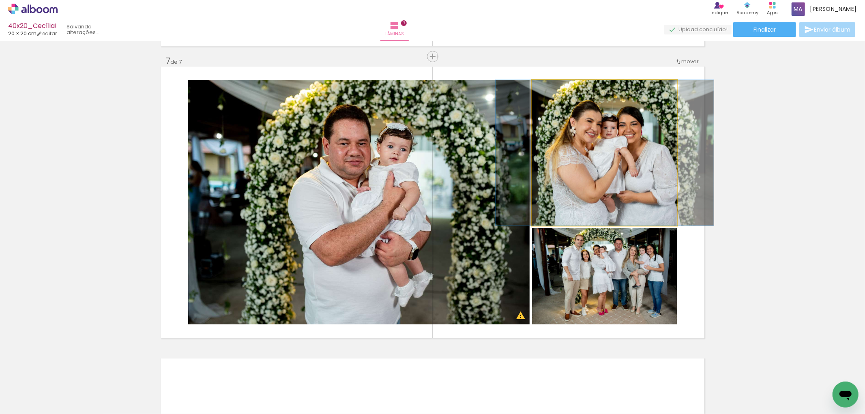
click at [593, 198] on quentale-photo at bounding box center [604, 153] width 145 height 146
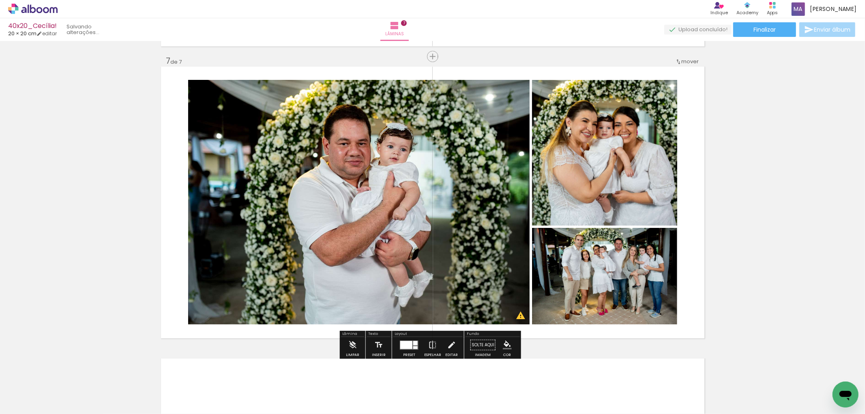
click at [436, 235] on quentale-photo at bounding box center [358, 202] width 341 height 244
click at [595, 284] on quentale-photo at bounding box center [604, 276] width 145 height 96
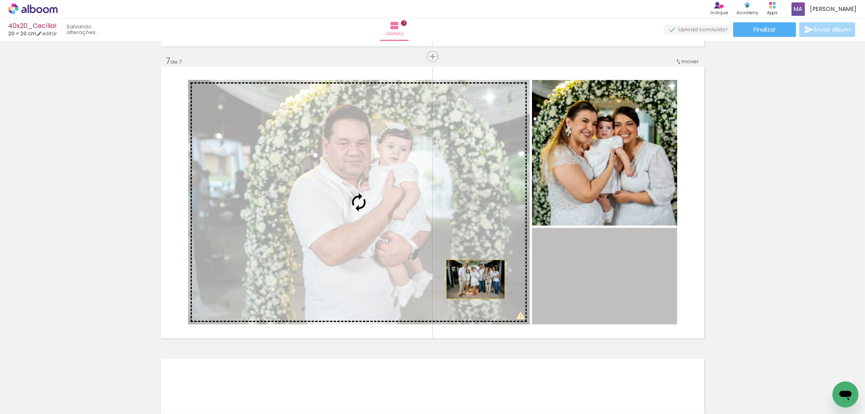
drag, startPoint x: 608, startPoint y: 279, endPoint x: 361, endPoint y: 260, distance: 248.4
click at [0, 0] on slot at bounding box center [0, 0] width 0 height 0
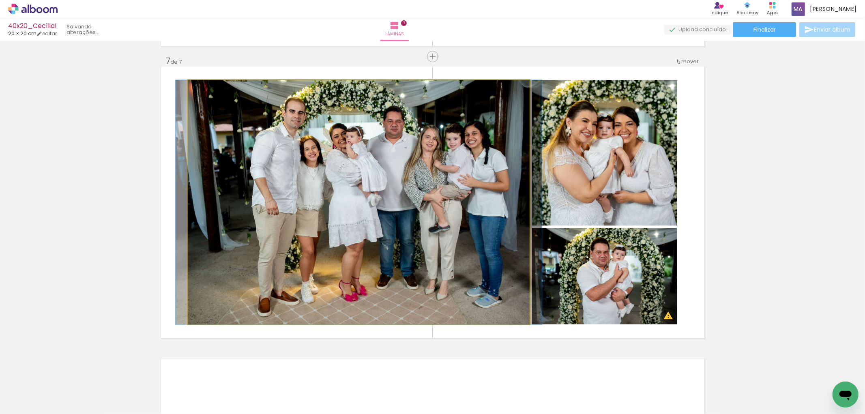
click at [398, 236] on quentale-photo at bounding box center [358, 202] width 341 height 244
click at [376, 225] on quentale-photo at bounding box center [358, 202] width 341 height 244
click at [380, 189] on quentale-photo at bounding box center [358, 202] width 341 height 244
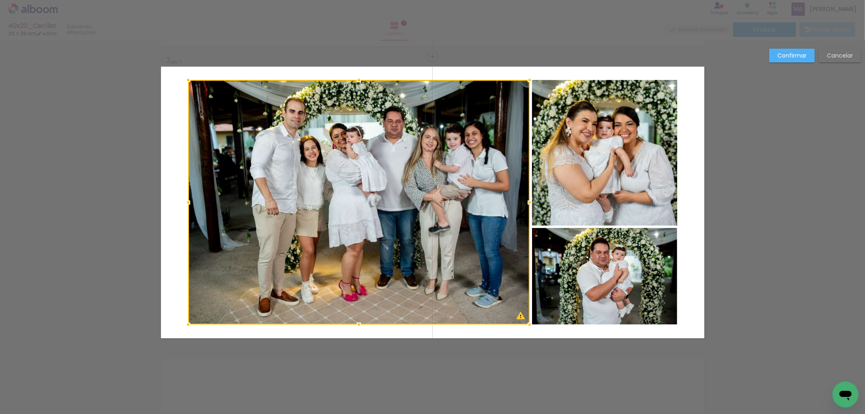
click at [567, 161] on quentale-photo at bounding box center [604, 153] width 145 height 146
click at [604, 272] on div at bounding box center [432, 202] width 489 height 244
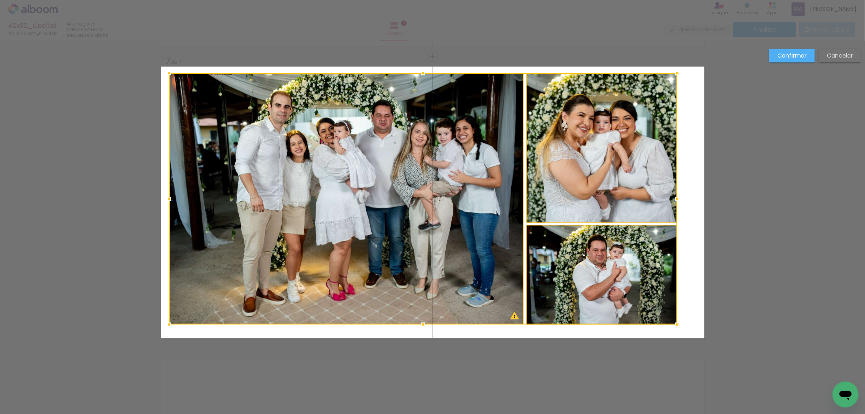
drag, startPoint x: 183, startPoint y: 79, endPoint x: 164, endPoint y: 72, distance: 20.3
click at [164, 72] on div at bounding box center [169, 73] width 16 height 16
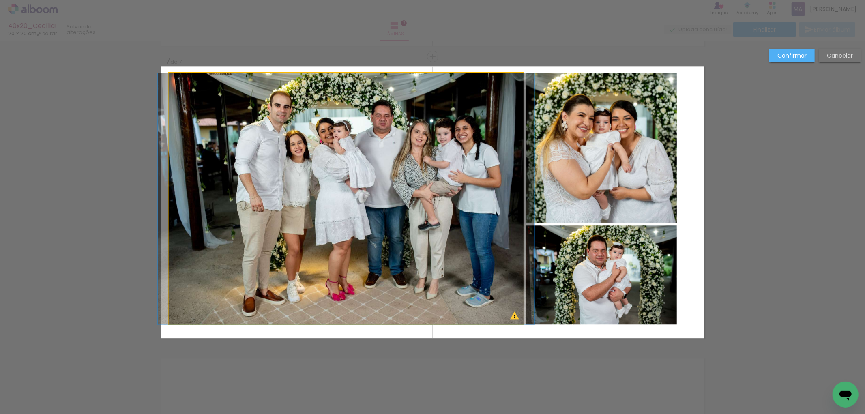
click at [338, 204] on quentale-photo at bounding box center [346, 198] width 354 height 251
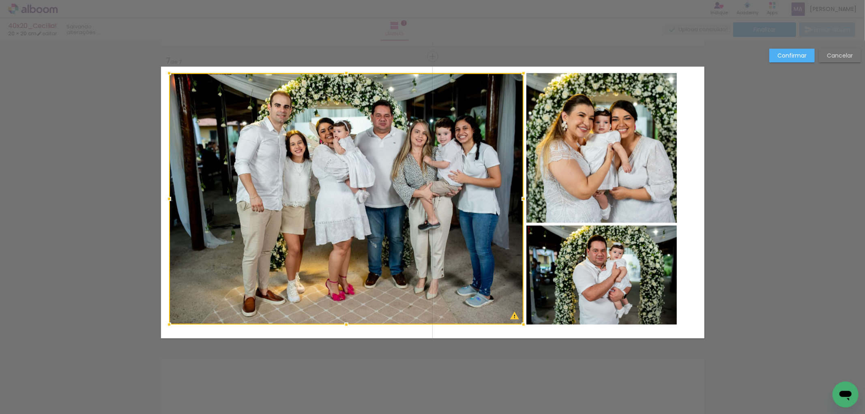
click at [615, 171] on quentale-photo at bounding box center [601, 148] width 151 height 150
click at [622, 269] on div at bounding box center [423, 198] width 508 height 251
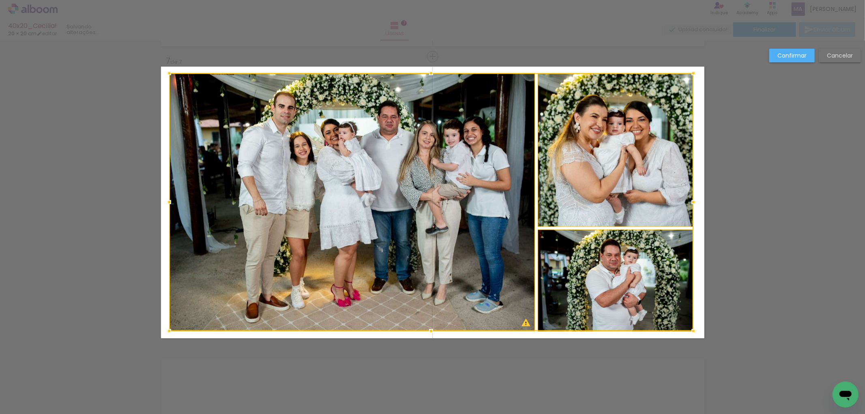
drag, startPoint x: 674, startPoint y: 326, endPoint x: 690, endPoint y: 333, distance: 17.6
click at [690, 333] on div at bounding box center [693, 331] width 16 height 16
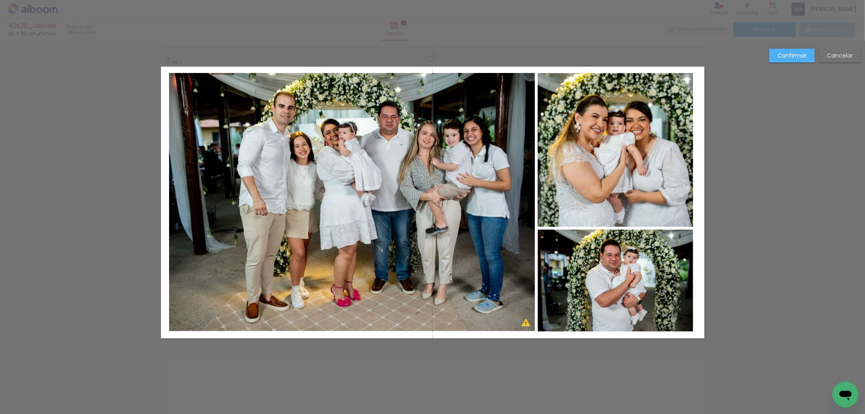
click at [0, 0] on slot "Confirmar" at bounding box center [0, 0] width 0 height 0
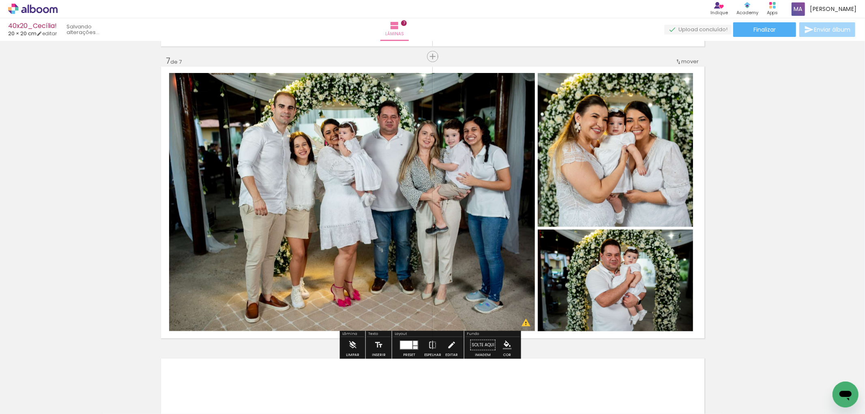
click at [373, 152] on quentale-photo at bounding box center [352, 202] width 366 height 258
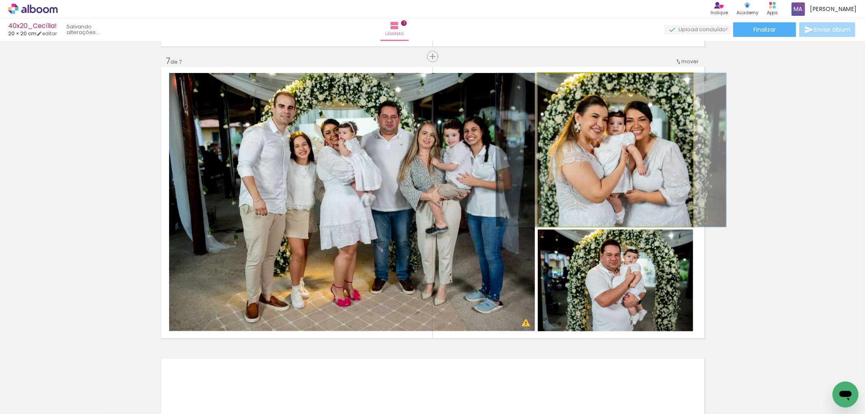
click at [573, 157] on quentale-photo at bounding box center [615, 150] width 156 height 154
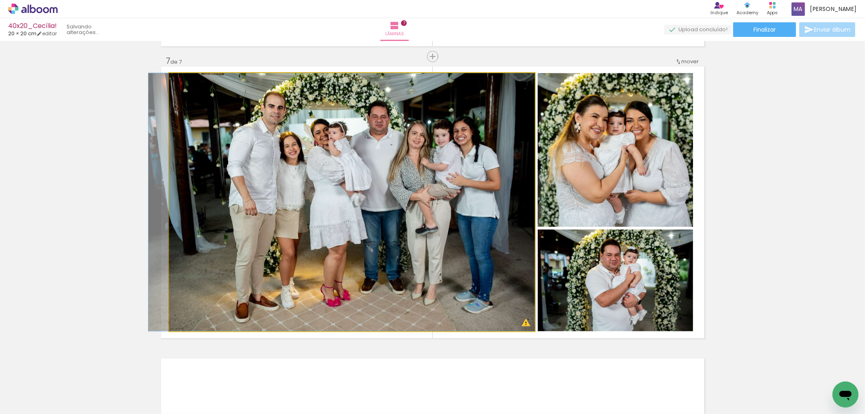
drag, startPoint x: 446, startPoint y: 171, endPoint x: 434, endPoint y: 173, distance: 12.5
click at [463, 253] on quentale-photo at bounding box center [352, 202] width 366 height 258
click at [484, 229] on quentale-photo at bounding box center [352, 202] width 366 height 258
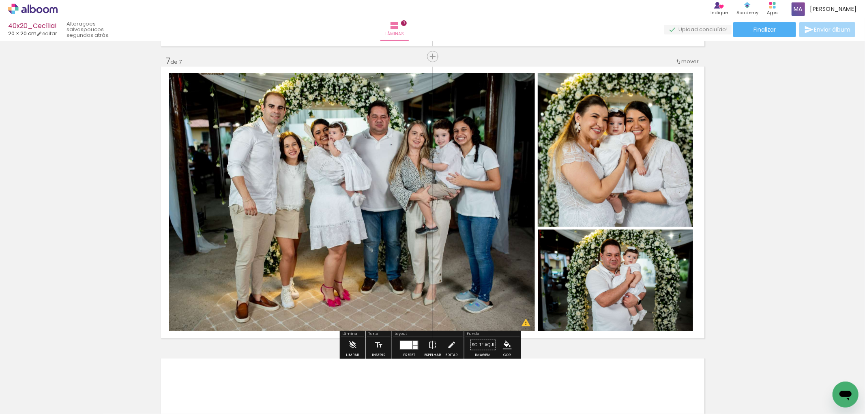
click at [589, 135] on quentale-photo at bounding box center [615, 150] width 156 height 154
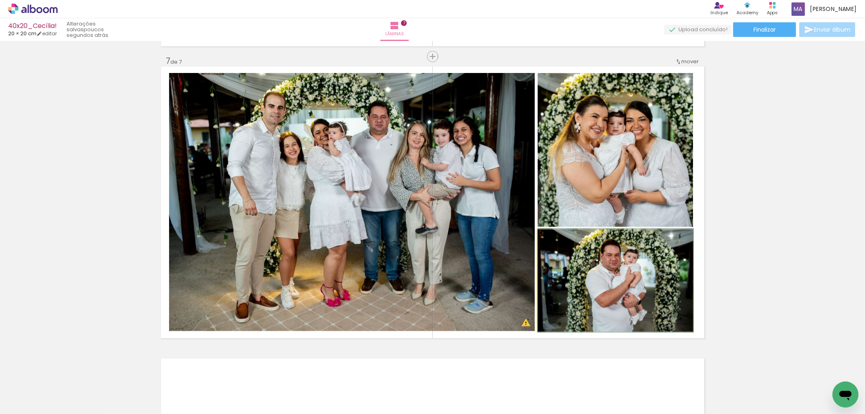
click at [627, 289] on quentale-photo at bounding box center [615, 280] width 156 height 102
click at [638, 278] on quentale-photo at bounding box center [615, 280] width 156 height 102
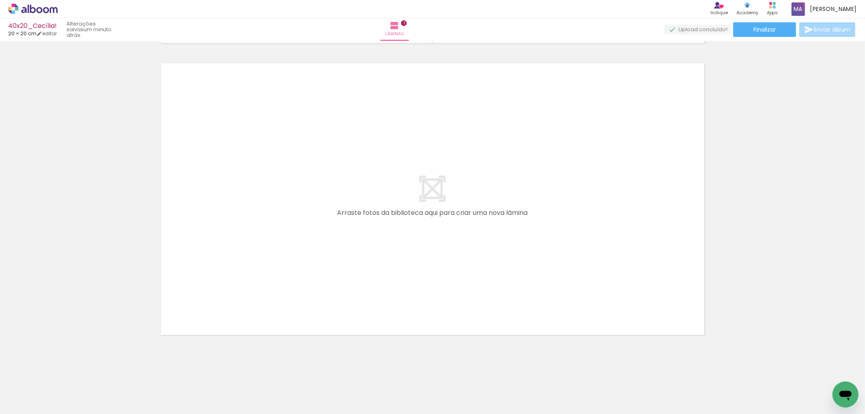
scroll to position [0, 1020]
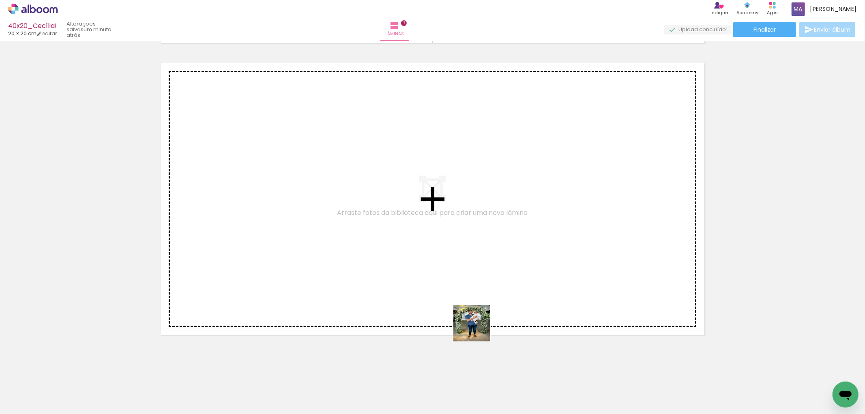
drag, startPoint x: 466, startPoint y: 375, endPoint x: 513, endPoint y: 193, distance: 188.4
click at [513, 193] on quentale-workspace at bounding box center [432, 207] width 865 height 414
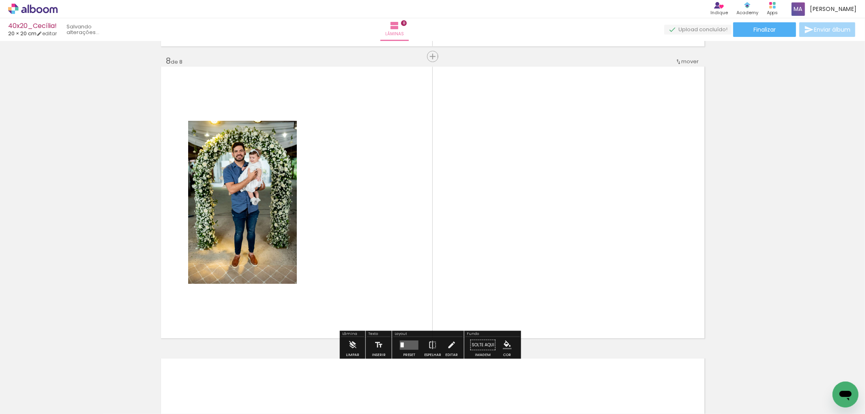
scroll to position [0, 549]
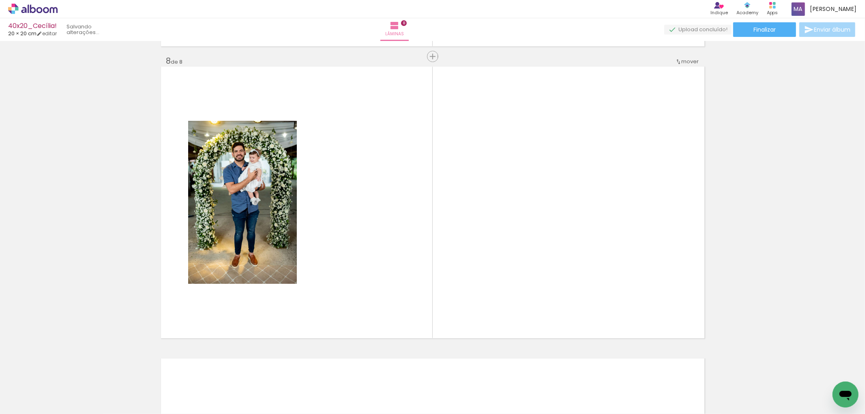
drag, startPoint x: 442, startPoint y: 384, endPoint x: 463, endPoint y: 263, distance: 123.0
click at [463, 263] on quentale-workspace at bounding box center [432, 207] width 865 height 414
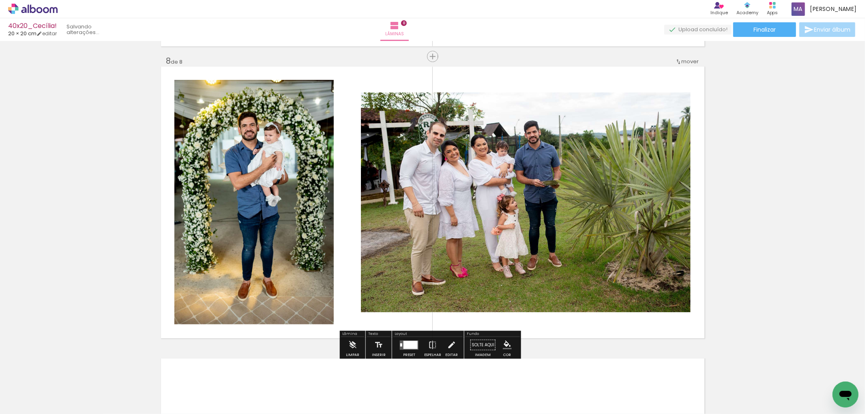
click at [409, 345] on div at bounding box center [410, 344] width 14 height 8
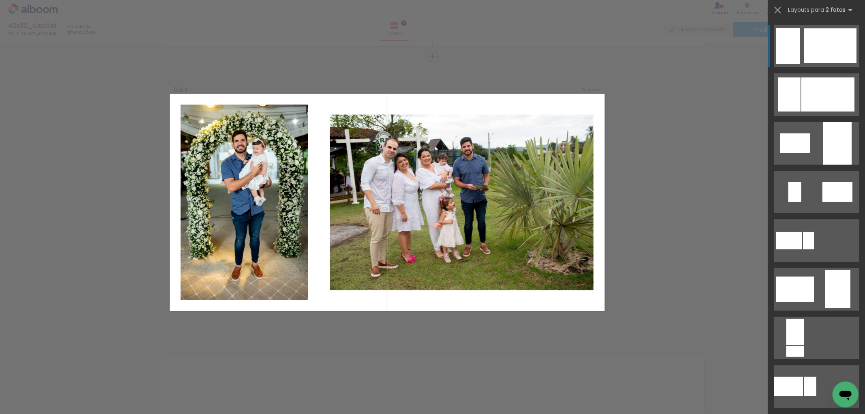
click at [827, 77] on div at bounding box center [827, 94] width 53 height 34
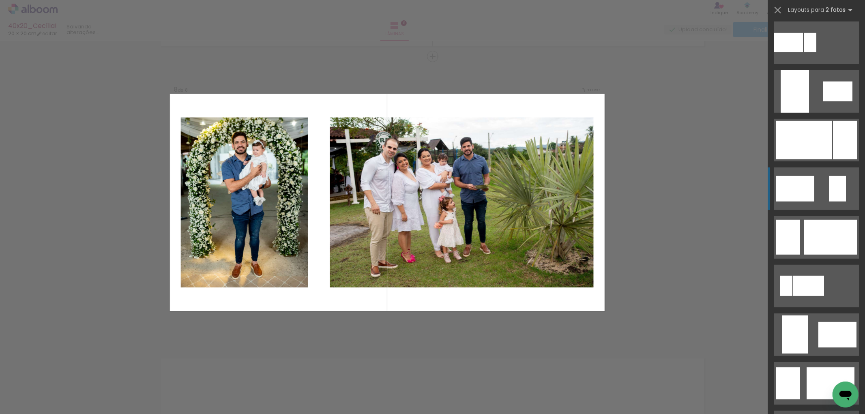
scroll to position [405, 0]
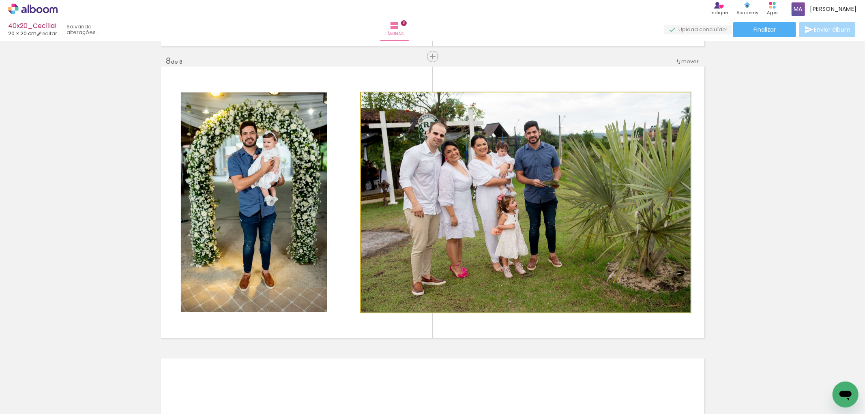
click at [550, 196] on quentale-photo at bounding box center [526, 202] width 330 height 220
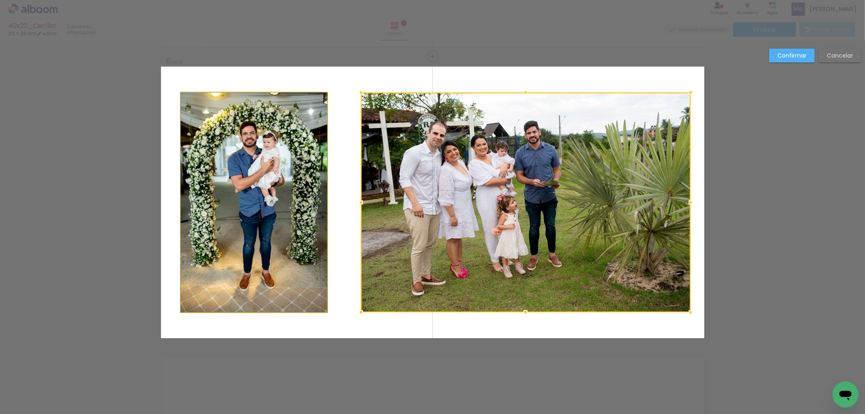
click at [298, 167] on quentale-photo at bounding box center [254, 202] width 146 height 220
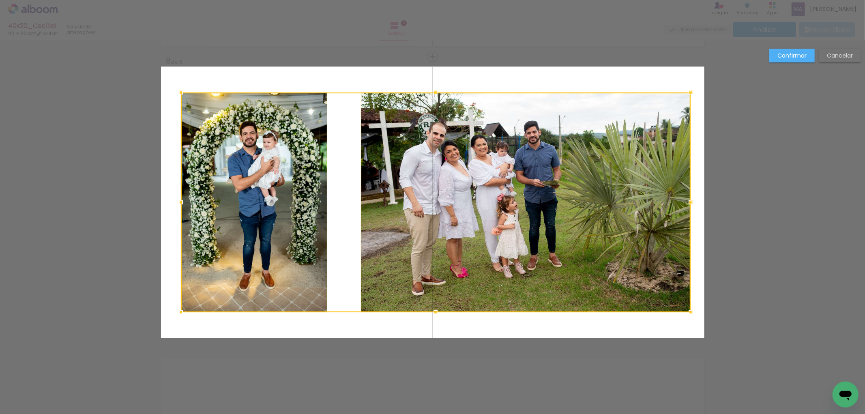
click at [497, 184] on div at bounding box center [436, 202] width 510 height 220
click at [0, 0] on slot "Confirmar" at bounding box center [0, 0] width 0 height 0
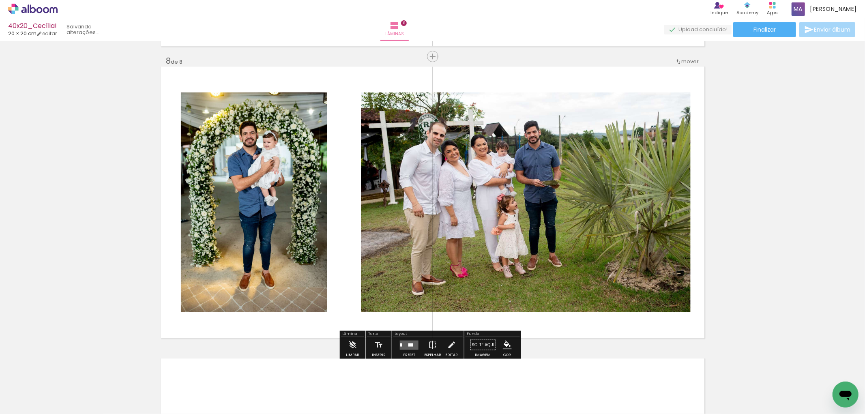
click at [402, 345] on quentale-layouter at bounding box center [409, 344] width 19 height 9
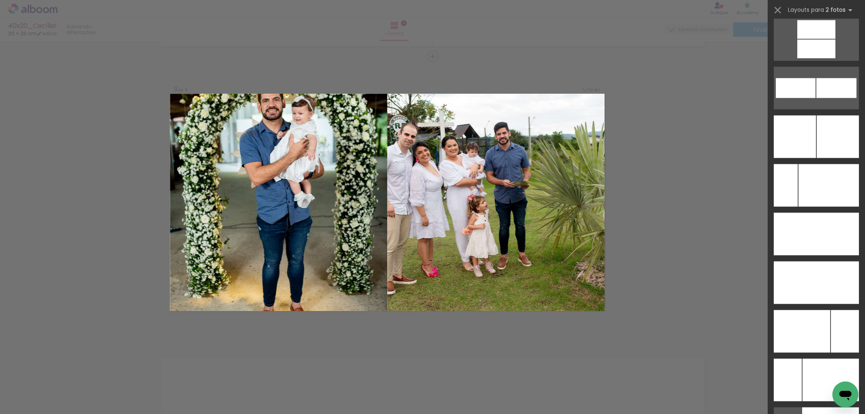
scroll to position [3552, 0]
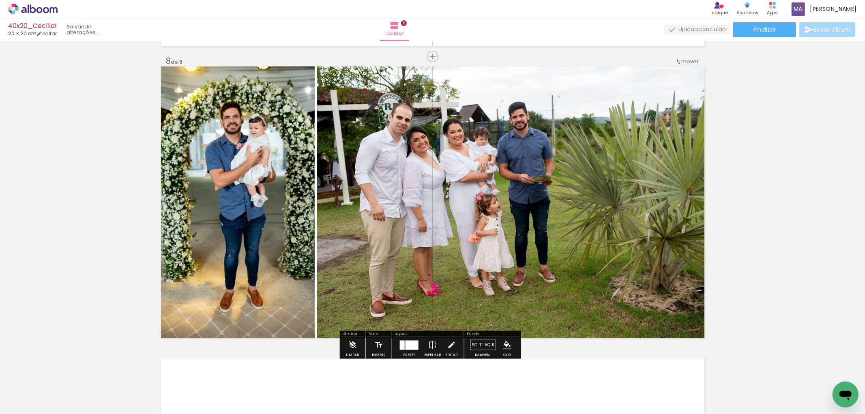
click at [473, 169] on quentale-photo at bounding box center [510, 202] width 387 height 272
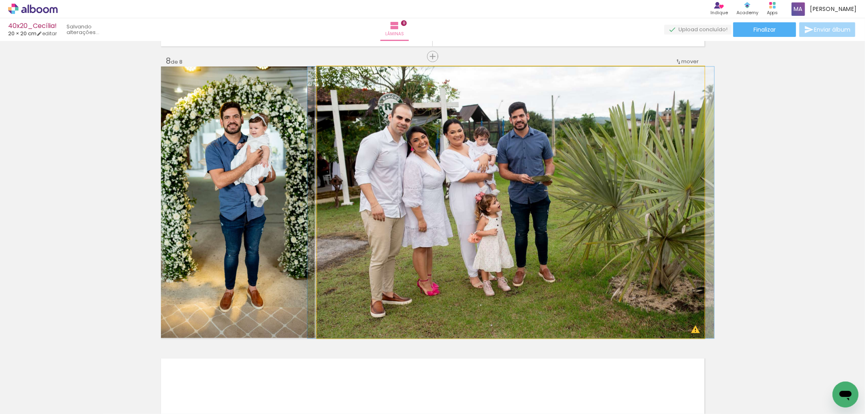
click at [498, 168] on quentale-photo at bounding box center [510, 202] width 387 height 272
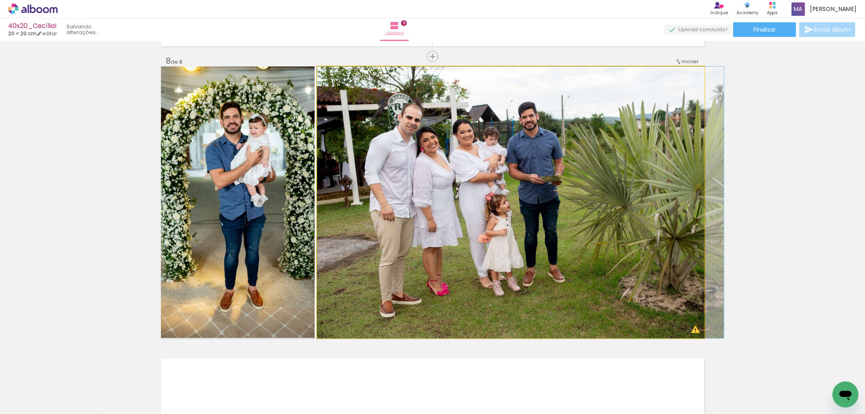
drag, startPoint x: 548, startPoint y: 168, endPoint x: 569, endPoint y: 167, distance: 21.9
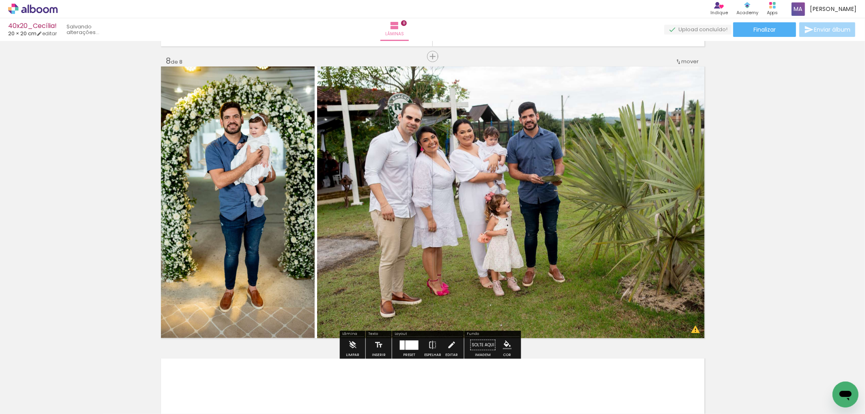
click at [633, 179] on quentale-photo at bounding box center [510, 202] width 387 height 272
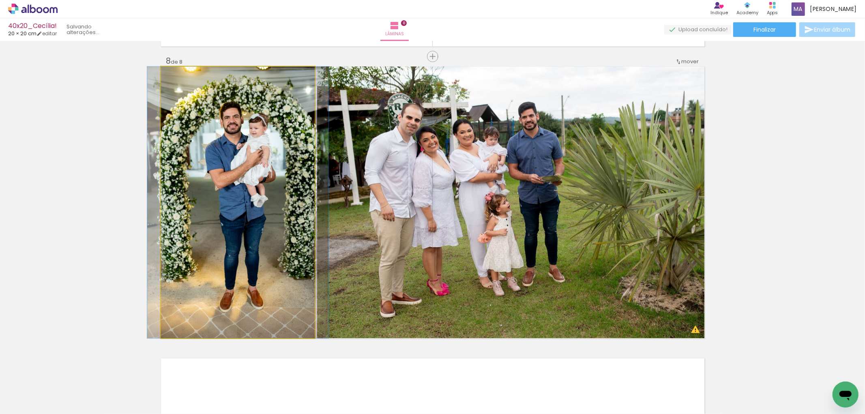
click at [289, 217] on quentale-photo at bounding box center [238, 202] width 154 height 272
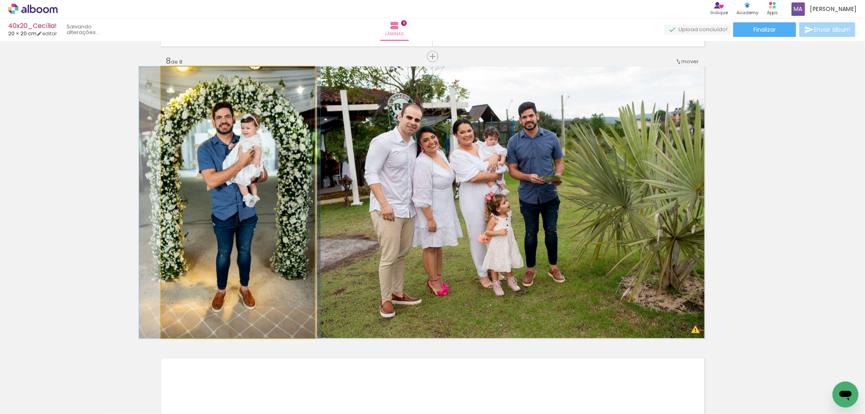
drag, startPoint x: 288, startPoint y: 216, endPoint x: 280, endPoint y: 217, distance: 8.3
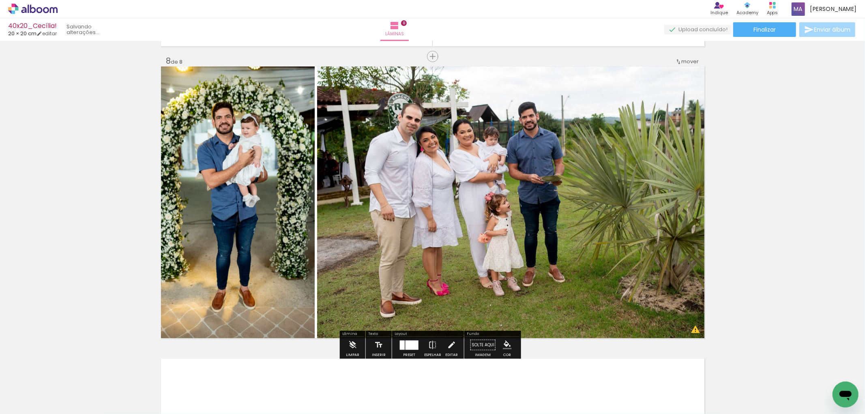
click at [554, 192] on quentale-photo at bounding box center [510, 202] width 387 height 272
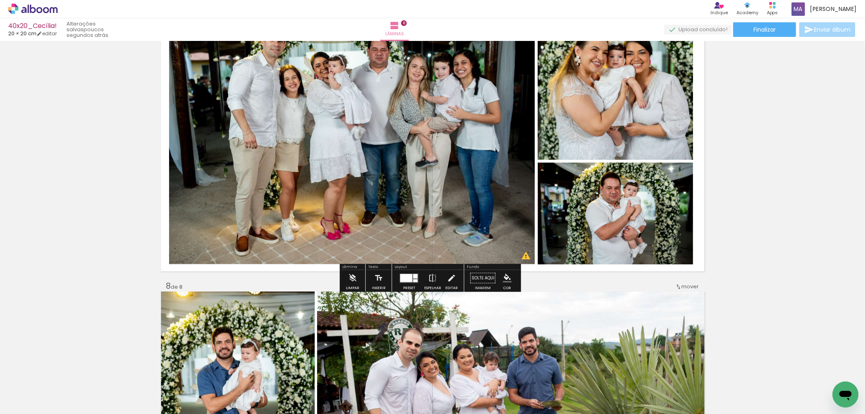
scroll to position [2041, 0]
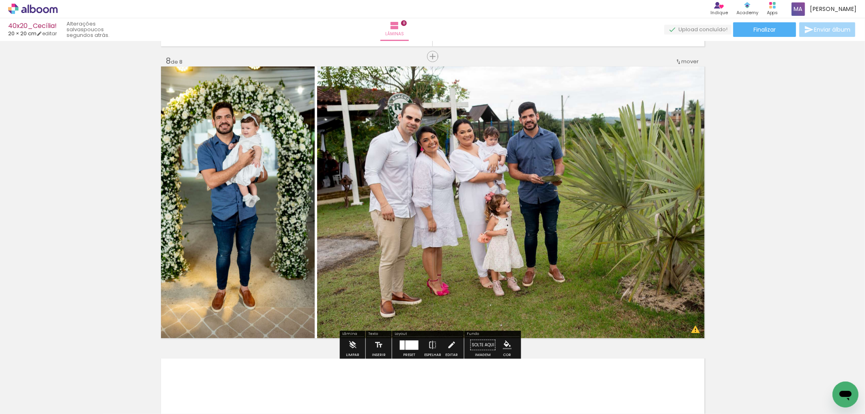
click at [686, 61] on span "mover" at bounding box center [689, 62] width 17 height 8
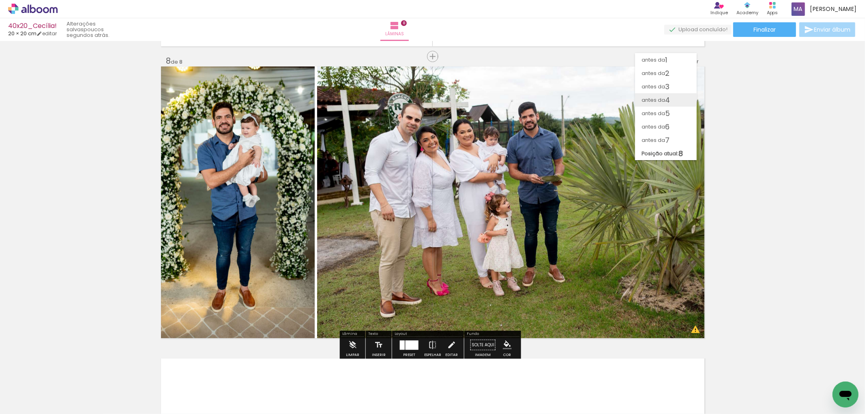
click at [669, 101] on span "4" at bounding box center [667, 99] width 5 height 13
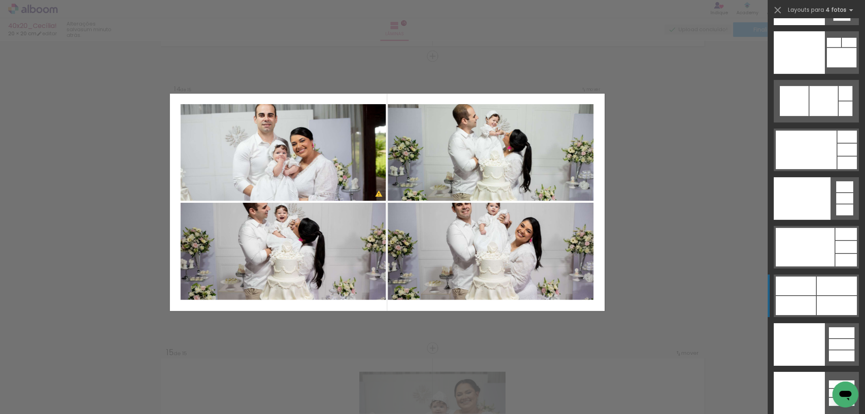
scroll to position [17747, 0]
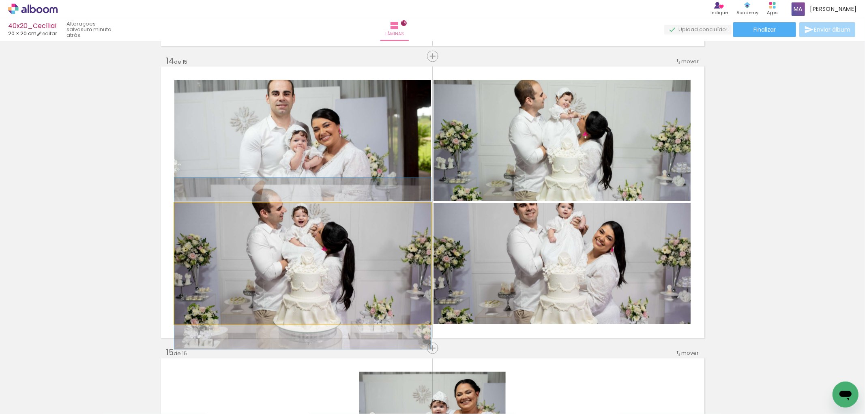
click at [374, 279] on quentale-photo at bounding box center [302, 263] width 257 height 121
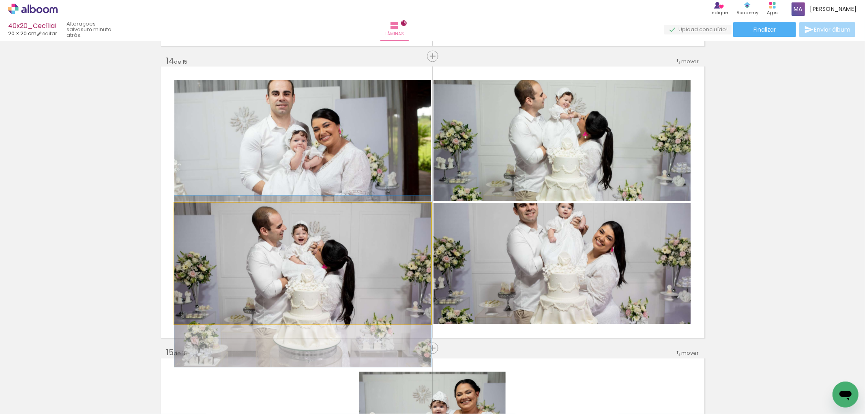
drag, startPoint x: 380, startPoint y: 261, endPoint x: 379, endPoint y: 279, distance: 17.9
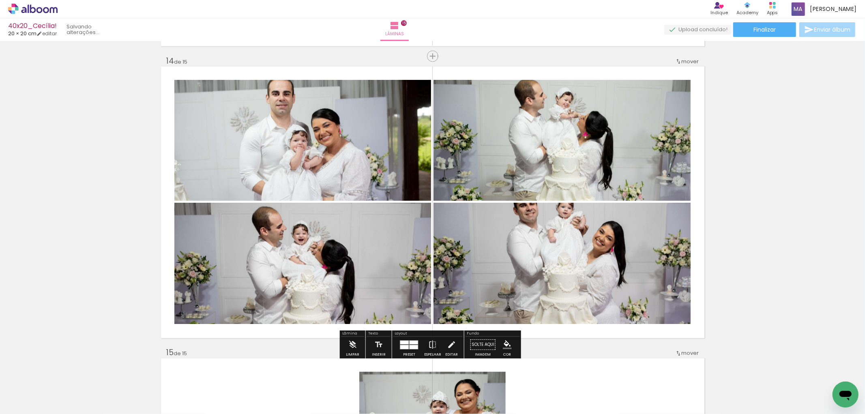
click at [407, 351] on div at bounding box center [409, 345] width 22 height 16
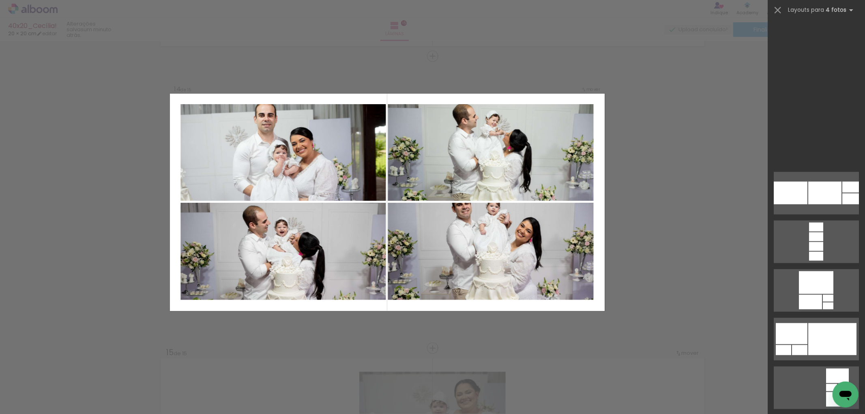
scroll to position [4157, 0]
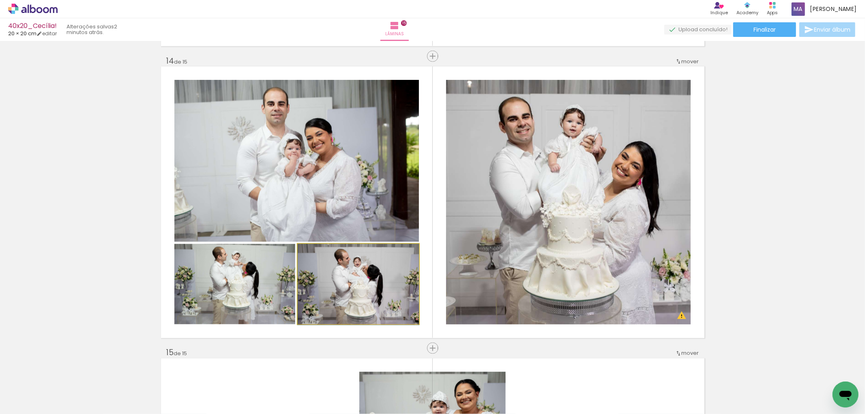
click at [347, 280] on quentale-photo at bounding box center [358, 284] width 121 height 80
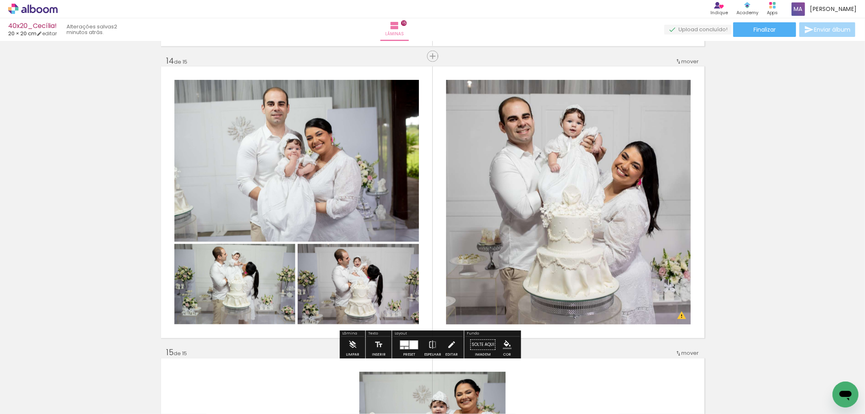
click at [512, 214] on quentale-photo at bounding box center [568, 202] width 244 height 244
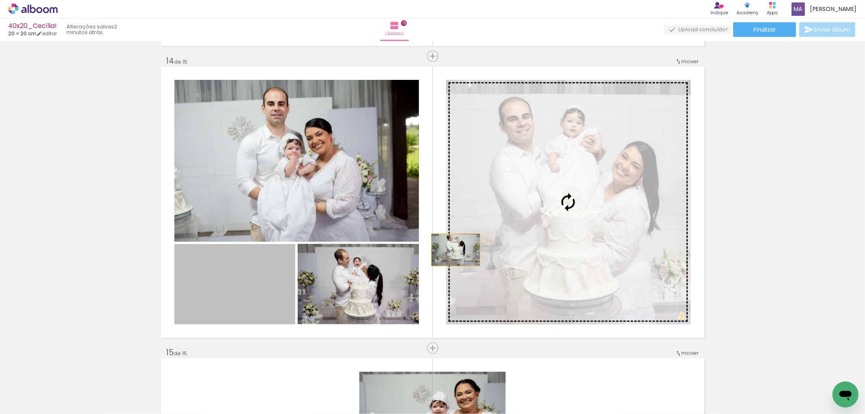
drag, startPoint x: 248, startPoint y: 278, endPoint x: 569, endPoint y: 214, distance: 327.9
click at [0, 0] on slot at bounding box center [0, 0] width 0 height 0
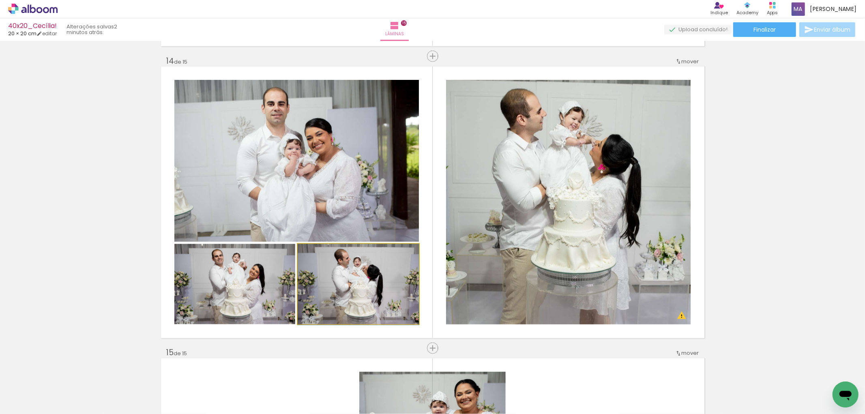
drag, startPoint x: 345, startPoint y: 278, endPoint x: 539, endPoint y: 238, distance: 198.3
click at [0, 0] on slot at bounding box center [0, 0] width 0 height 0
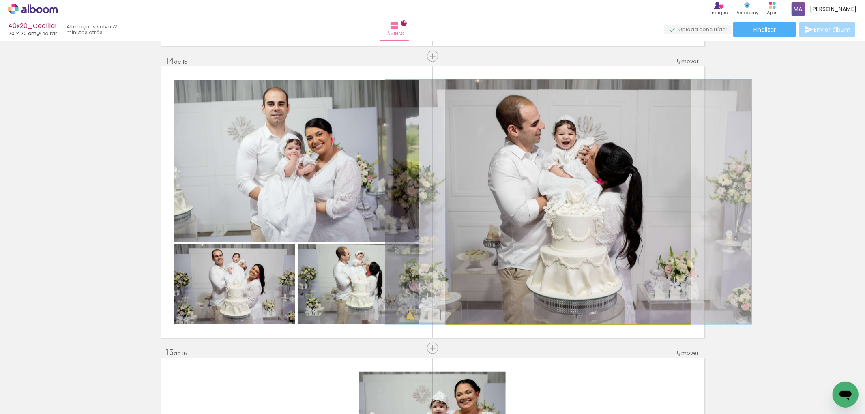
click at [616, 207] on quentale-photo at bounding box center [568, 202] width 244 height 244
click at [612, 184] on quentale-photo at bounding box center [568, 202] width 244 height 244
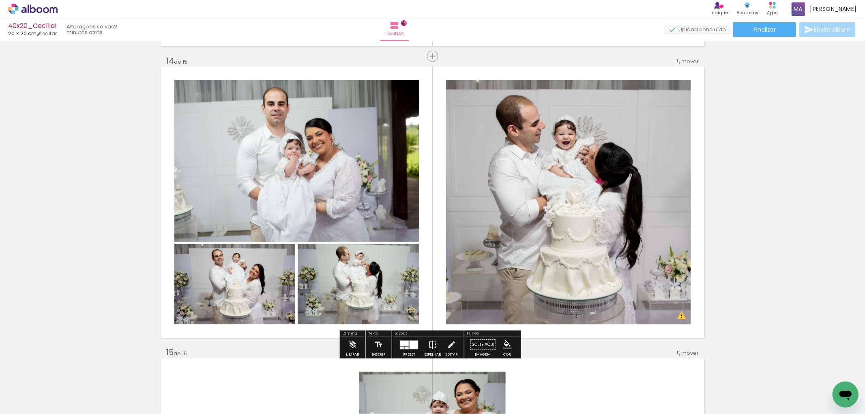
click at [350, 167] on quentale-photo at bounding box center [296, 161] width 244 height 162
click at [353, 268] on quentale-photo at bounding box center [358, 284] width 121 height 80
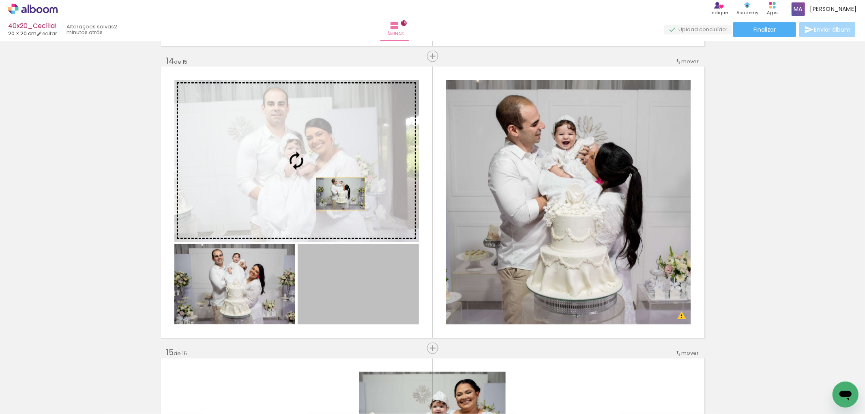
drag, startPoint x: 372, startPoint y: 282, endPoint x: 330, endPoint y: 181, distance: 109.0
click at [0, 0] on slot at bounding box center [0, 0] width 0 height 0
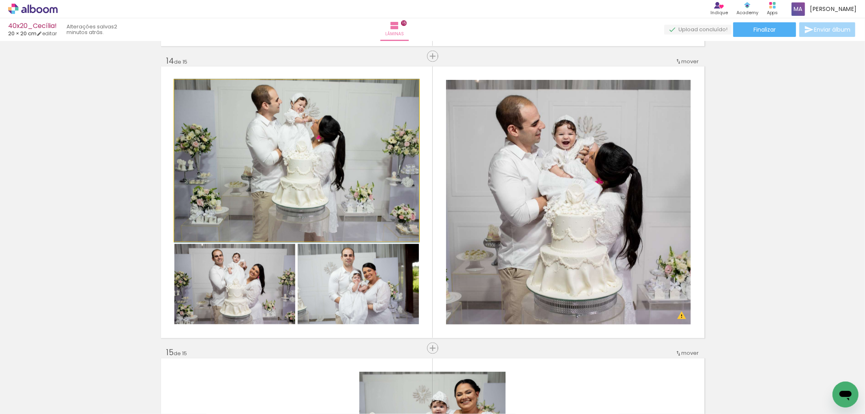
click at [337, 196] on quentale-photo at bounding box center [296, 161] width 244 height 162
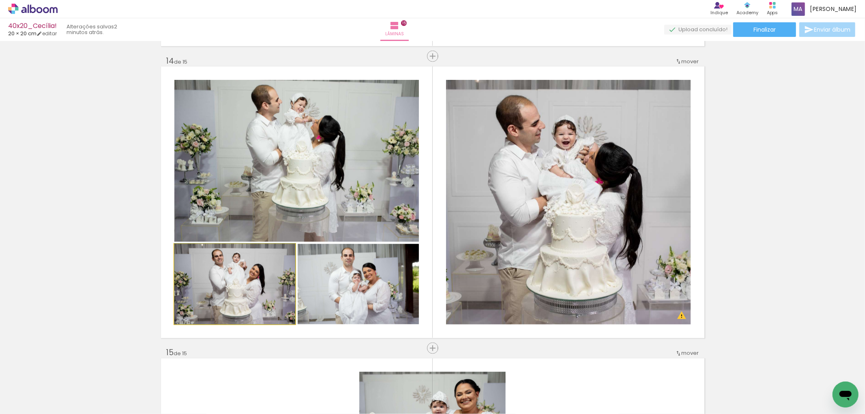
drag, startPoint x: 260, startPoint y: 289, endPoint x: 282, endPoint y: 181, distance: 110.8
click at [0, 0] on slot at bounding box center [0, 0] width 0 height 0
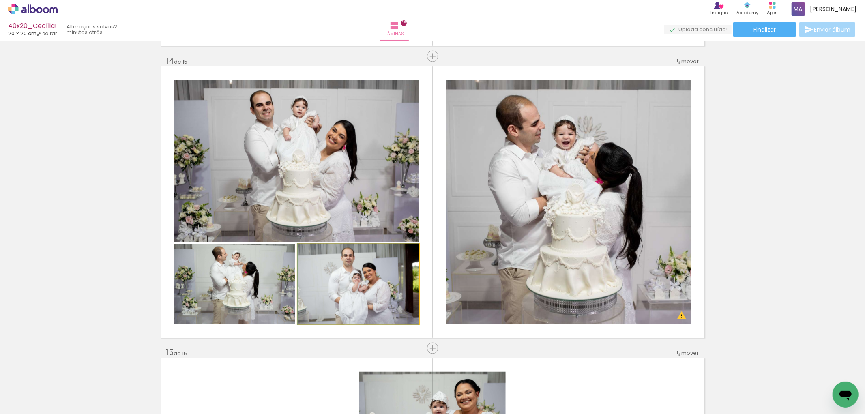
click at [346, 285] on quentale-photo at bounding box center [358, 284] width 121 height 80
click at [244, 269] on quentale-photo at bounding box center [234, 284] width 121 height 80
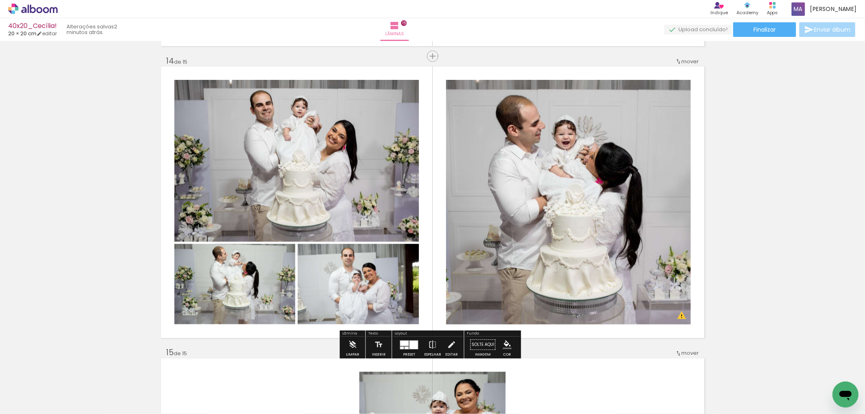
click at [338, 164] on quentale-photo at bounding box center [296, 161] width 244 height 162
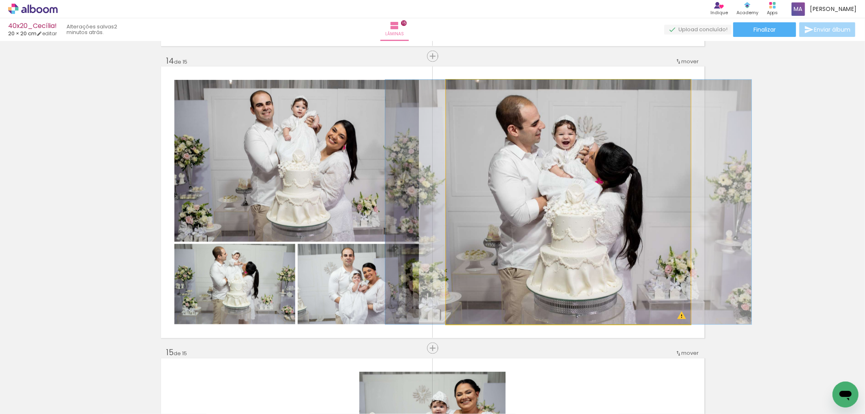
click at [548, 173] on quentale-photo at bounding box center [568, 202] width 244 height 244
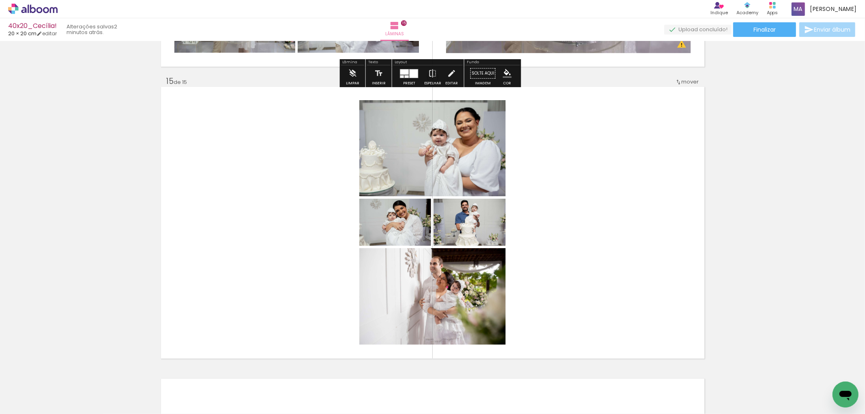
scroll to position [4107, 0]
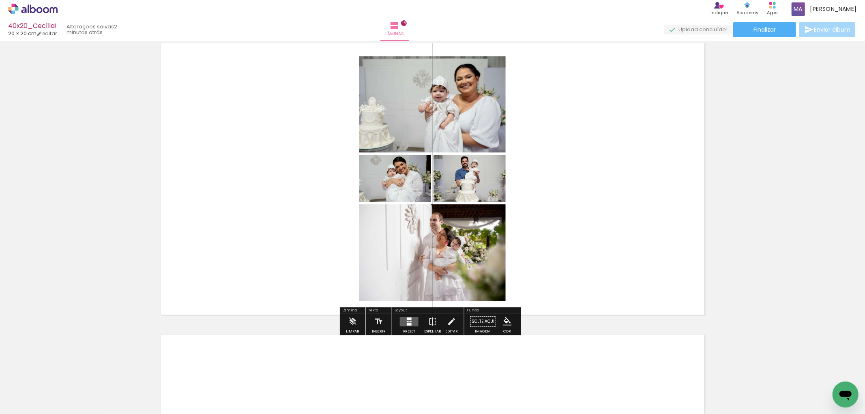
click at [408, 318] on div at bounding box center [409, 318] width 5 height 3
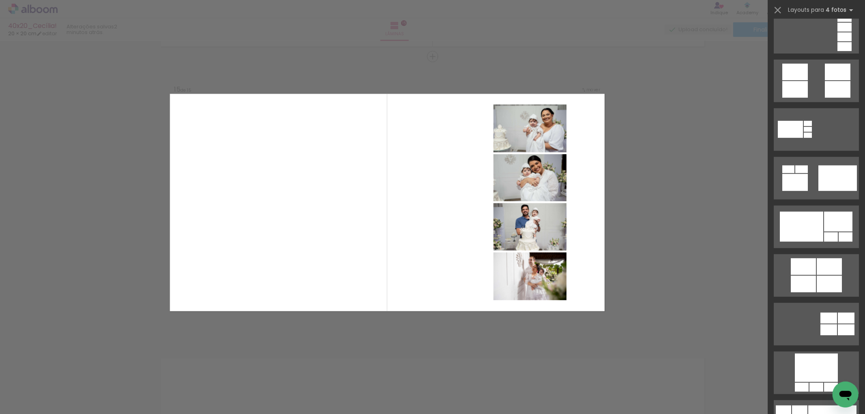
scroll to position [360, 0]
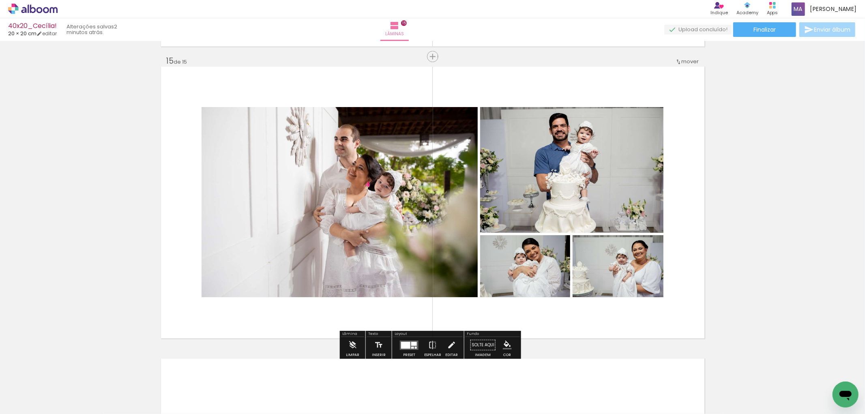
click at [576, 186] on quentale-photo at bounding box center [571, 170] width 183 height 126
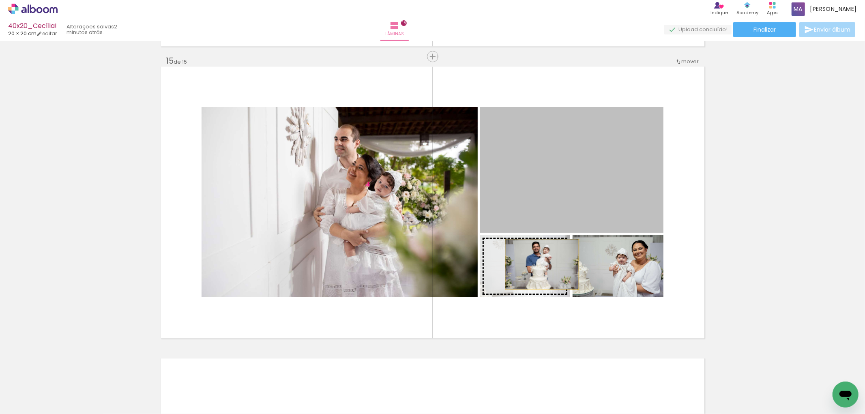
drag, startPoint x: 593, startPoint y: 161, endPoint x: 538, endPoint y: 264, distance: 116.6
click at [0, 0] on slot at bounding box center [0, 0] width 0 height 0
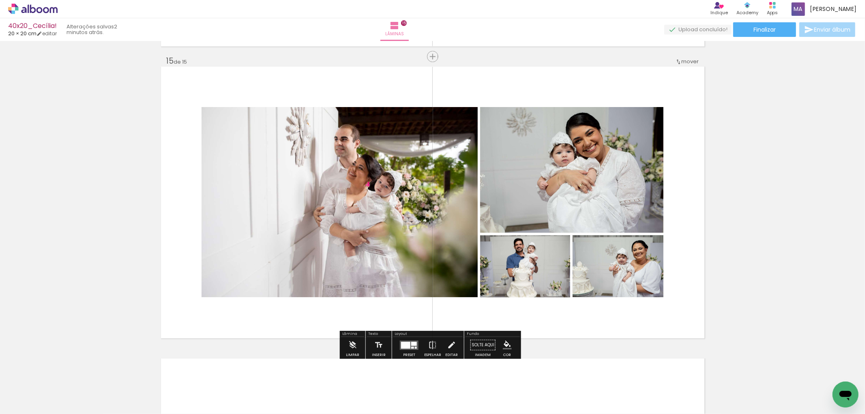
click at [379, 209] on quentale-photo at bounding box center [339, 202] width 276 height 190
click at [537, 195] on quentale-photo at bounding box center [571, 170] width 183 height 126
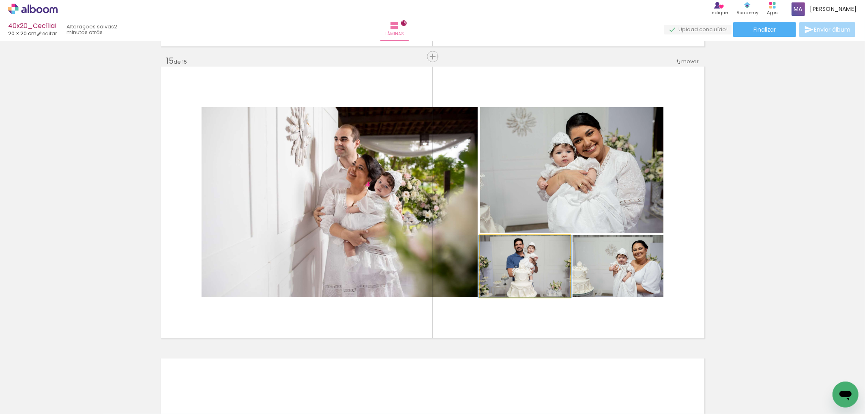
click at [531, 277] on quentale-photo at bounding box center [525, 266] width 90 height 62
click at [617, 270] on quentale-photo at bounding box center [617, 266] width 91 height 62
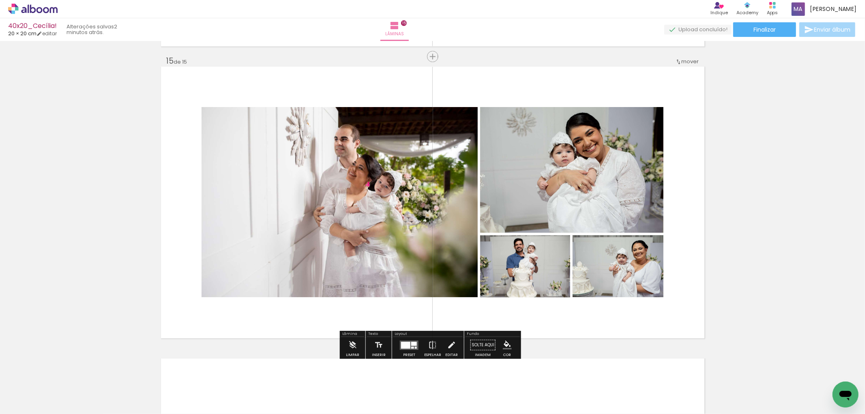
click at [353, 187] on quentale-photo at bounding box center [339, 202] width 276 height 190
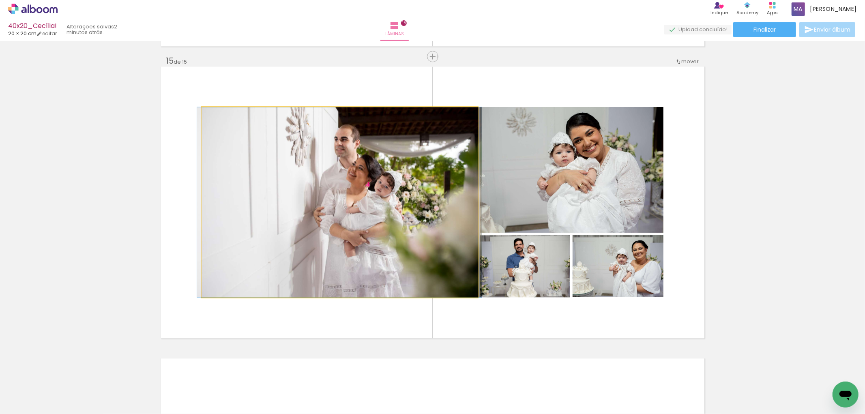
click at [353, 187] on quentale-photo at bounding box center [339, 202] width 276 height 190
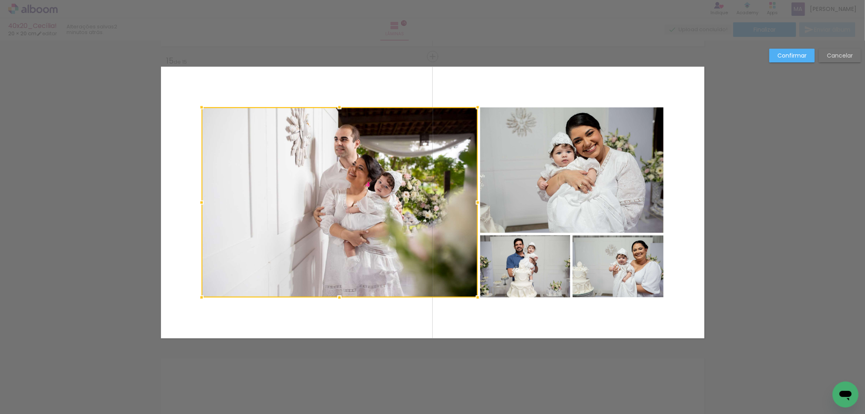
click at [523, 178] on quentale-photo at bounding box center [571, 170] width 183 height 126
click at [529, 277] on div at bounding box center [432, 202] width 462 height 190
click at [614, 274] on div at bounding box center [432, 202] width 462 height 190
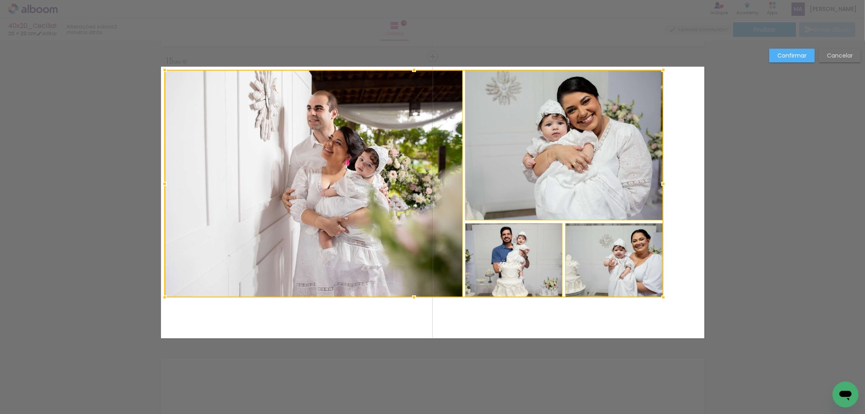
drag, startPoint x: 197, startPoint y: 105, endPoint x: 160, endPoint y: 67, distance: 52.5
click at [160, 67] on div at bounding box center [164, 70] width 16 height 16
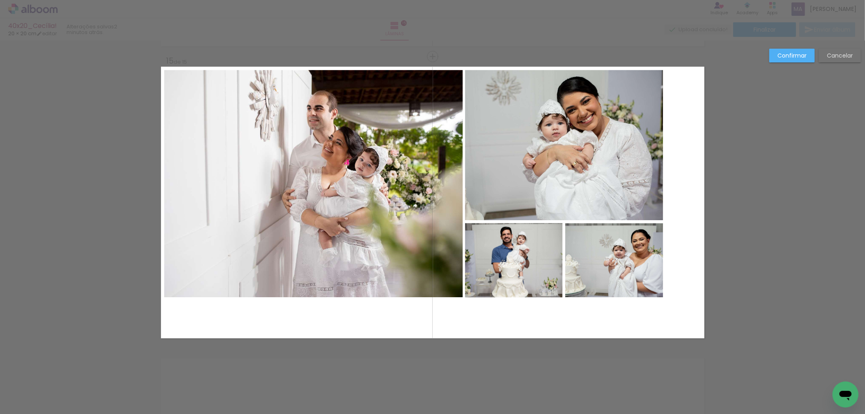
click at [303, 216] on quentale-photo at bounding box center [313, 183] width 298 height 227
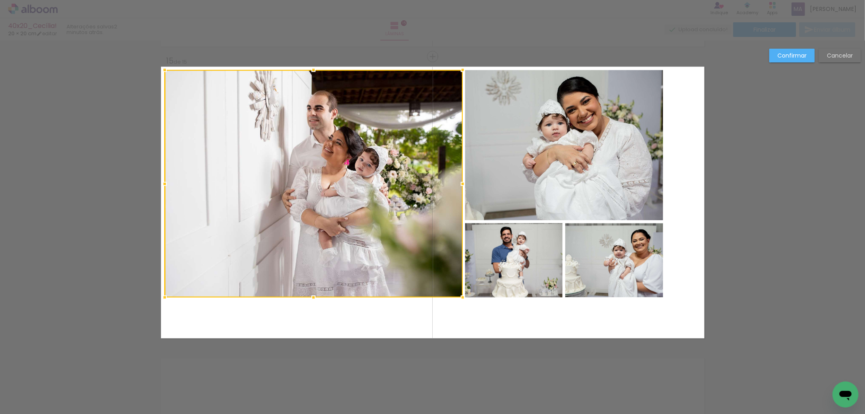
click at [358, 180] on div at bounding box center [314, 183] width 298 height 227
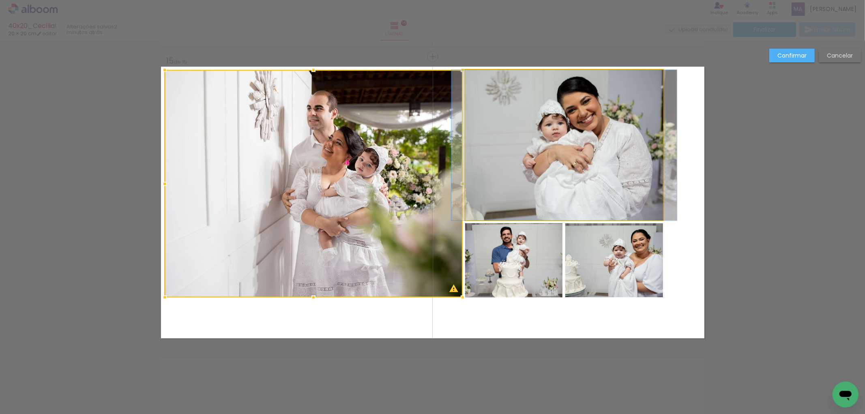
click at [551, 154] on quentale-photo at bounding box center [564, 145] width 198 height 150
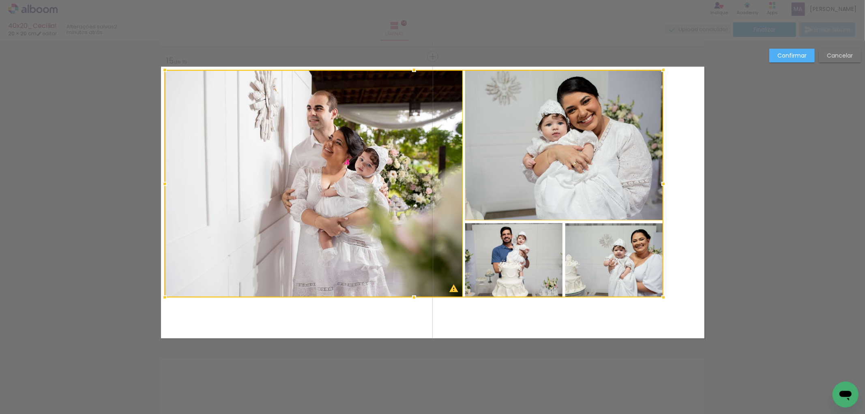
click at [510, 261] on div at bounding box center [414, 183] width 499 height 227
click at [609, 267] on div at bounding box center [414, 183] width 499 height 227
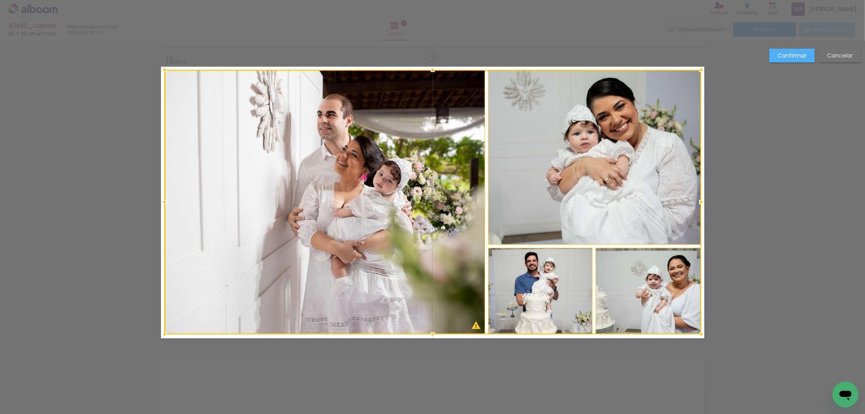
drag, startPoint x: 659, startPoint y: 295, endPoint x: 697, endPoint y: 332, distance: 52.7
click at [697, 332] on div at bounding box center [701, 334] width 16 height 16
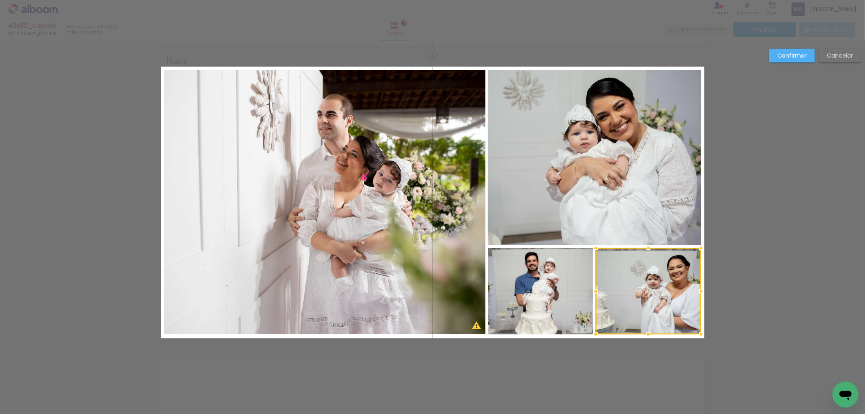
click at [807, 57] on paper-button "Confirmar" at bounding box center [791, 56] width 45 height 14
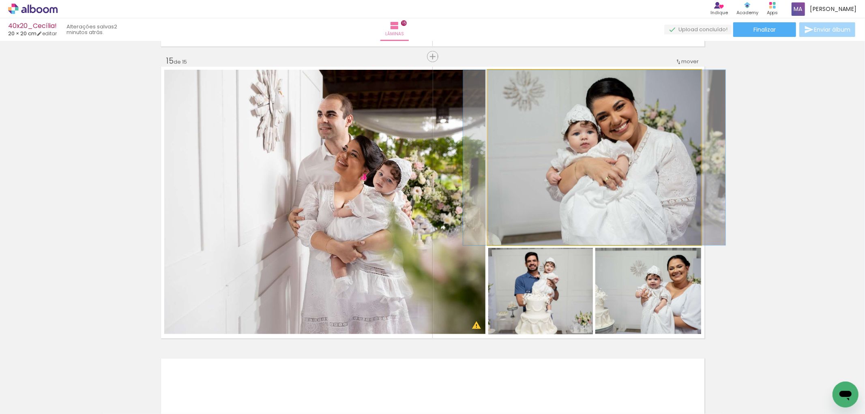
click at [606, 147] on quentale-photo at bounding box center [594, 157] width 213 height 175
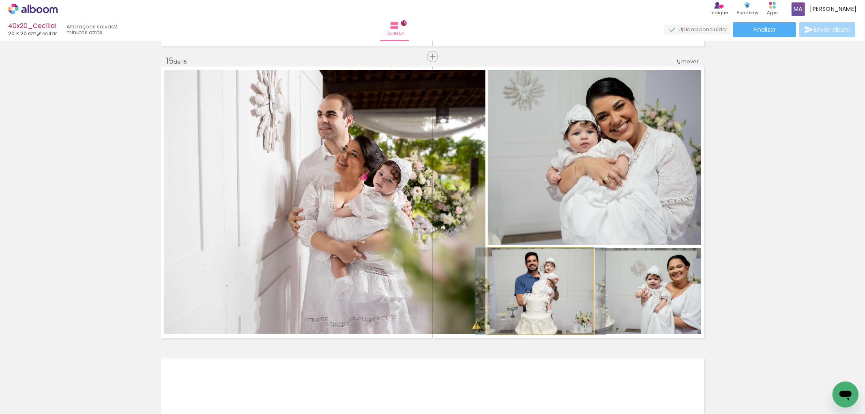
click at [561, 273] on quentale-photo at bounding box center [540, 291] width 105 height 87
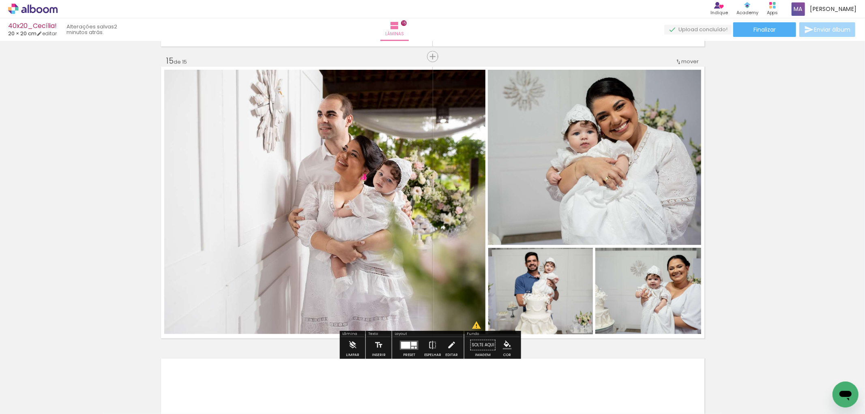
click at [632, 290] on quentale-photo at bounding box center [647, 291] width 105 height 86
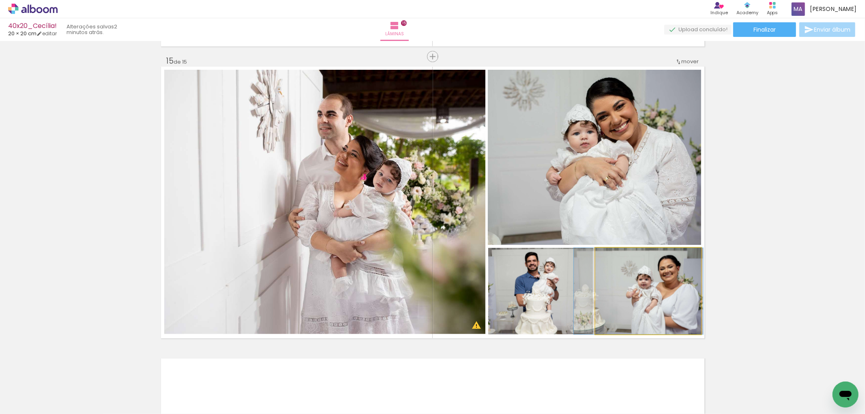
drag, startPoint x: 654, startPoint y: 289, endPoint x: 644, endPoint y: 290, distance: 9.4
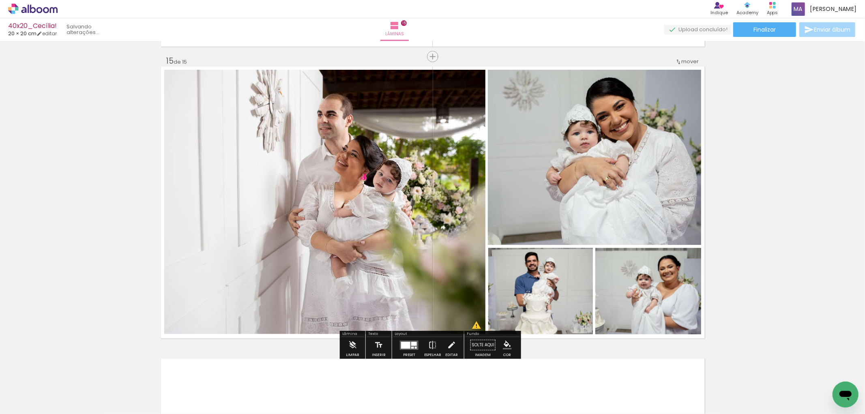
click at [628, 173] on quentale-photo at bounding box center [594, 157] width 213 height 175
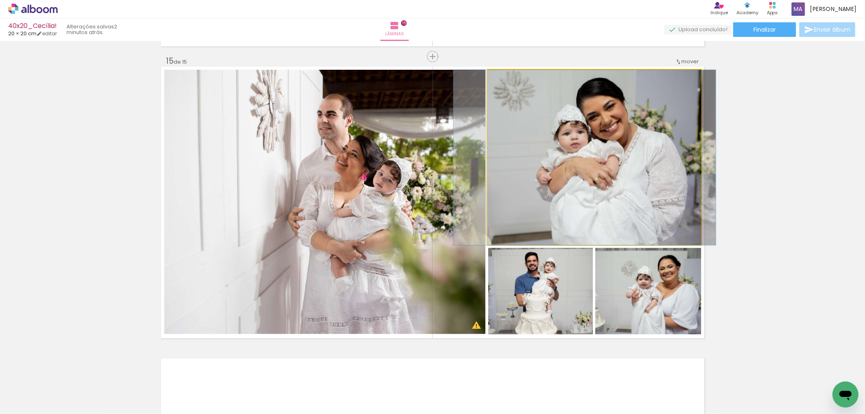
drag, startPoint x: 641, startPoint y: 162, endPoint x: 631, endPoint y: 163, distance: 9.7
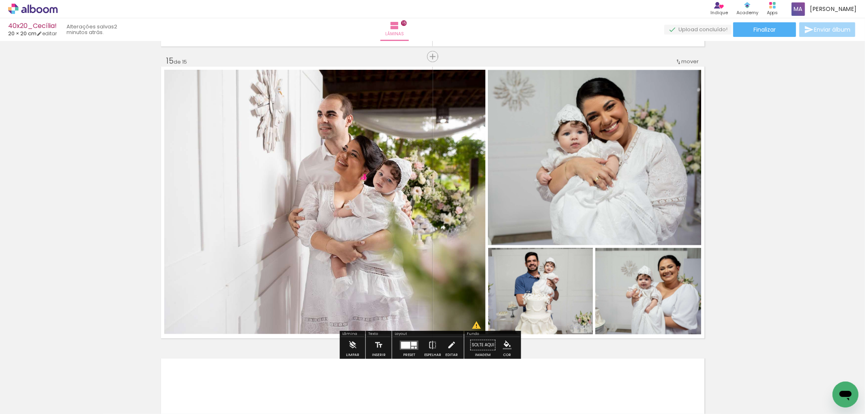
click at [428, 157] on quentale-photo at bounding box center [324, 202] width 321 height 264
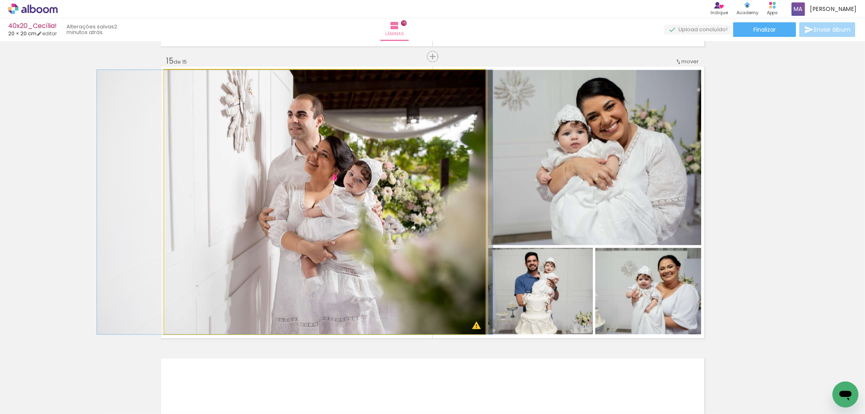
drag, startPoint x: 394, startPoint y: 173, endPoint x: 365, endPoint y: 178, distance: 30.0
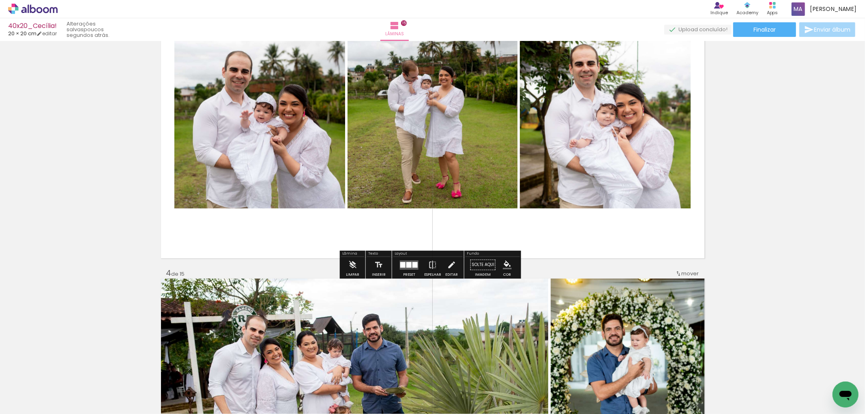
scroll to position [661, 0]
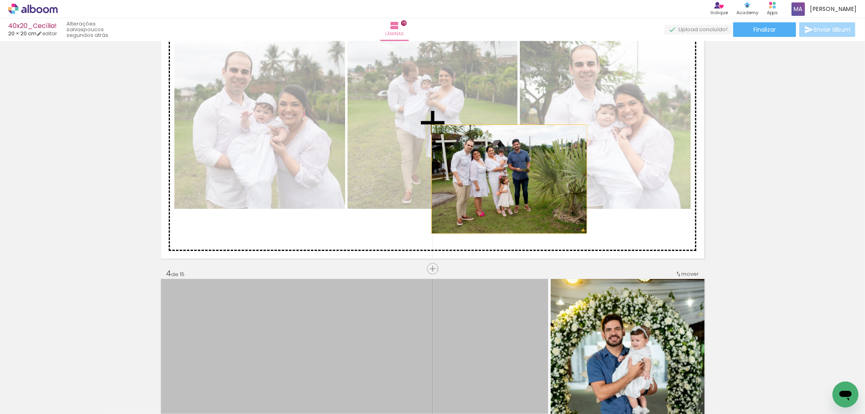
drag, startPoint x: 481, startPoint y: 302, endPoint x: 547, endPoint y: 252, distance: 82.9
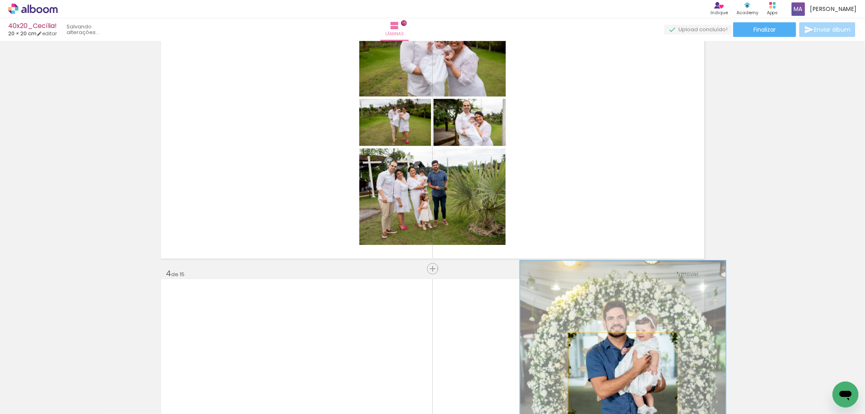
drag, startPoint x: 612, startPoint y: 345, endPoint x: 586, endPoint y: 138, distance: 208.8
type paper-slider "105"
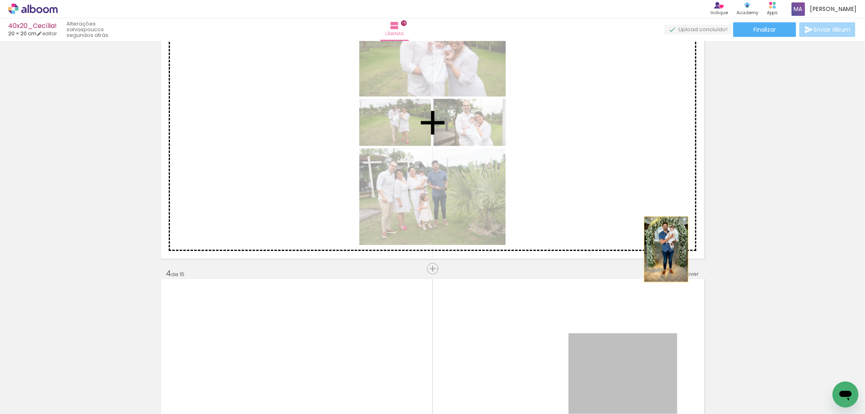
drag, startPoint x: 661, startPoint y: 347, endPoint x: 654, endPoint y: 188, distance: 159.0
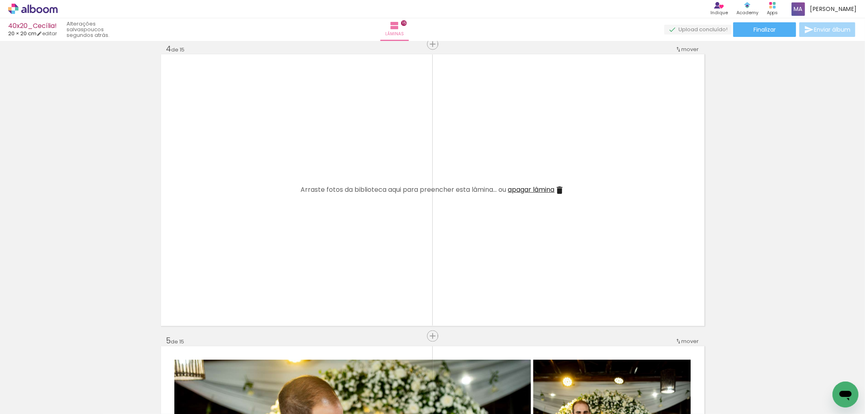
scroll to position [886, 0]
click at [557, 191] on iron-icon at bounding box center [559, 190] width 10 height 10
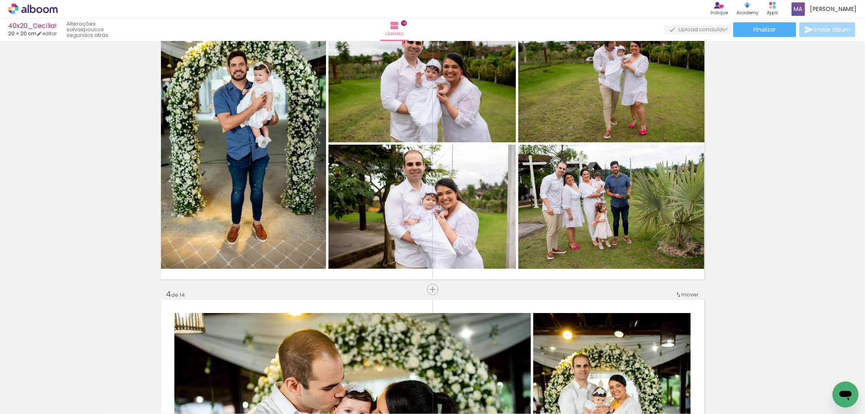
scroll to position [616, 0]
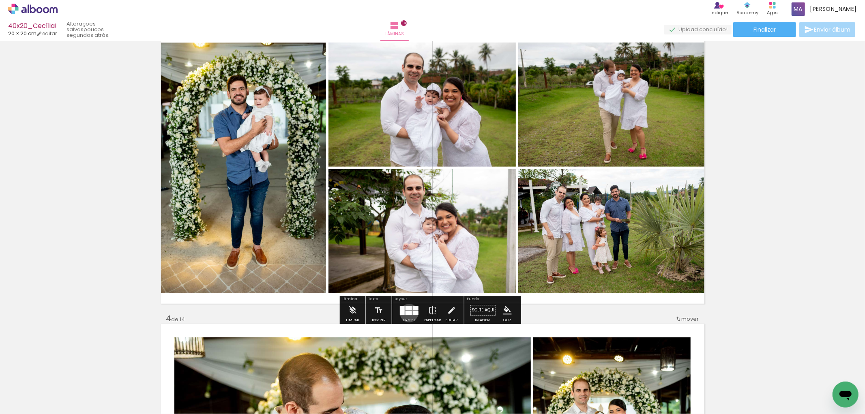
click at [407, 313] on div at bounding box center [408, 312] width 6 height 4
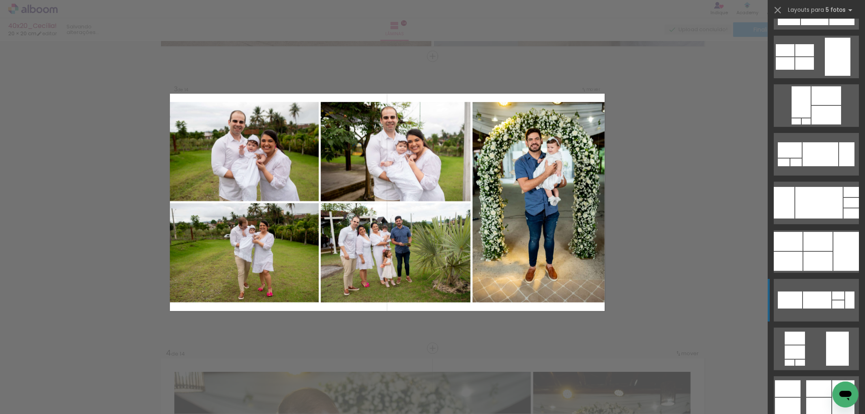
scroll to position [180, 0]
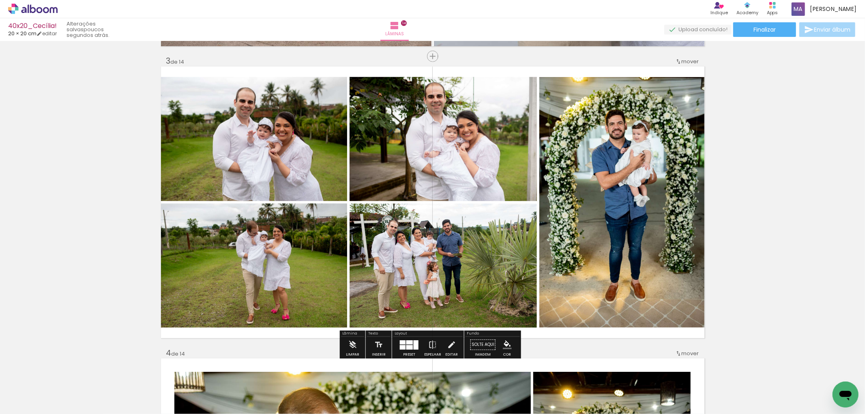
click at [431, 243] on quentale-photo at bounding box center [442, 265] width 187 height 124
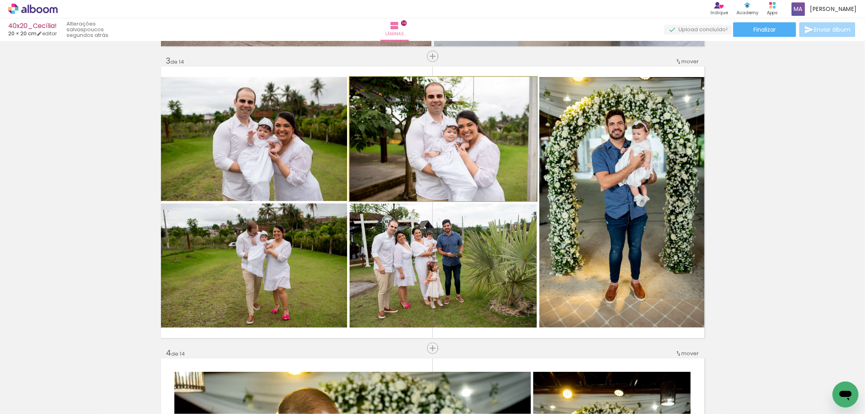
click at [442, 151] on quentale-photo at bounding box center [442, 139] width 187 height 124
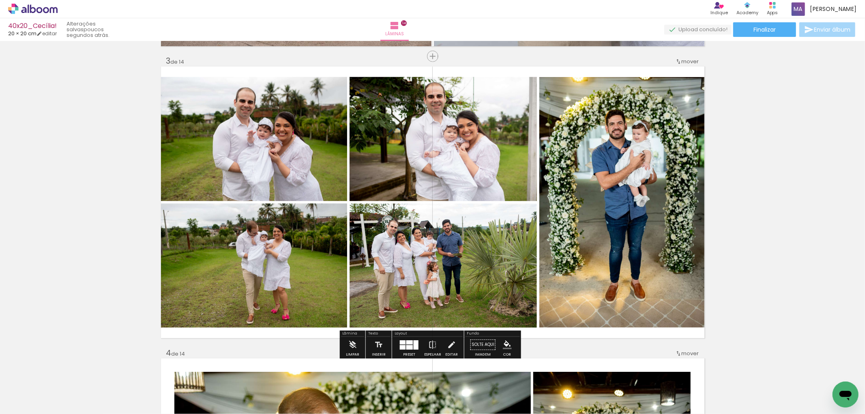
click at [311, 162] on quentale-photo at bounding box center [254, 139] width 186 height 124
click at [298, 253] on quentale-photo at bounding box center [254, 265] width 186 height 124
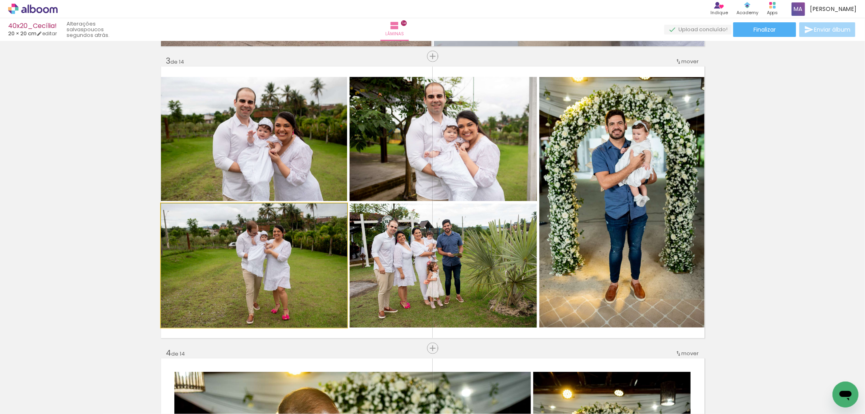
drag, startPoint x: 294, startPoint y: 249, endPoint x: 289, endPoint y: 142, distance: 107.6
click at [0, 0] on slot at bounding box center [0, 0] width 0 height 0
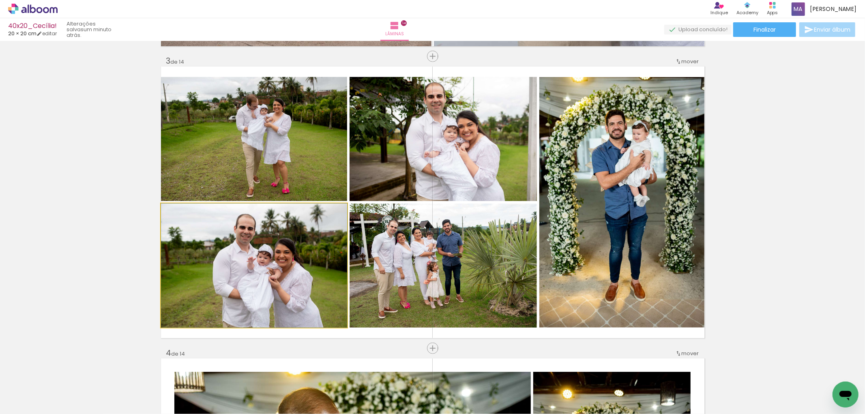
click at [285, 234] on quentale-photo at bounding box center [254, 265] width 186 height 124
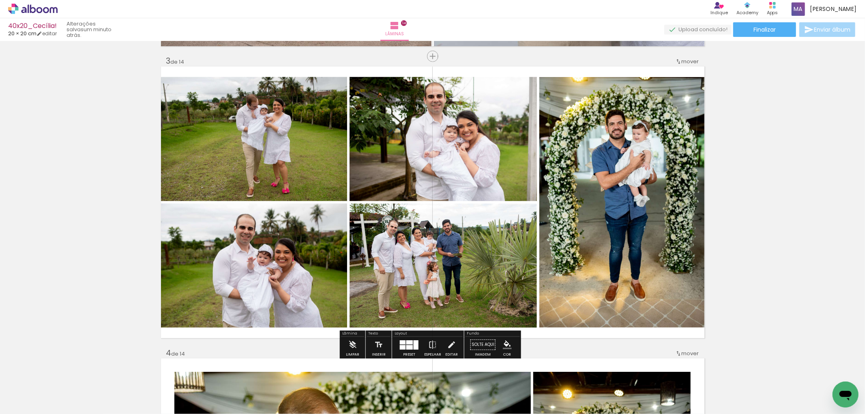
click at [240, 156] on quentale-photo at bounding box center [254, 139] width 186 height 124
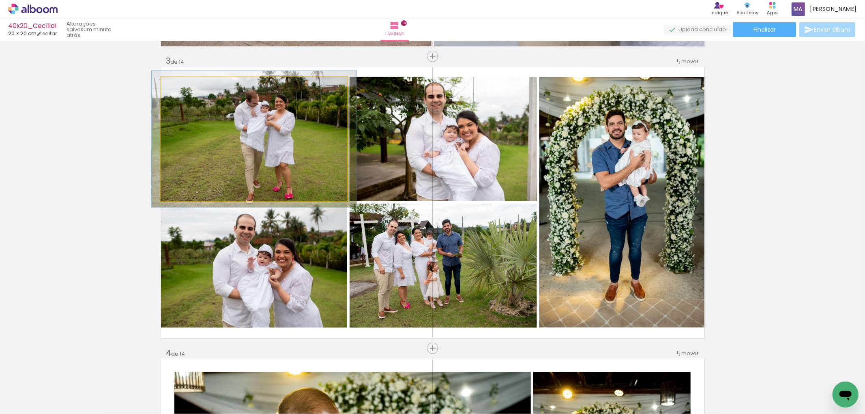
type paper-slider "110"
click at [181, 87] on div at bounding box center [182, 85] width 7 height 7
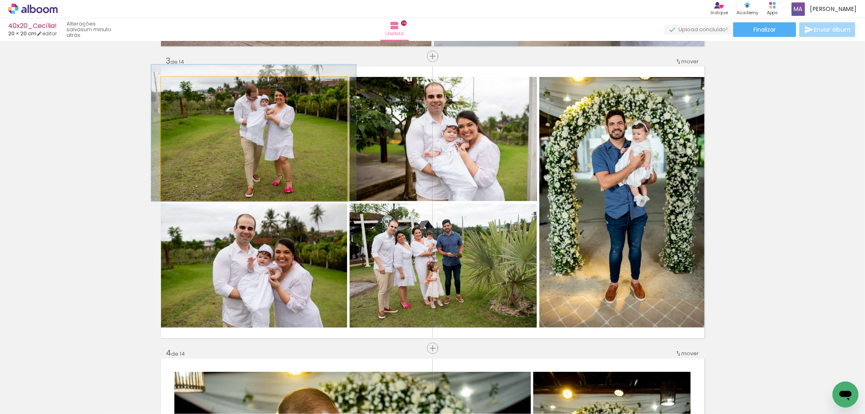
drag, startPoint x: 303, startPoint y: 177, endPoint x: 303, endPoint y: 171, distance: 6.1
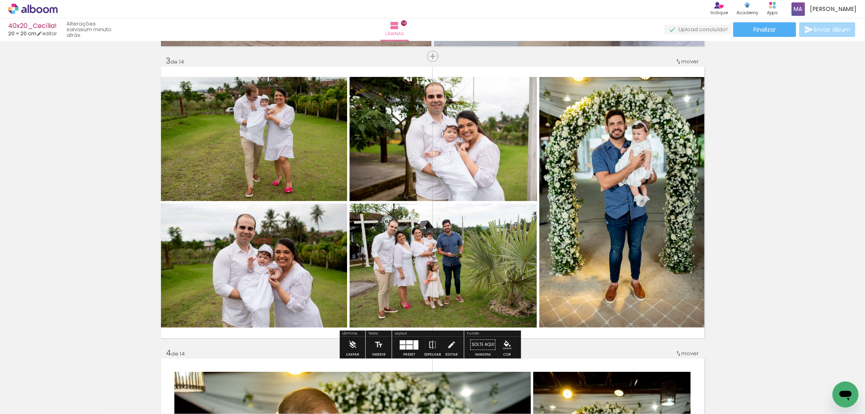
click at [411, 167] on quentale-photo at bounding box center [442, 139] width 187 height 124
click at [476, 161] on quentale-photo at bounding box center [442, 139] width 187 height 124
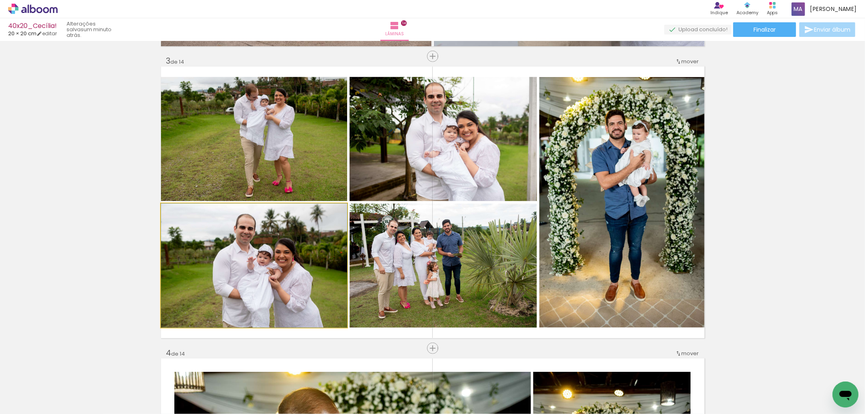
click at [260, 259] on quentale-photo at bounding box center [254, 265] width 186 height 124
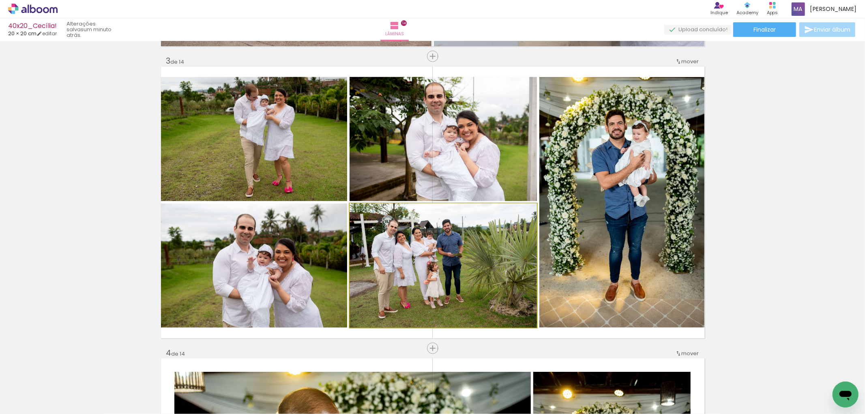
click at [459, 252] on quentale-photo at bounding box center [442, 265] width 187 height 124
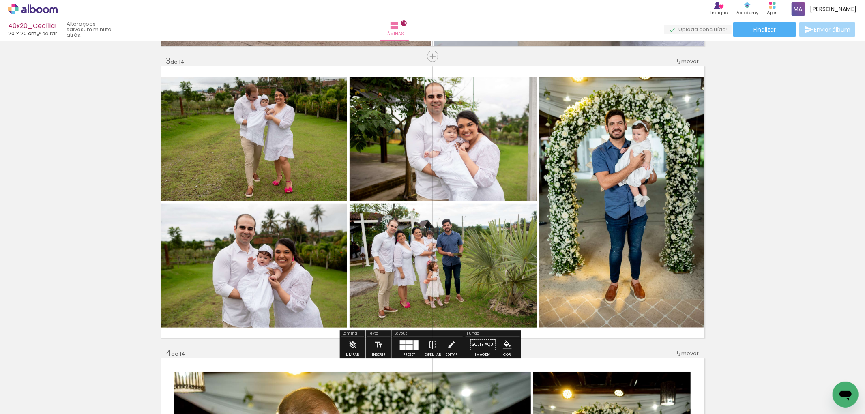
click at [623, 179] on quentale-photo at bounding box center [621, 202] width 165 height 250
click at [408, 346] on div at bounding box center [409, 347] width 6 height 4
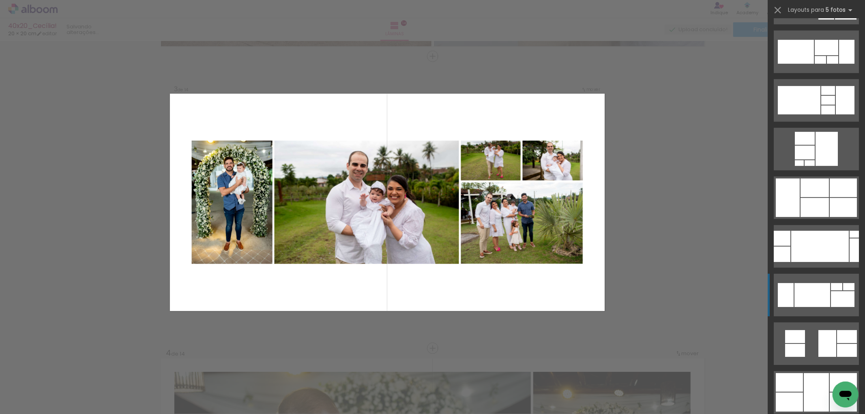
scroll to position [2367, 0]
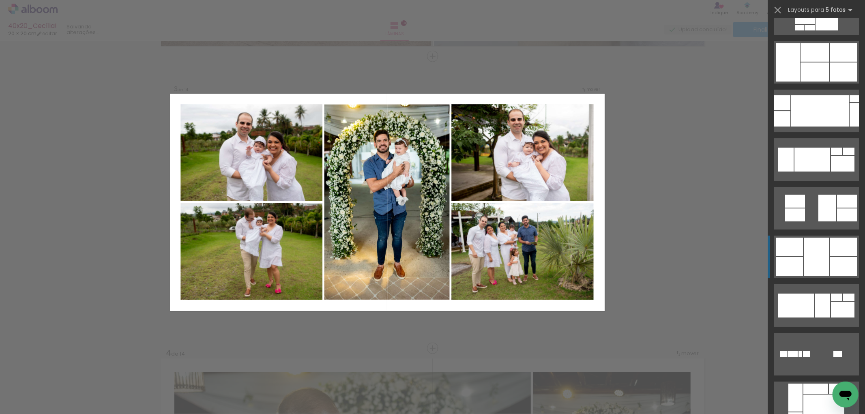
click at [821, 383] on div at bounding box center [815, 388] width 25 height 10
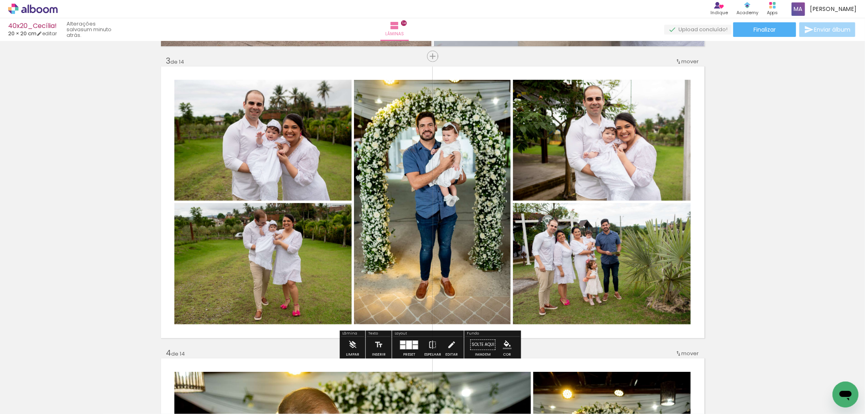
click at [444, 215] on quentale-photo at bounding box center [432, 202] width 156 height 244
click at [406, 347] on div at bounding box center [409, 344] width 6 height 9
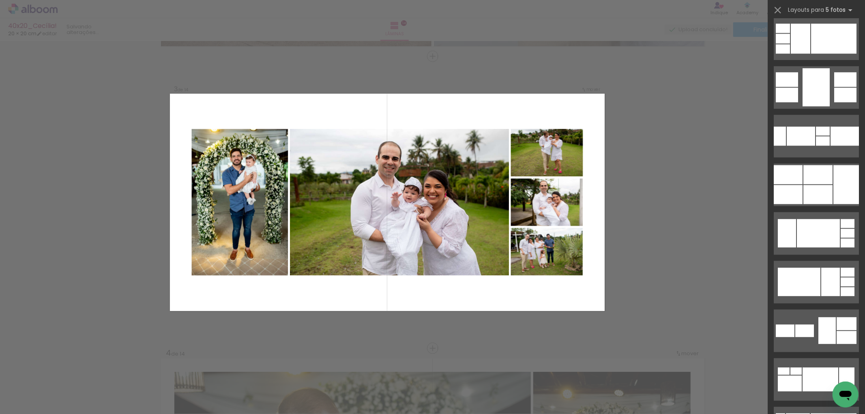
scroll to position [1677, 0]
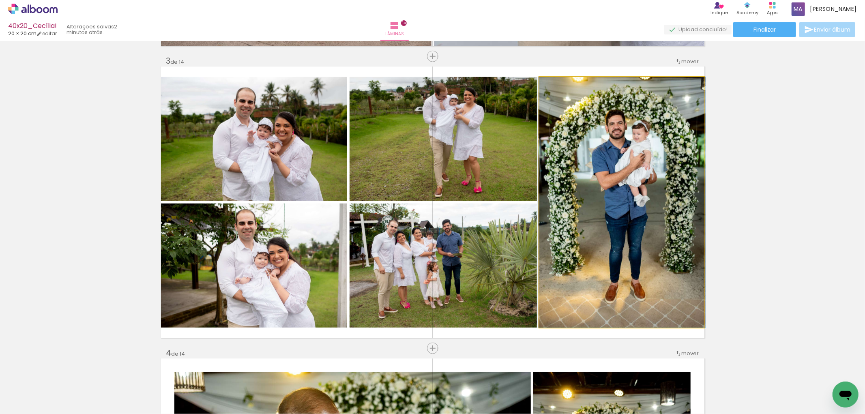
click at [605, 188] on quentale-photo at bounding box center [621, 202] width 165 height 250
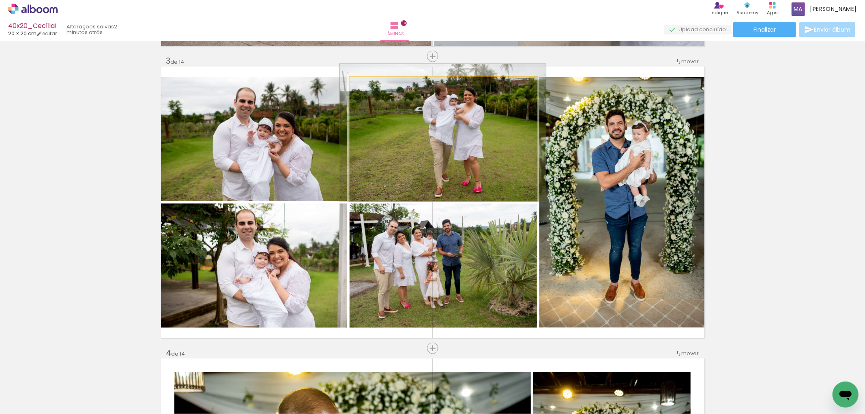
click at [468, 180] on quentale-photo at bounding box center [442, 139] width 187 height 124
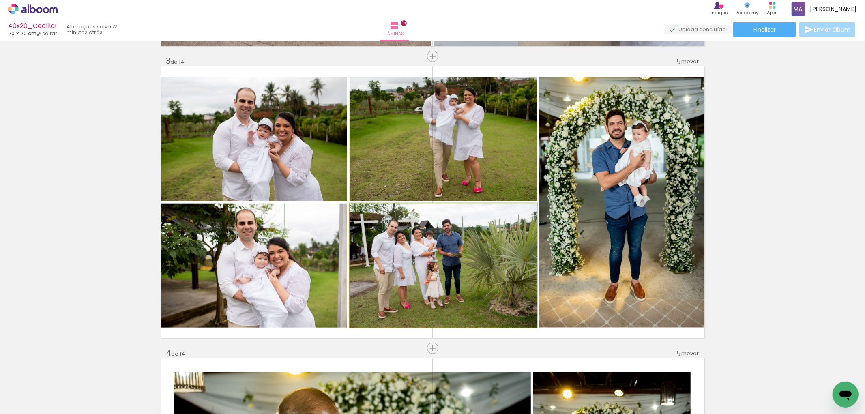
click at [444, 247] on quentale-photo at bounding box center [442, 265] width 187 height 124
click at [467, 261] on quentale-photo at bounding box center [442, 265] width 187 height 124
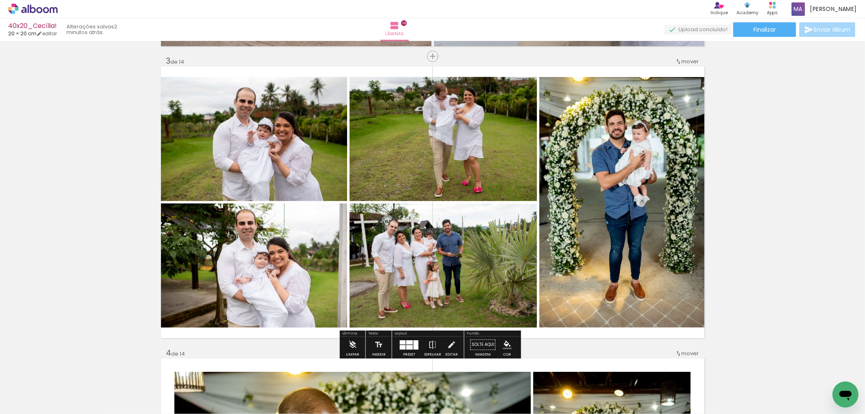
click at [261, 261] on quentale-photo at bounding box center [254, 265] width 186 height 124
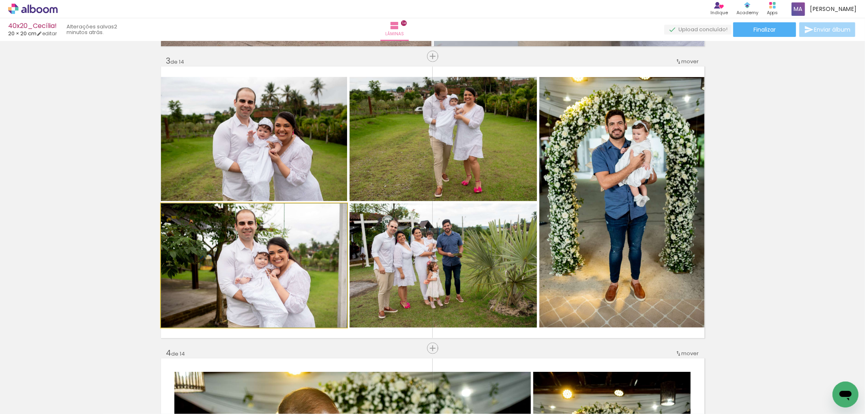
drag, startPoint x: 263, startPoint y: 258, endPoint x: 269, endPoint y: 258, distance: 6.5
click at [285, 235] on quentale-photo at bounding box center [254, 265] width 186 height 124
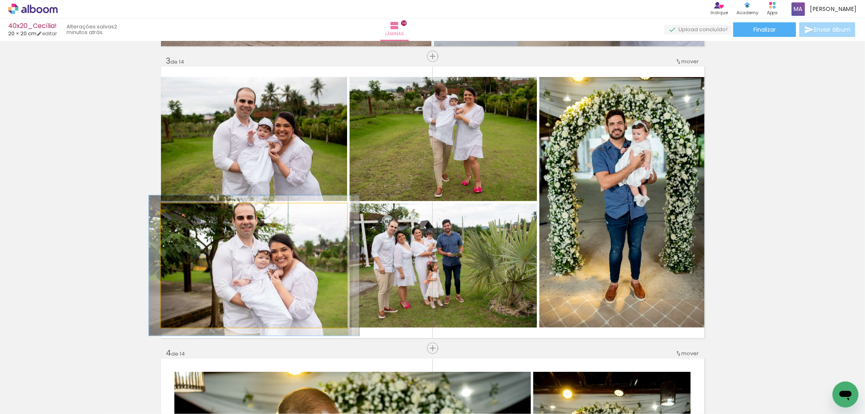
drag, startPoint x: 177, startPoint y: 211, endPoint x: 181, endPoint y: 213, distance: 4.2
type paper-slider "113"
click at [181, 213] on div at bounding box center [183, 211] width 7 height 7
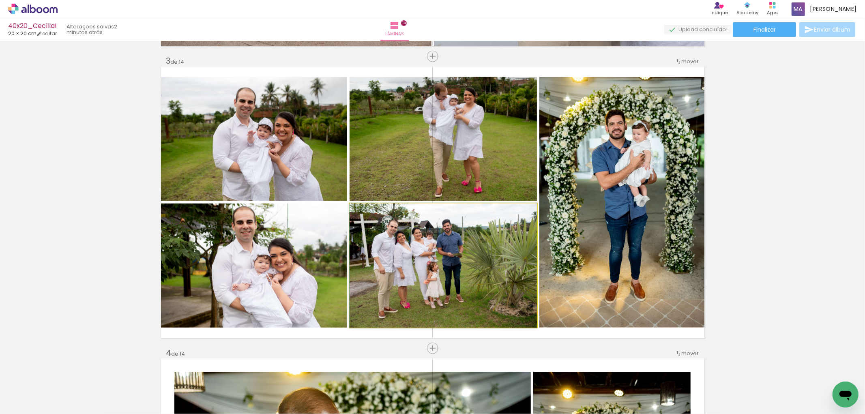
click at [398, 237] on quentale-photo at bounding box center [442, 265] width 187 height 124
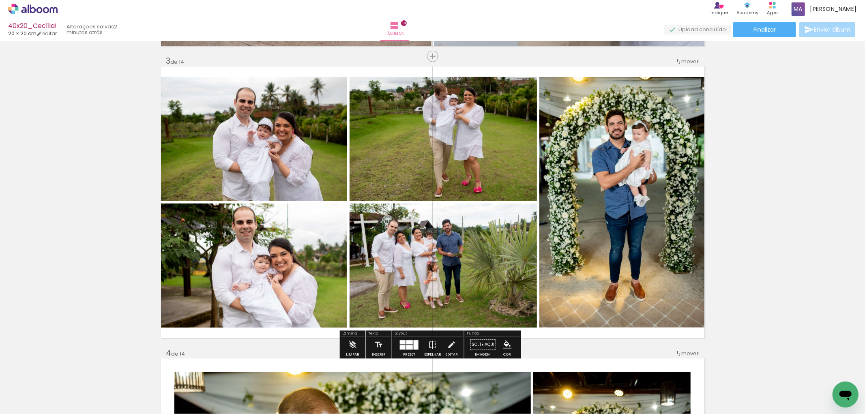
click at [299, 164] on quentale-photo at bounding box center [254, 139] width 186 height 124
click at [408, 151] on quentale-photo at bounding box center [442, 139] width 187 height 124
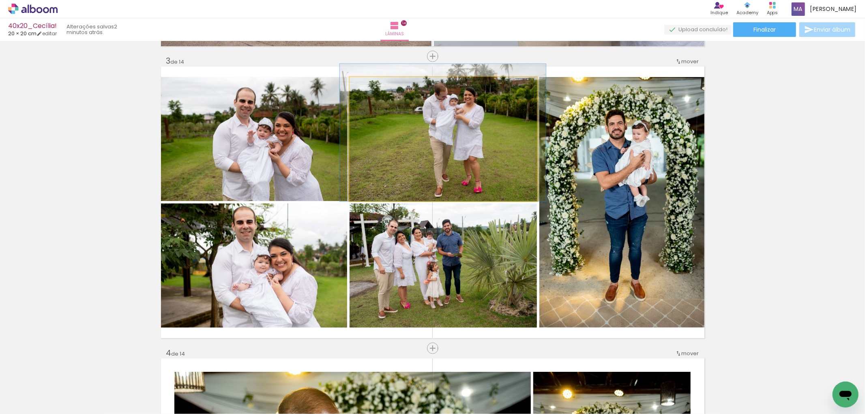
drag, startPoint x: 407, startPoint y: 150, endPoint x: 301, endPoint y: 156, distance: 106.0
click at [0, 0] on slot at bounding box center [0, 0] width 0 height 0
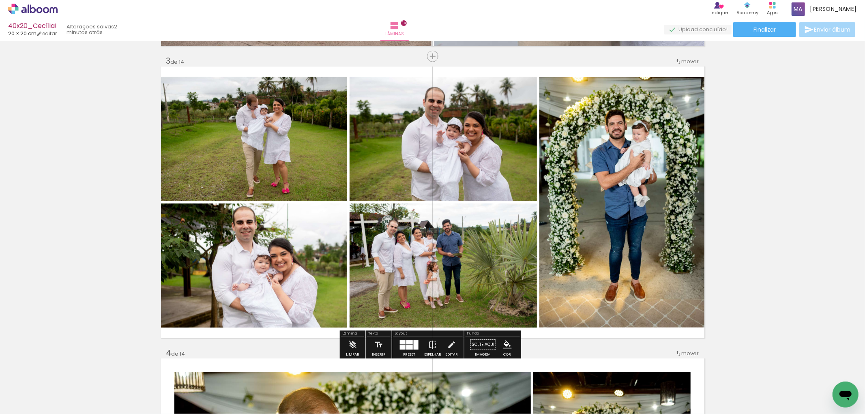
click at [290, 152] on quentale-photo at bounding box center [254, 139] width 186 height 124
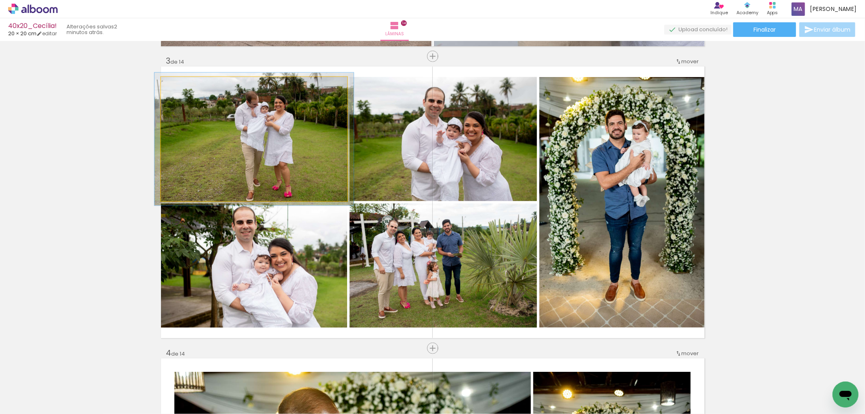
type paper-slider "107"
click at [181, 87] on div at bounding box center [181, 85] width 7 height 7
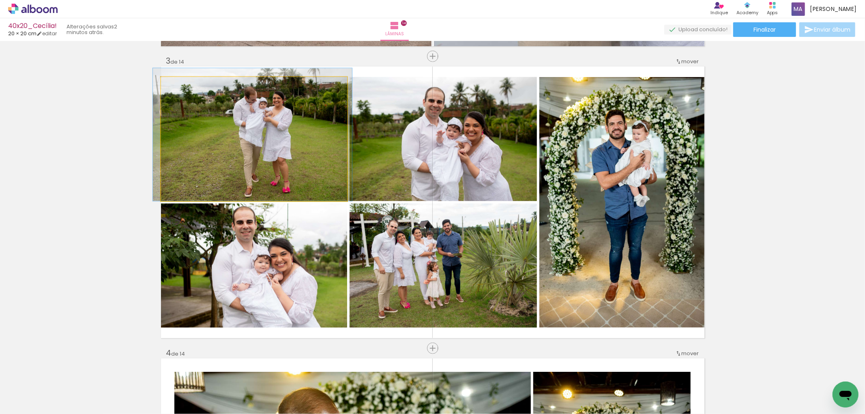
drag, startPoint x: 262, startPoint y: 139, endPoint x: 260, endPoint y: 132, distance: 7.3
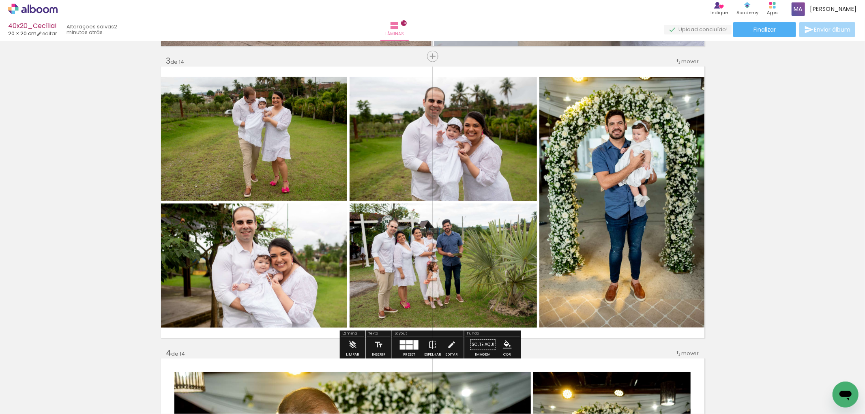
click at [466, 155] on quentale-photo at bounding box center [442, 139] width 187 height 124
click at [499, 258] on quentale-photo at bounding box center [442, 265] width 187 height 124
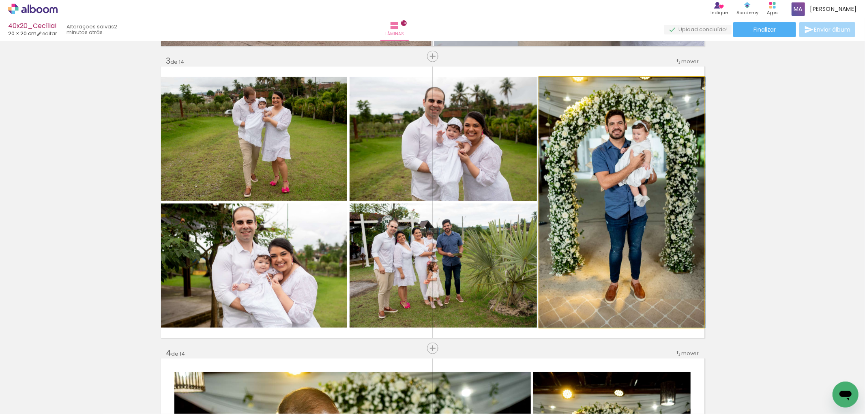
click at [668, 191] on quentale-photo at bounding box center [621, 202] width 165 height 250
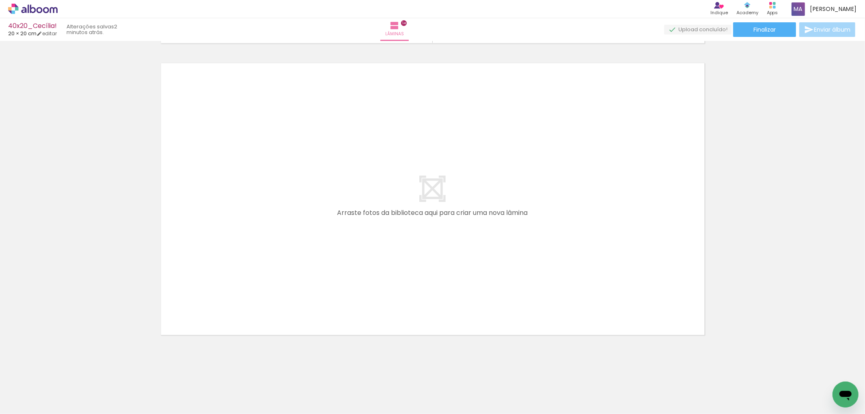
scroll to position [0, 1020]
drag, startPoint x: 824, startPoint y: 383, endPoint x: 510, endPoint y: 226, distance: 351.7
click at [510, 226] on quentale-workspace at bounding box center [432, 207] width 865 height 414
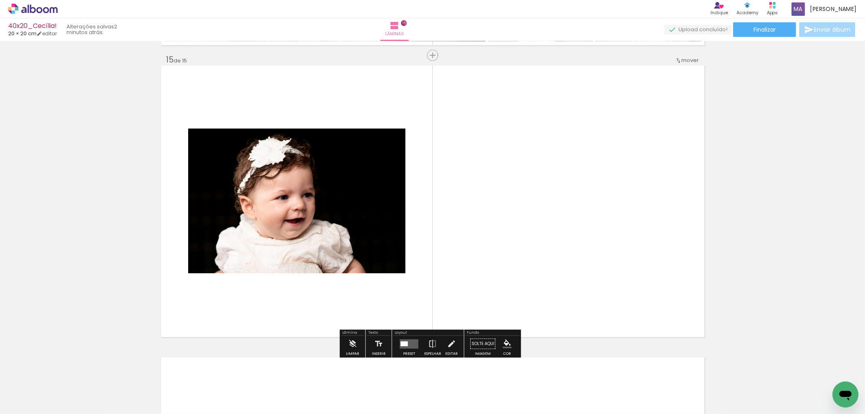
scroll to position [4084, 0]
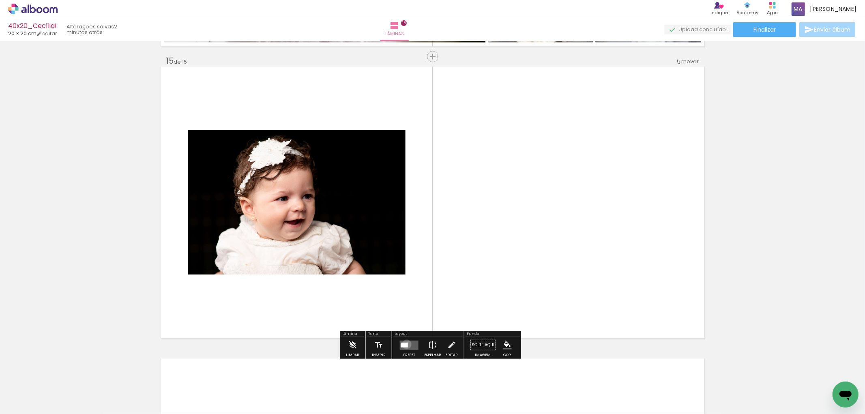
click at [405, 344] on div at bounding box center [403, 344] width 7 height 5
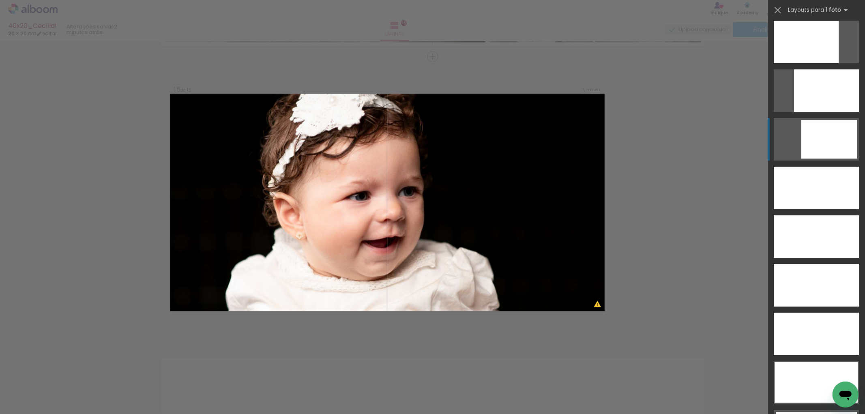
scroll to position [2162, 0]
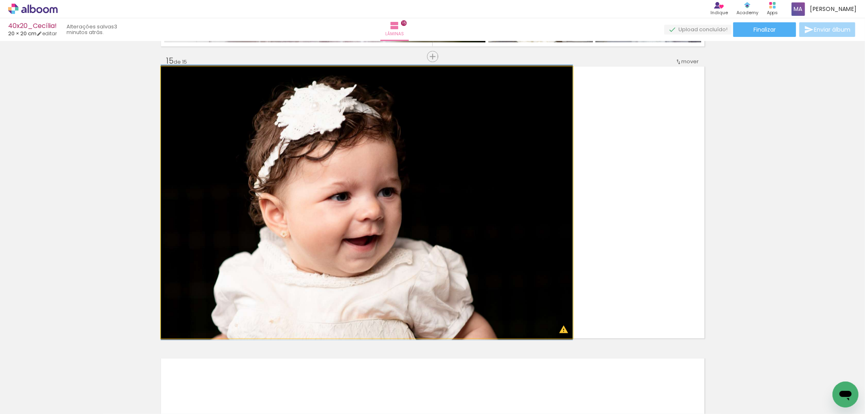
click at [520, 227] on quentale-photo at bounding box center [366, 202] width 411 height 272
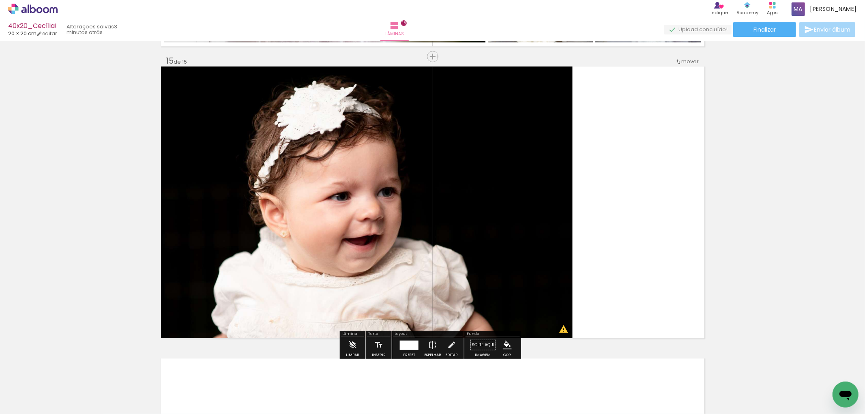
click at [613, 259] on quentale-layouter at bounding box center [432, 202] width 543 height 272
click at [664, 195] on quentale-layouter at bounding box center [432, 202] width 543 height 272
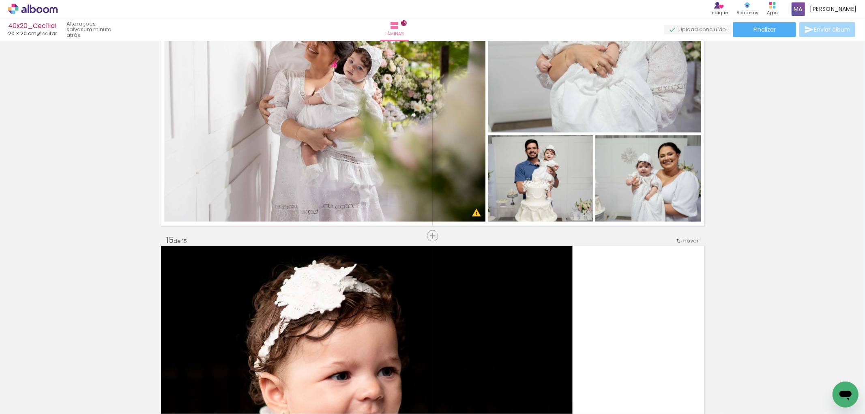
scroll to position [3904, 0]
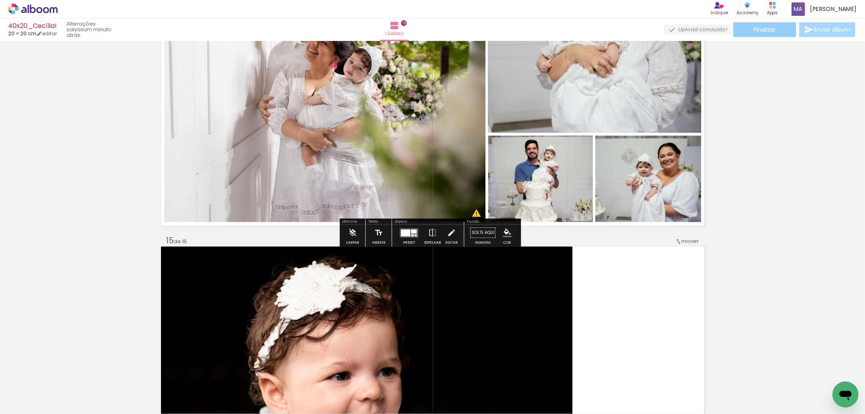
click at [756, 32] on span "Finalizar" at bounding box center [764, 30] width 22 height 6
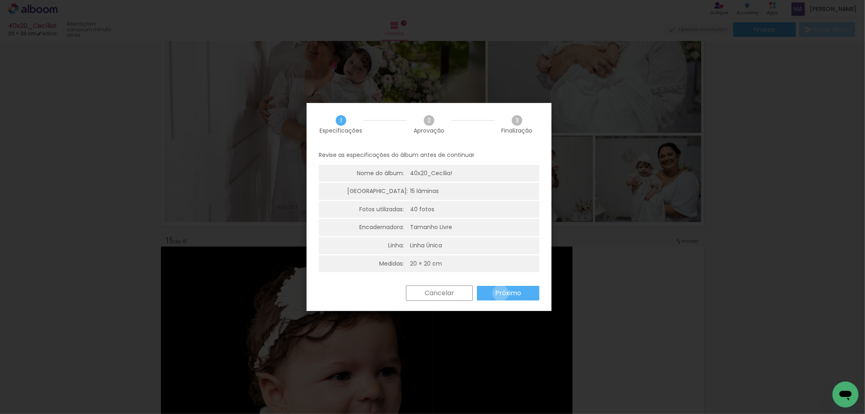
click at [0, 0] on slot "Próximo" at bounding box center [0, 0] width 0 height 0
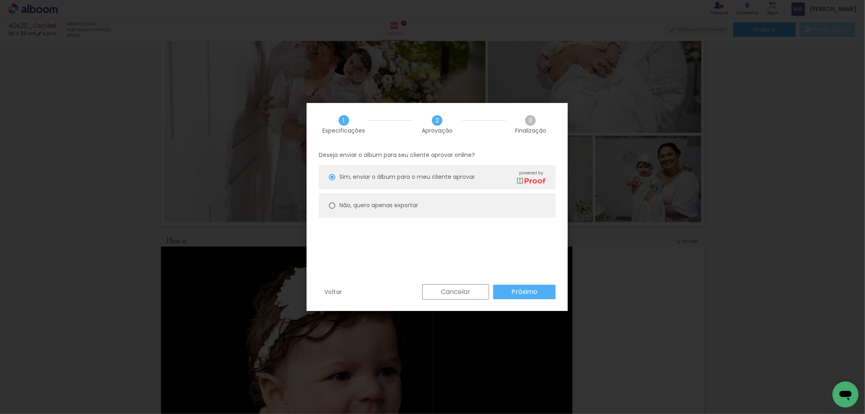
click at [0, 0] on slot "Não, quero apenas exportar" at bounding box center [0, 0] width 0 height 0
type paper-radio-button "on"
click at [514, 297] on paper-button "Próximo" at bounding box center [524, 292] width 62 height 15
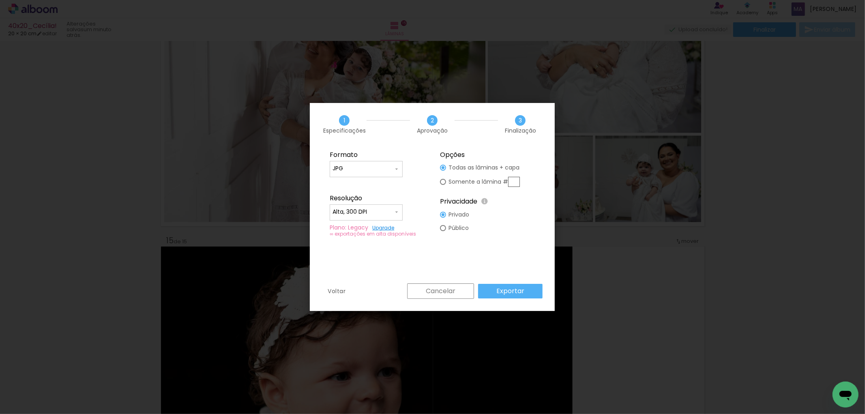
click at [451, 286] on paper-button "Cancelar" at bounding box center [440, 290] width 67 height 15
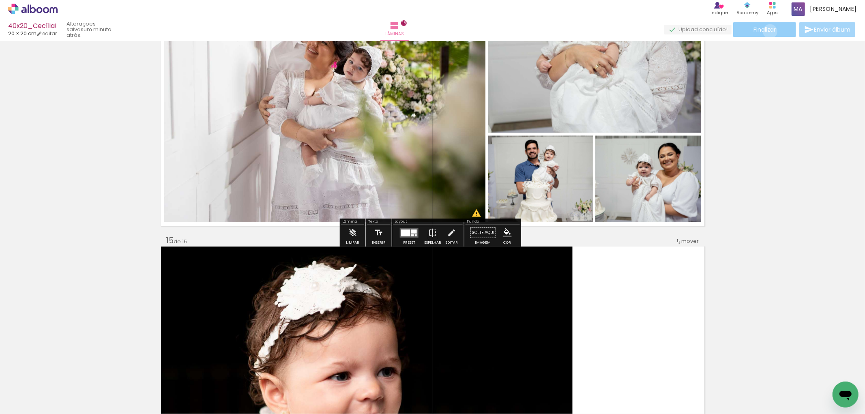
click at [767, 31] on span "Finalizar" at bounding box center [764, 30] width 22 height 6
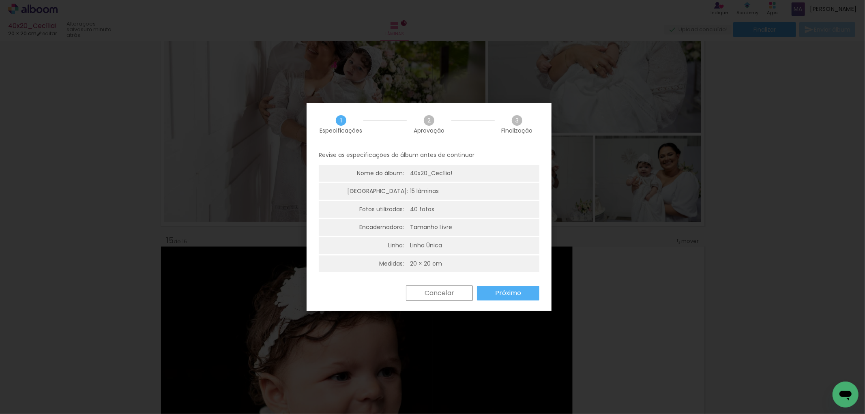
click at [0, 0] on slot "Próximo" at bounding box center [0, 0] width 0 height 0
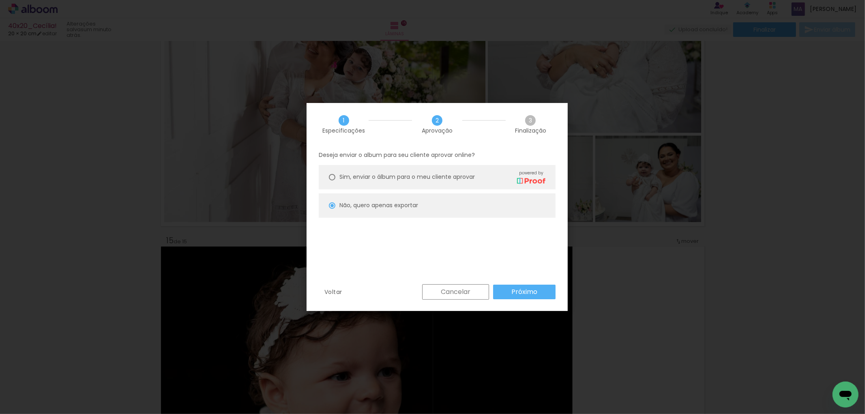
click at [0, 0] on slot "Próximo" at bounding box center [0, 0] width 0 height 0
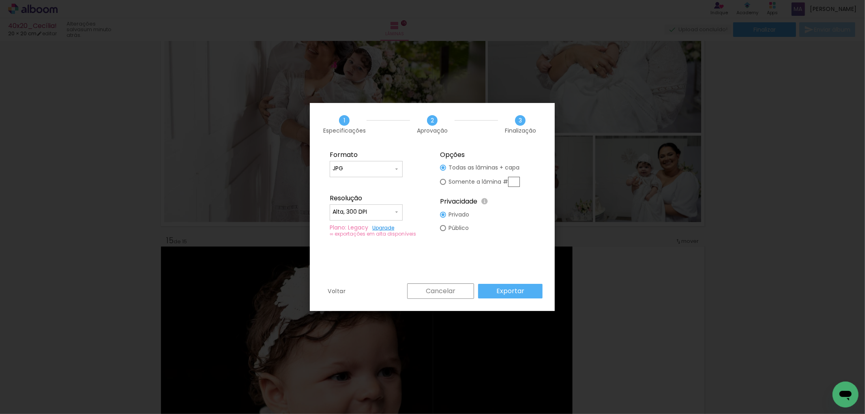
click at [0, 0] on slot "Cancelar" at bounding box center [0, 0] width 0 height 0
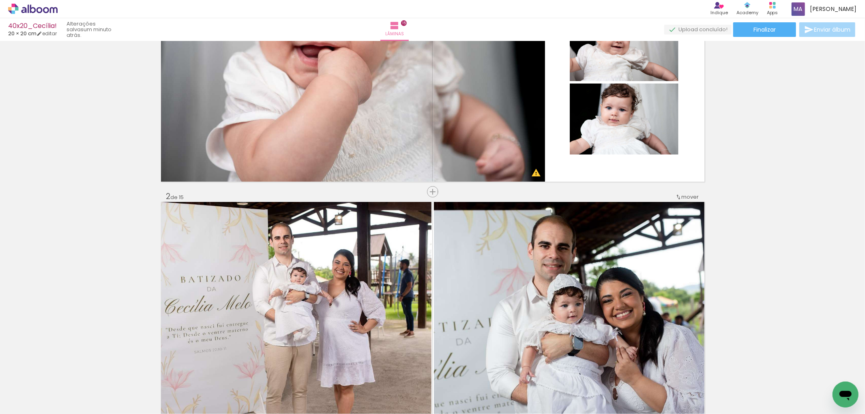
scroll to position [0, 0]
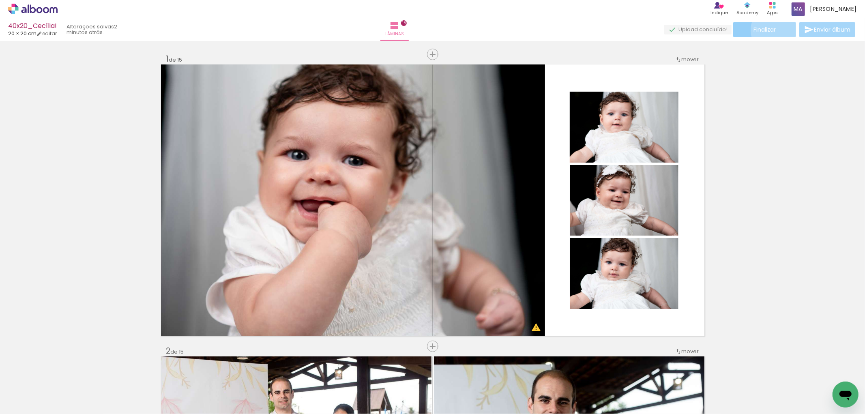
click at [773, 30] on span "Finalizar" at bounding box center [764, 30] width 22 height 6
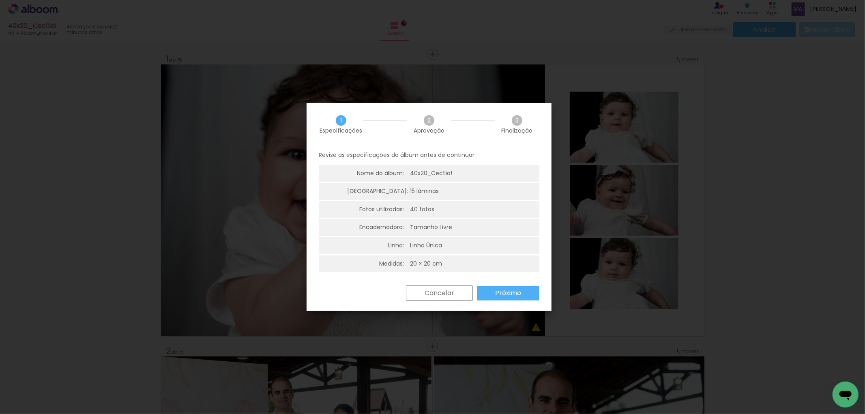
click at [0, 0] on slot "Próximo" at bounding box center [0, 0] width 0 height 0
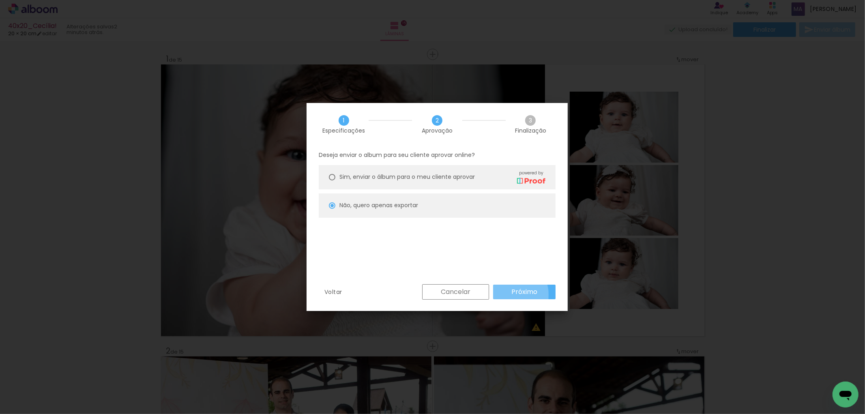
click at [508, 295] on paper-button "Próximo" at bounding box center [524, 292] width 62 height 15
type input "Alta, 300 DPI"
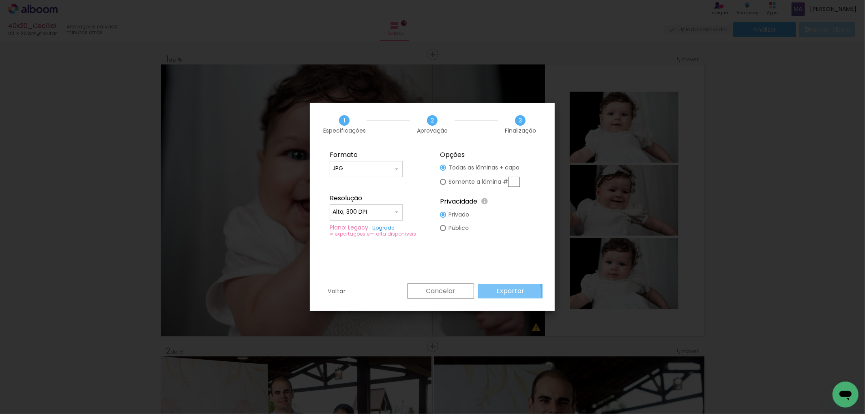
click at [0, 0] on slot "Exportar" at bounding box center [0, 0] width 0 height 0
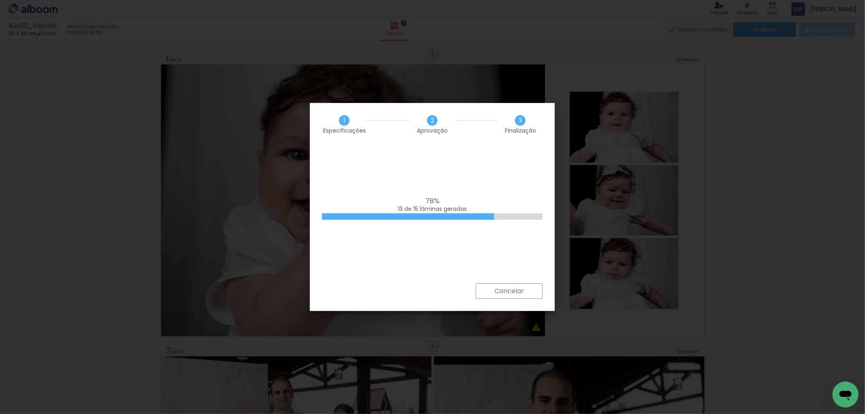
scroll to position [0, 1020]
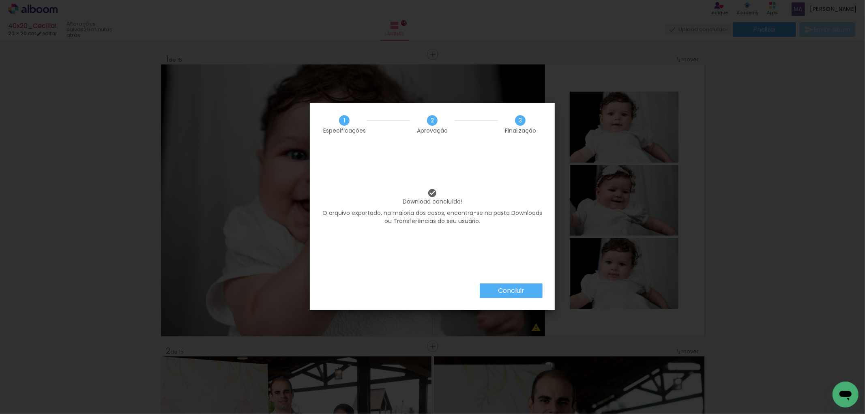
scroll to position [0, 1020]
